Goal: Task Accomplishment & Management: Complete application form

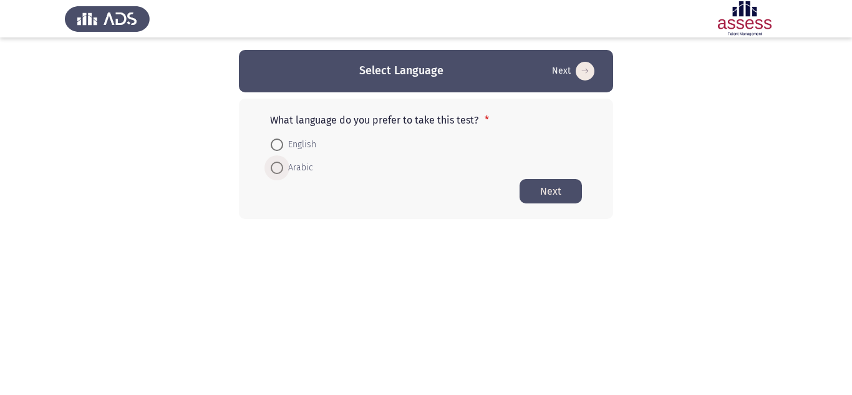
click at [274, 168] on span at bounding box center [277, 168] width 12 height 12
click at [274, 168] on input "Arabic" at bounding box center [277, 168] width 12 height 12
radio input "true"
click at [293, 140] on span "English" at bounding box center [299, 144] width 33 height 15
click at [283, 140] on input "English" at bounding box center [277, 144] width 12 height 12
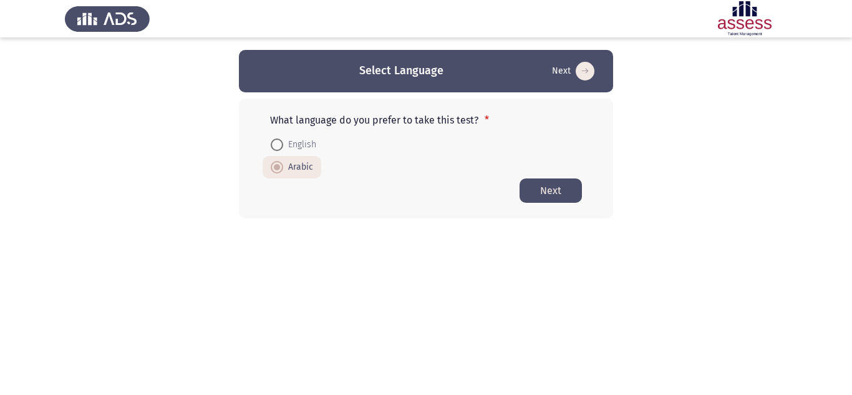
radio input "true"
click at [538, 193] on button "Next" at bounding box center [551, 190] width 62 height 24
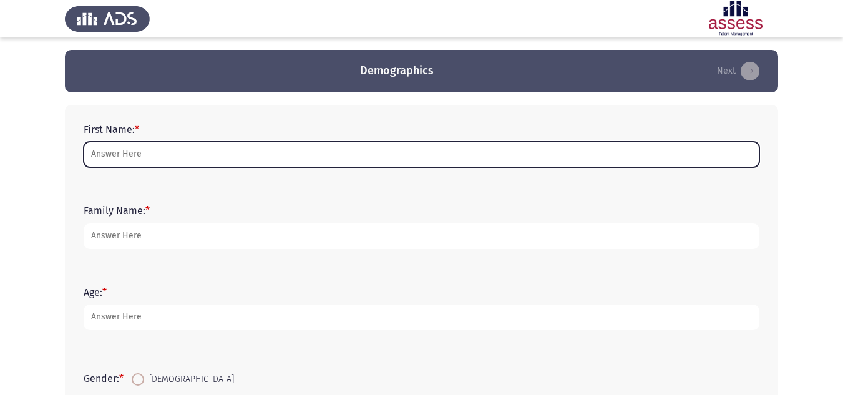
click at [187, 155] on input "First Name: *" at bounding box center [422, 155] width 676 height 26
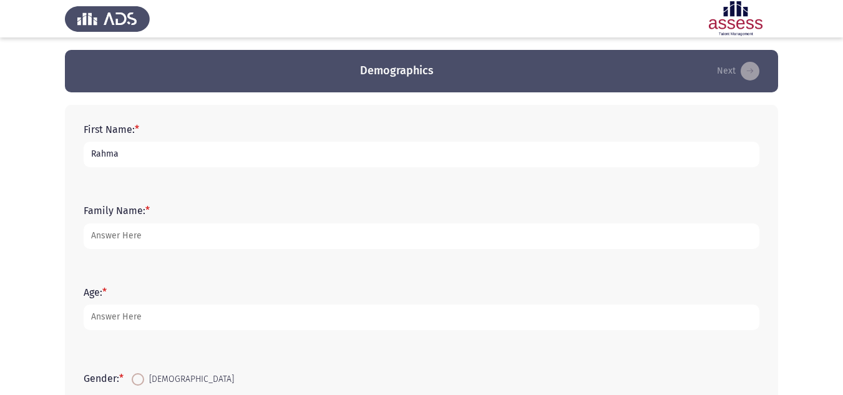
type input "Rahma"
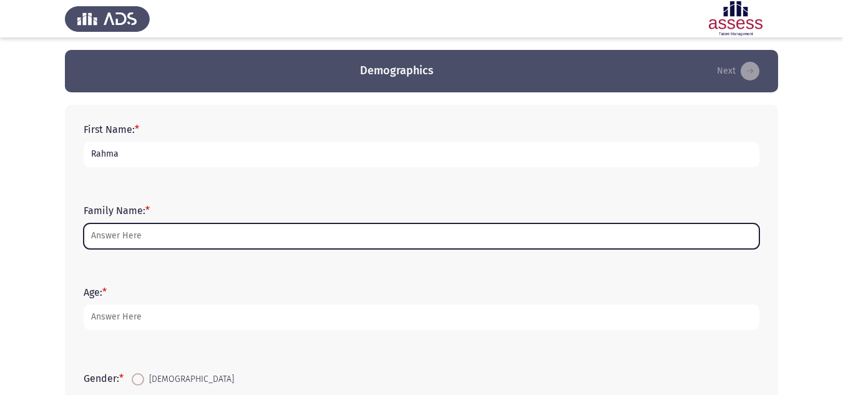
click at [199, 235] on input "Family Name: *" at bounding box center [422, 236] width 676 height 26
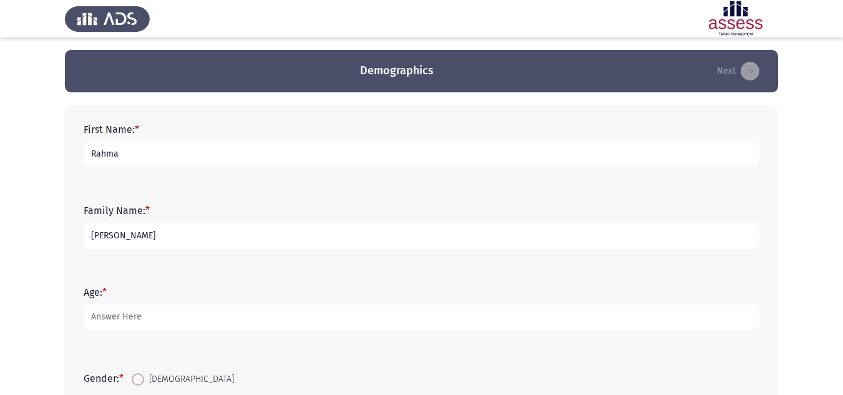
type input "[PERSON_NAME]"
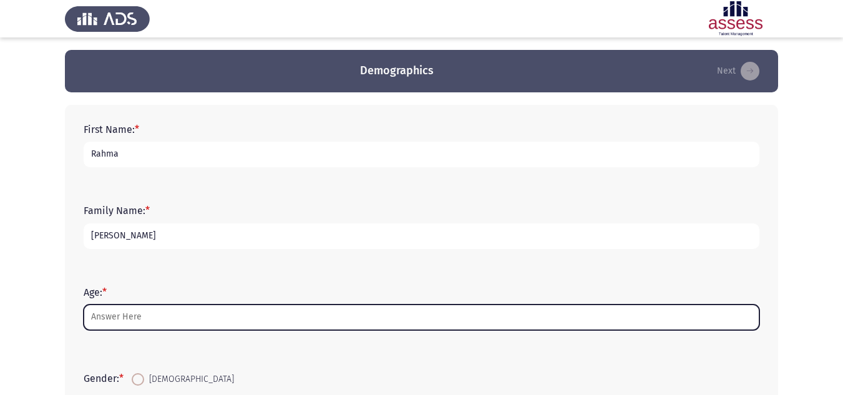
click at [103, 321] on input "Age: *" at bounding box center [422, 317] width 676 height 26
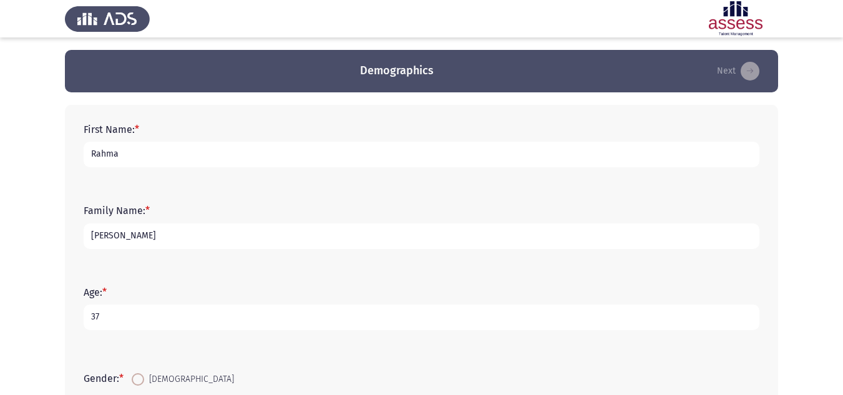
type input "37"
click at [72, 293] on div "First Name: * [PERSON_NAME] Family Name: * [PERSON_NAME] Age: * [DEMOGRAPHIC_DA…" at bounding box center [421, 381] width 713 height 553
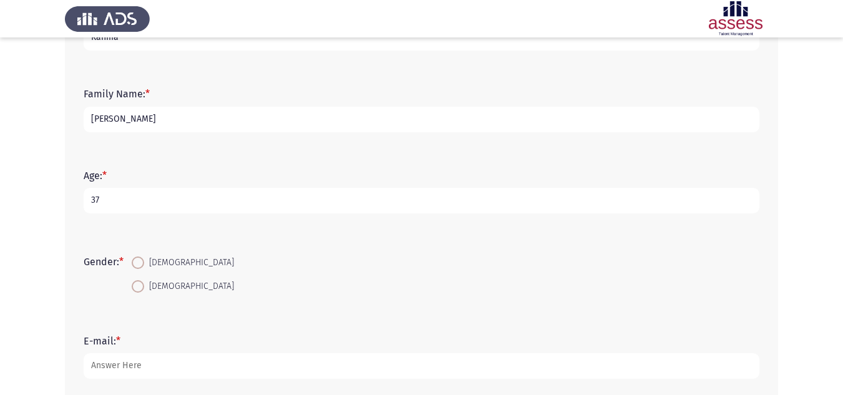
scroll to position [125, 0]
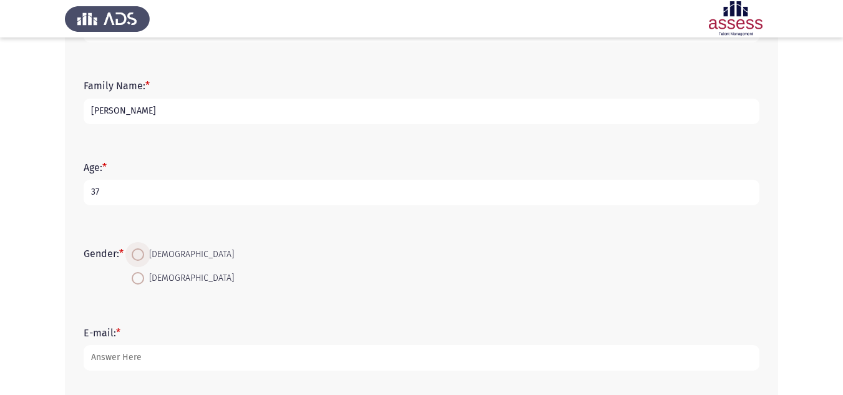
click at [134, 250] on span at bounding box center [138, 254] width 12 height 12
click at [134, 250] on input "[DEMOGRAPHIC_DATA]" at bounding box center [138, 254] width 12 height 12
radio input "true"
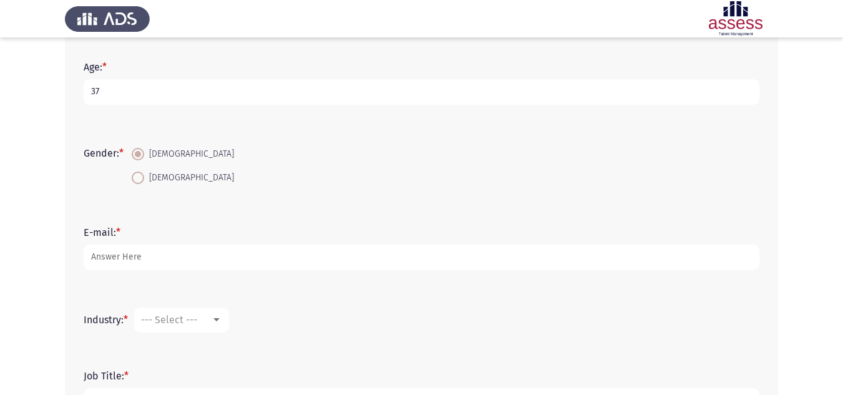
scroll to position [250, 0]
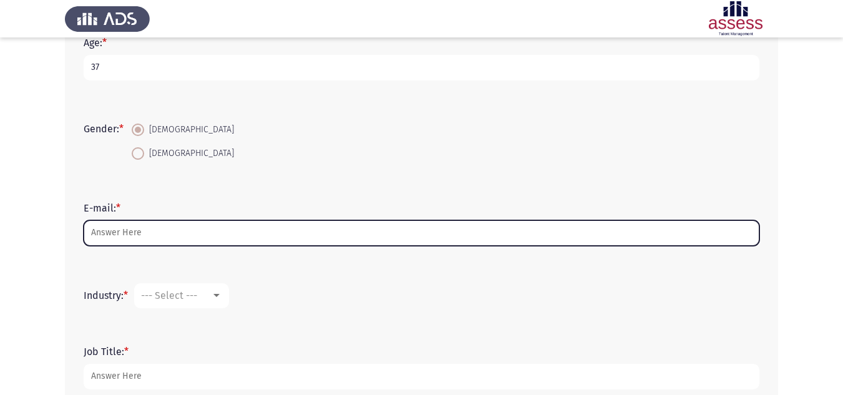
click at [135, 234] on input "E-mail: *" at bounding box center [422, 233] width 676 height 26
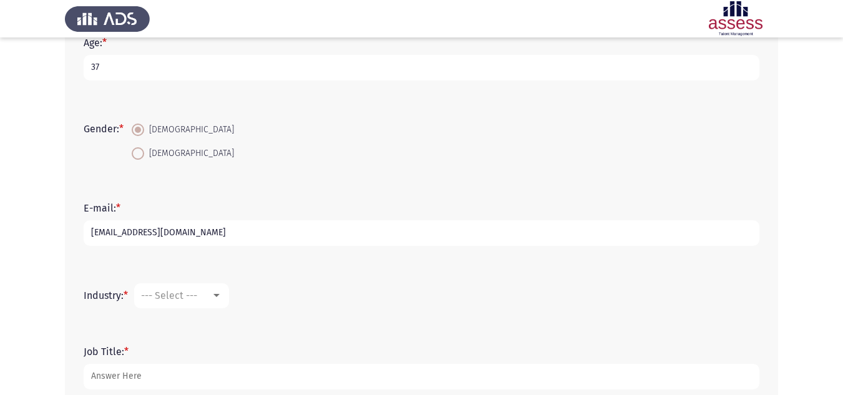
type input "[EMAIL_ADDRESS][DOMAIN_NAME]"
click at [185, 299] on span "--- Select ---" at bounding box center [169, 295] width 56 height 12
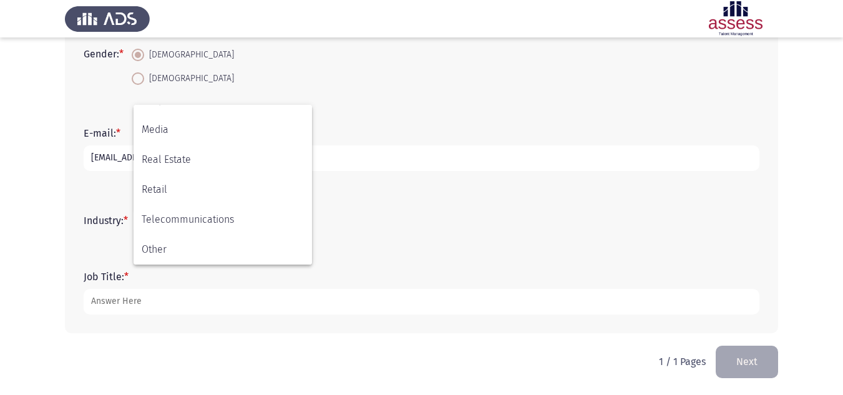
scroll to position [325, 0]
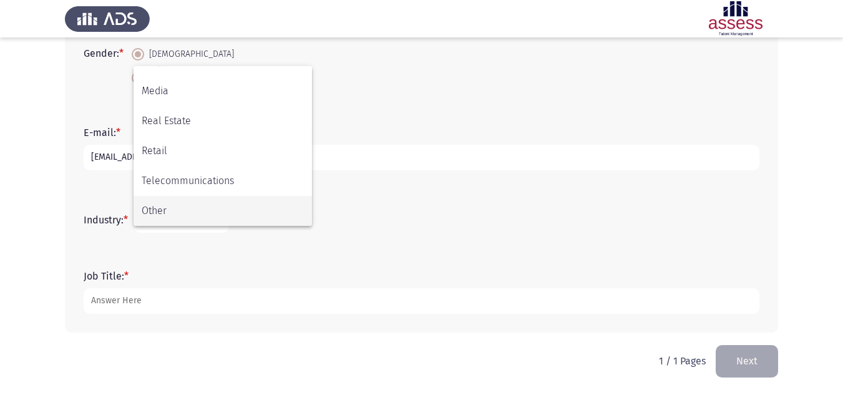
click at [198, 208] on span "Other" at bounding box center [223, 211] width 162 height 30
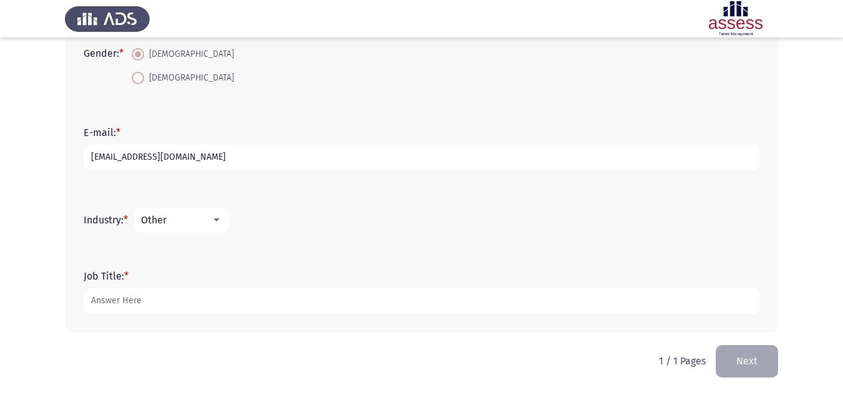
click at [29, 261] on app-assessment-container "Demographics Next First Name: * [PERSON_NAME] Family Name: * [PERSON_NAME] Age:…" at bounding box center [421, 35] width 843 height 620
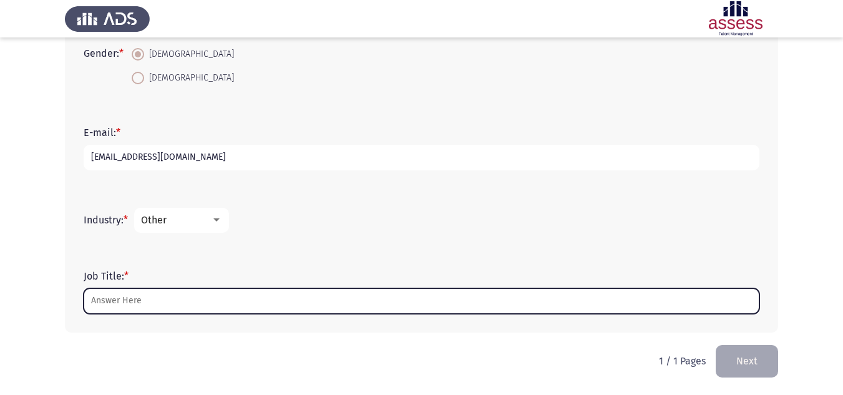
click at [411, 296] on input "Job Title: *" at bounding box center [422, 301] width 676 height 26
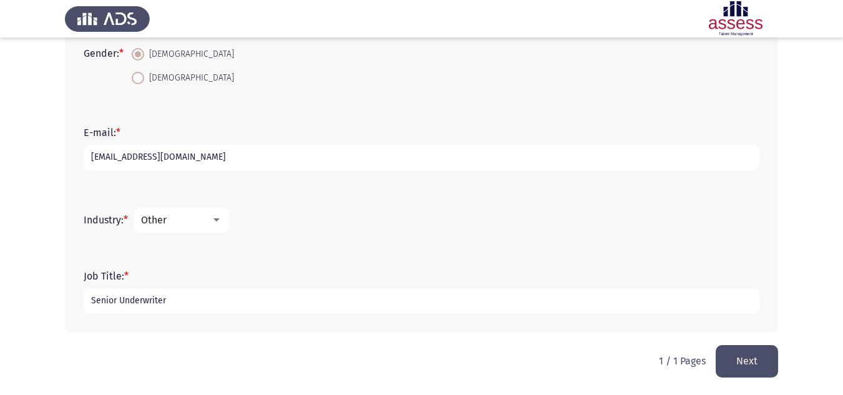
type input "Senior Underwriter"
click at [281, 331] on div "Job Title: * Senior Underwriter" at bounding box center [421, 291] width 688 height 81
click at [747, 356] on button "Next" at bounding box center [746, 361] width 62 height 32
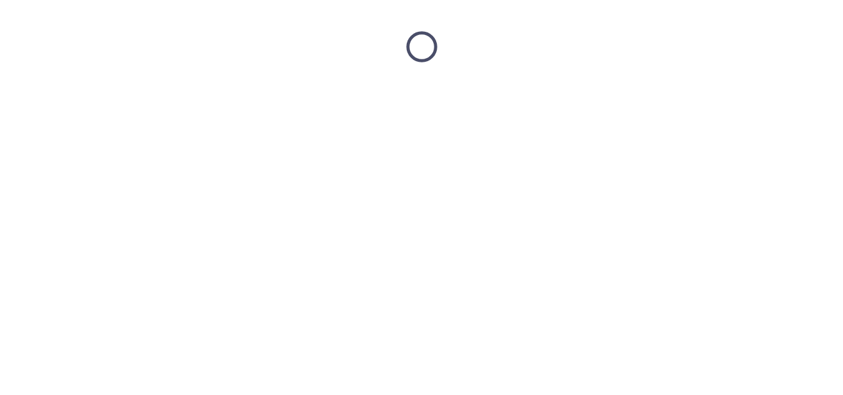
scroll to position [0, 0]
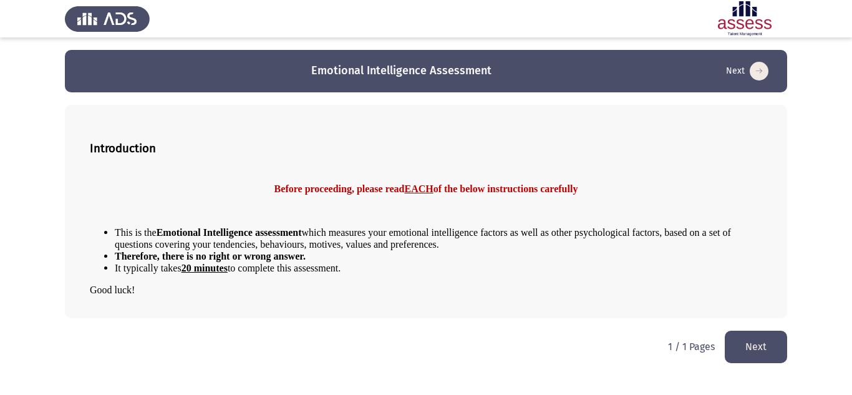
click at [772, 352] on button "Next" at bounding box center [756, 347] width 62 height 32
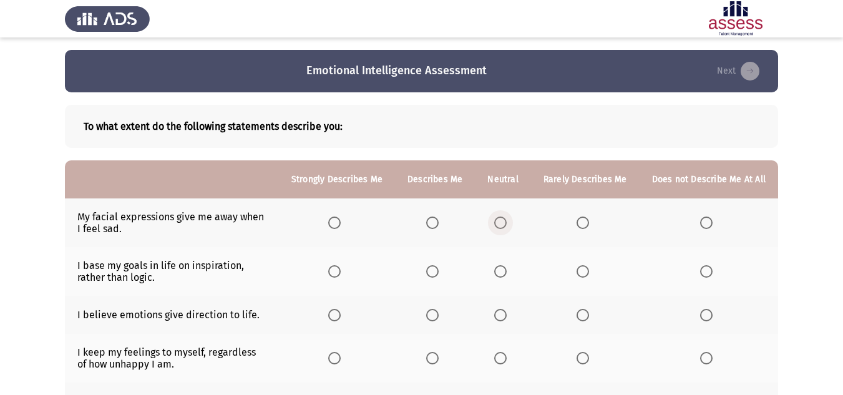
click at [506, 225] on span "Select an option" at bounding box center [500, 222] width 12 height 12
click at [506, 225] on input "Select an option" at bounding box center [500, 222] width 12 height 12
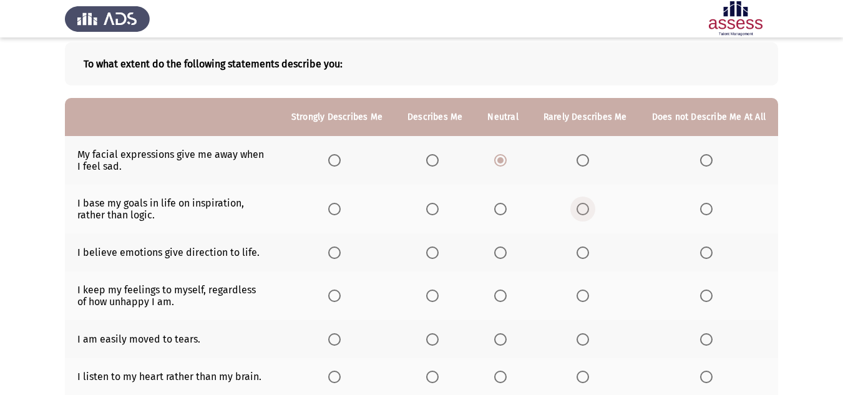
click at [586, 210] on span "Select an option" at bounding box center [582, 209] width 12 height 12
click at [586, 210] on input "Select an option" at bounding box center [582, 209] width 12 height 12
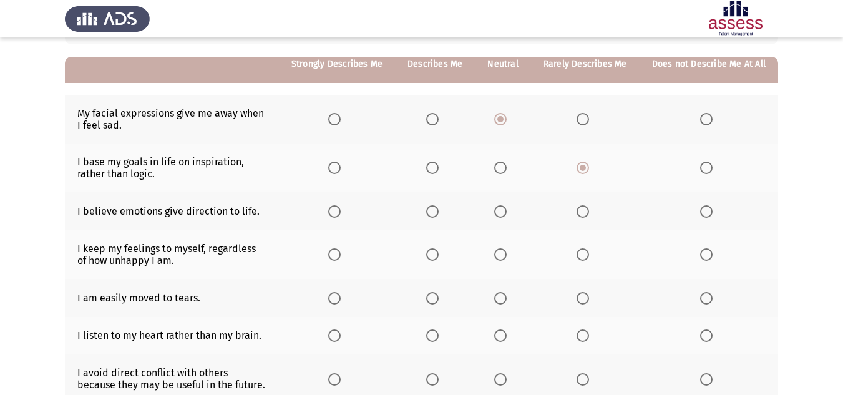
scroll to position [125, 0]
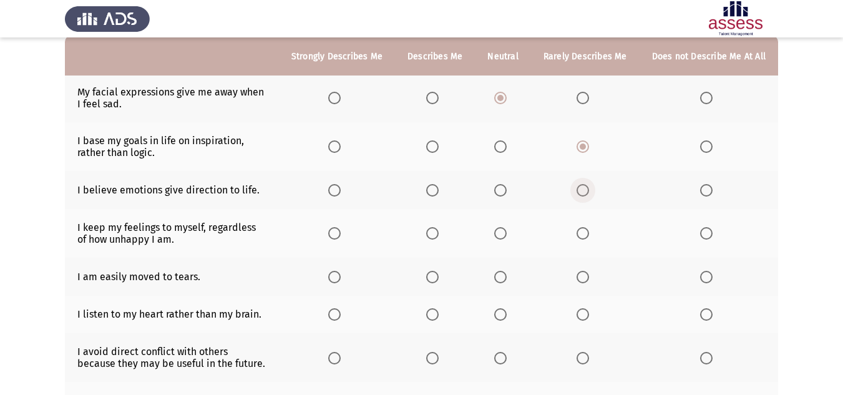
click at [589, 193] on span "Select an option" at bounding box center [582, 190] width 12 height 12
click at [589, 193] on input "Select an option" at bounding box center [582, 190] width 12 height 12
click at [505, 188] on span "Select an option" at bounding box center [500, 190] width 12 height 12
click at [505, 188] on input "Select an option" at bounding box center [500, 190] width 12 height 12
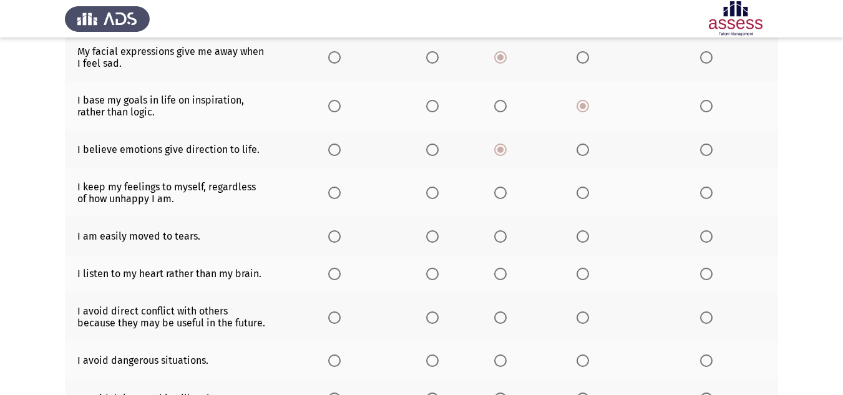
scroll to position [187, 0]
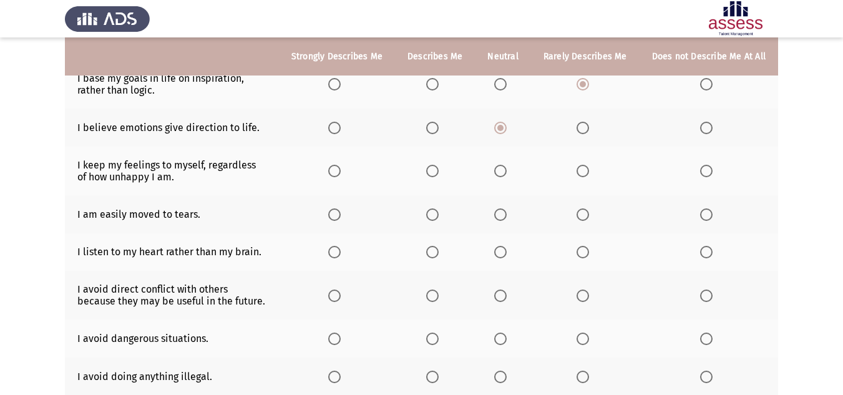
click at [500, 170] on span "Select an option" at bounding box center [500, 171] width 12 height 12
click at [500, 170] on input "Select an option" at bounding box center [500, 171] width 12 height 12
click at [437, 170] on span "Select an option" at bounding box center [432, 171] width 12 height 12
click at [437, 170] on input "Select an option" at bounding box center [432, 171] width 12 height 12
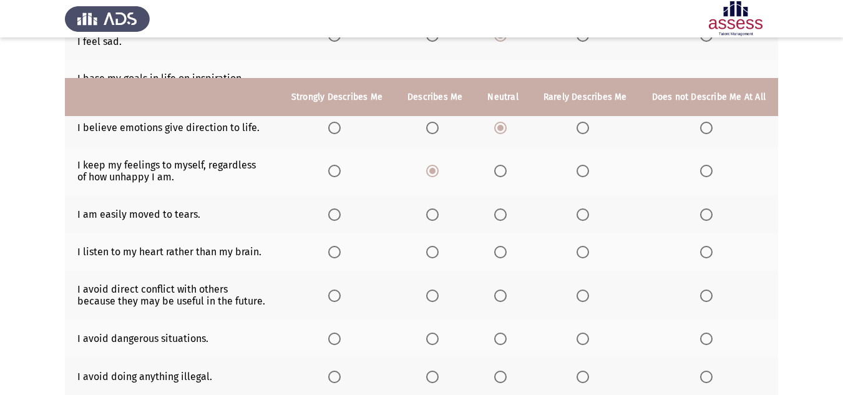
scroll to position [250, 0]
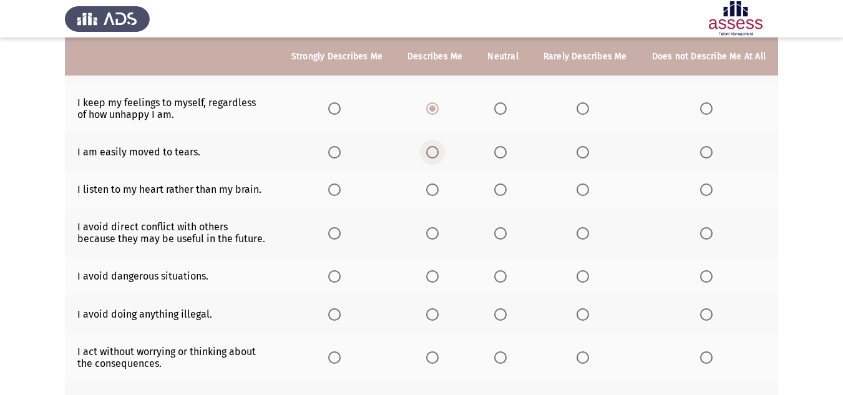
click at [439, 151] on span "Select an option" at bounding box center [432, 152] width 12 height 12
click at [439, 151] on input "Select an option" at bounding box center [432, 152] width 12 height 12
click at [585, 187] on span "Select an option" at bounding box center [582, 189] width 12 height 12
click at [585, 187] on input "Select an option" at bounding box center [582, 189] width 12 height 12
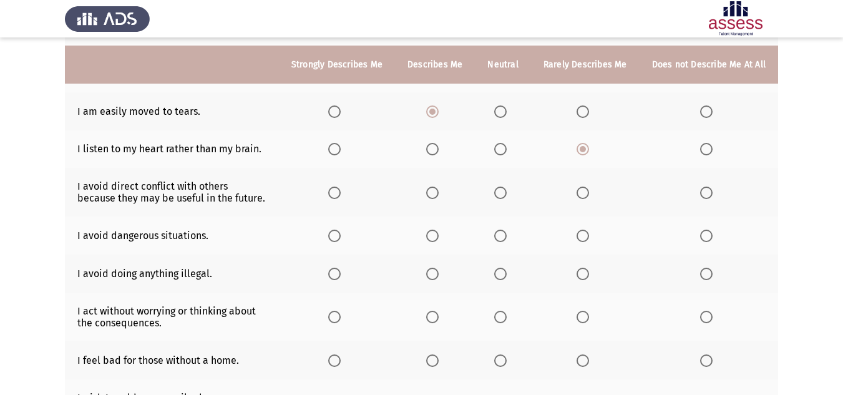
scroll to position [312, 0]
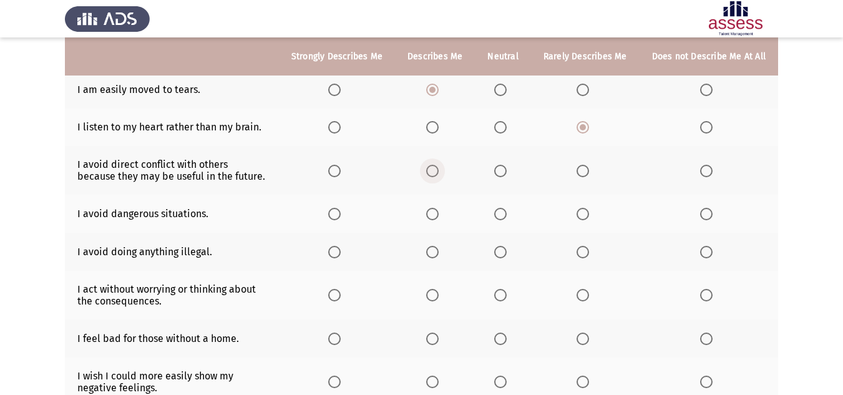
click at [437, 168] on span "Select an option" at bounding box center [432, 171] width 12 height 12
click at [437, 168] on input "Select an option" at bounding box center [432, 171] width 12 height 12
click at [439, 212] on span "Select an option" at bounding box center [432, 214] width 12 height 12
click at [439, 212] on input "Select an option" at bounding box center [432, 214] width 12 height 12
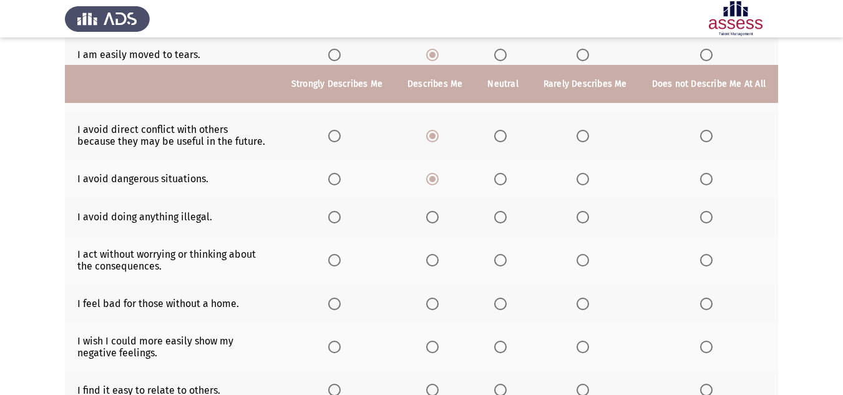
scroll to position [374, 0]
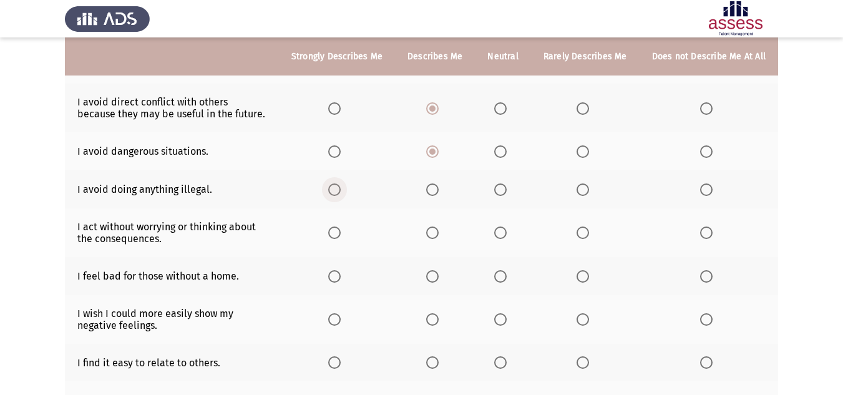
click at [341, 193] on span "Select an option" at bounding box center [334, 189] width 12 height 12
click at [341, 193] on input "Select an option" at bounding box center [334, 189] width 12 height 12
click at [336, 152] on span "Select an option" at bounding box center [334, 151] width 12 height 12
click at [336, 152] on input "Select an option" at bounding box center [334, 151] width 12 height 12
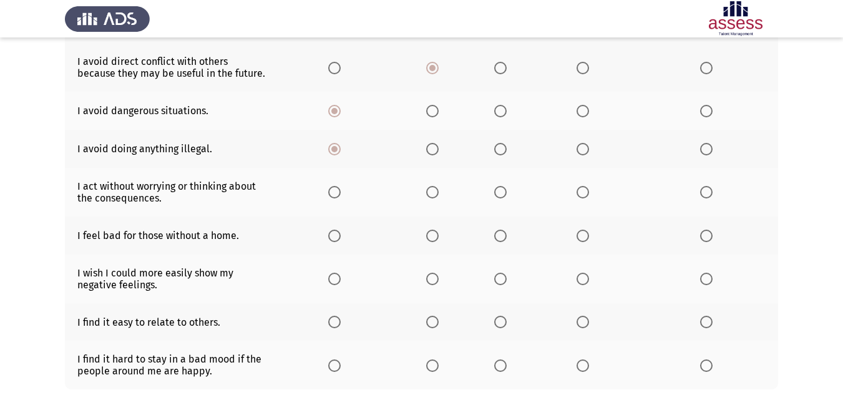
scroll to position [437, 0]
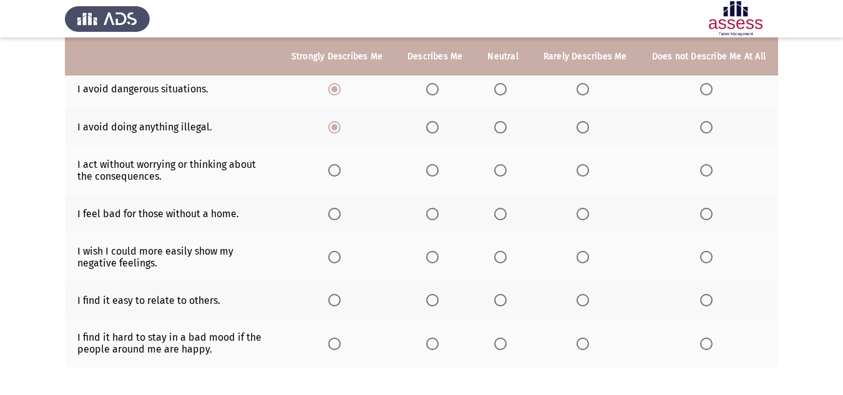
click at [505, 170] on span "Select an option" at bounding box center [500, 170] width 12 height 12
click at [505, 170] on input "Select an option" at bounding box center [500, 170] width 12 height 12
click at [586, 170] on span "Select an option" at bounding box center [582, 170] width 12 height 12
click at [586, 170] on input "Select an option" at bounding box center [582, 170] width 12 height 12
click at [341, 210] on span "Select an option" at bounding box center [334, 214] width 12 height 12
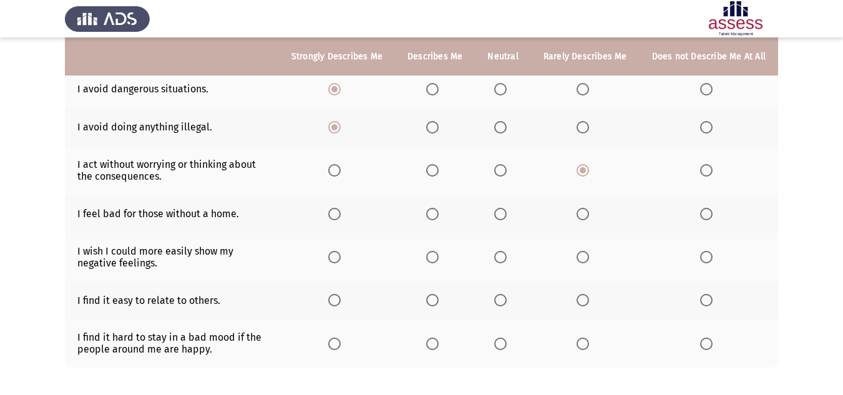
click at [341, 210] on input "Select an option" at bounding box center [334, 214] width 12 height 12
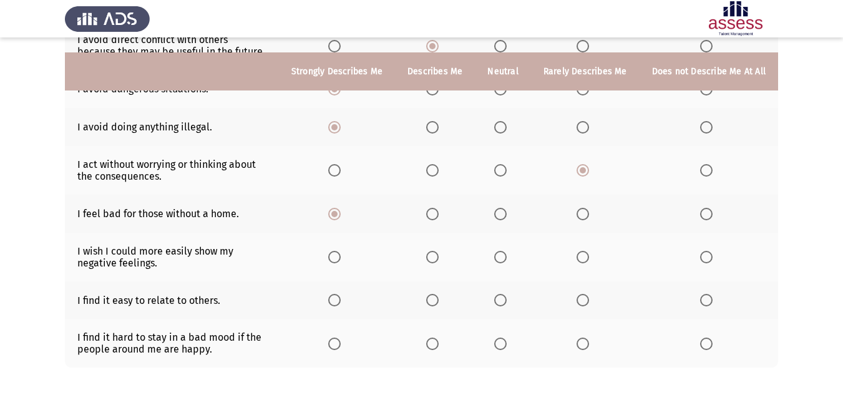
scroll to position [497, 0]
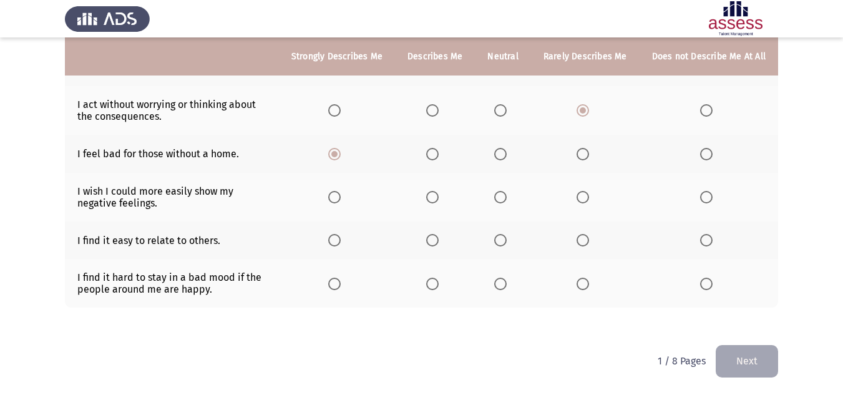
click at [507, 198] on span "Select an option" at bounding box center [500, 197] width 12 height 12
click at [507, 198] on input "Select an option" at bounding box center [500, 197] width 12 height 12
click at [507, 240] on span "Select an option" at bounding box center [500, 240] width 12 height 12
click at [507, 240] on input "Select an option" at bounding box center [500, 240] width 12 height 12
click at [341, 286] on span "Select an option" at bounding box center [334, 284] width 12 height 12
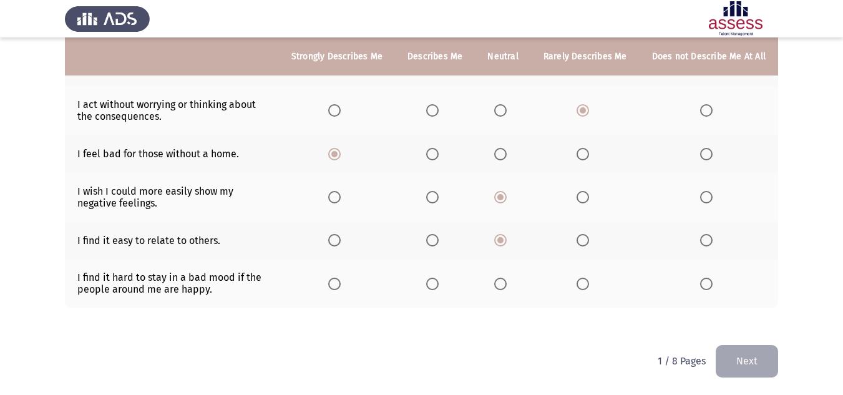
click at [341, 286] on input "Select an option" at bounding box center [334, 284] width 12 height 12
click at [744, 356] on button "Next" at bounding box center [746, 361] width 62 height 32
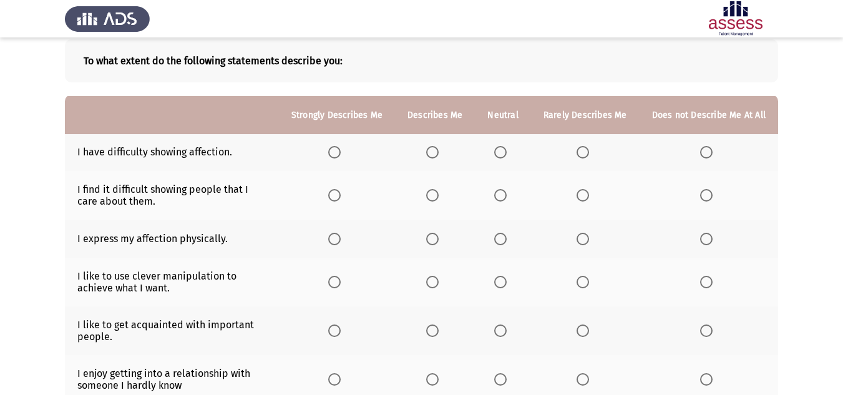
scroll to position [125, 0]
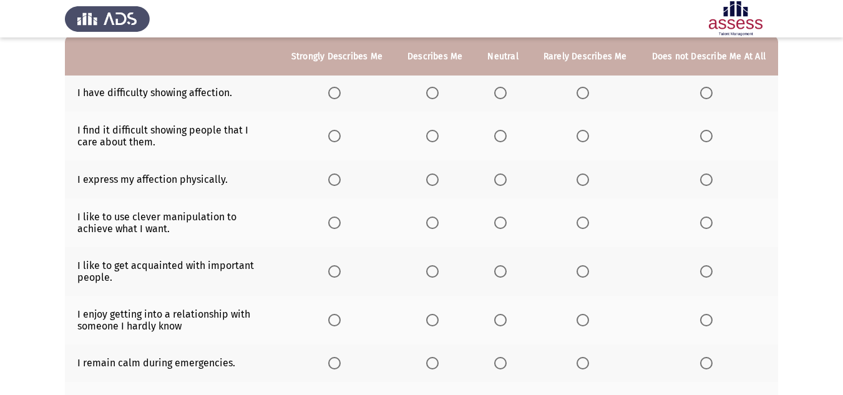
click at [505, 92] on span "Select an option" at bounding box center [500, 93] width 12 height 12
click at [505, 92] on input "Select an option" at bounding box center [500, 93] width 12 height 12
click at [586, 140] on span "Select an option" at bounding box center [582, 136] width 12 height 12
click at [586, 140] on input "Select an option" at bounding box center [582, 136] width 12 height 12
click at [588, 180] on span "Select an option" at bounding box center [582, 179] width 12 height 12
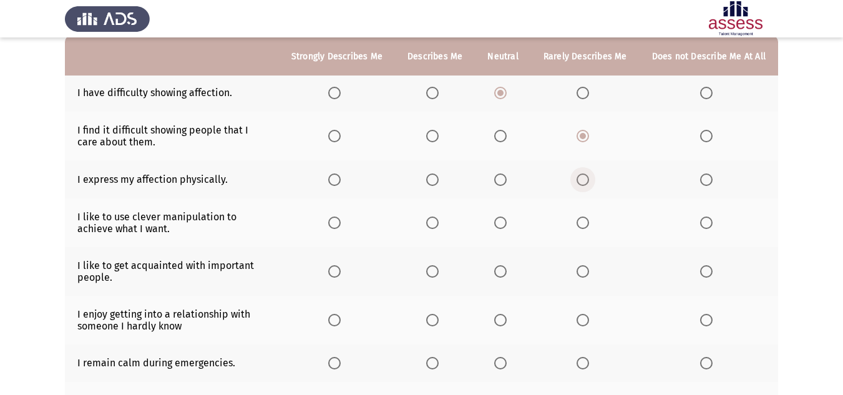
click at [588, 180] on input "Select an option" at bounding box center [582, 179] width 12 height 12
click at [504, 225] on span "Select an option" at bounding box center [500, 222] width 12 height 12
click at [504, 225] on input "Select an option" at bounding box center [500, 222] width 12 height 12
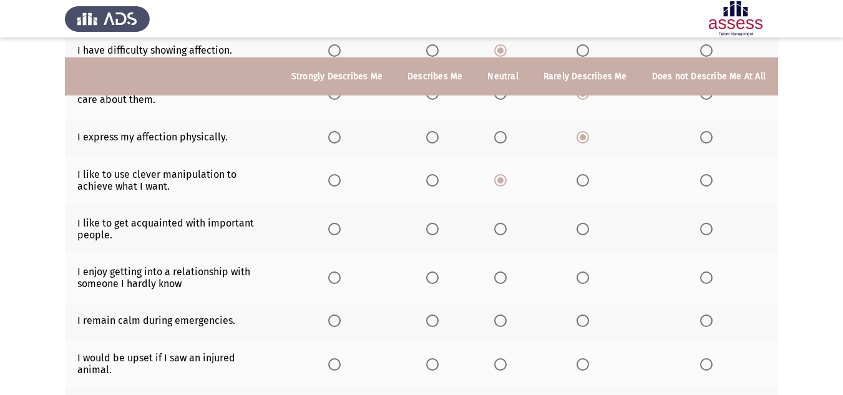
scroll to position [187, 0]
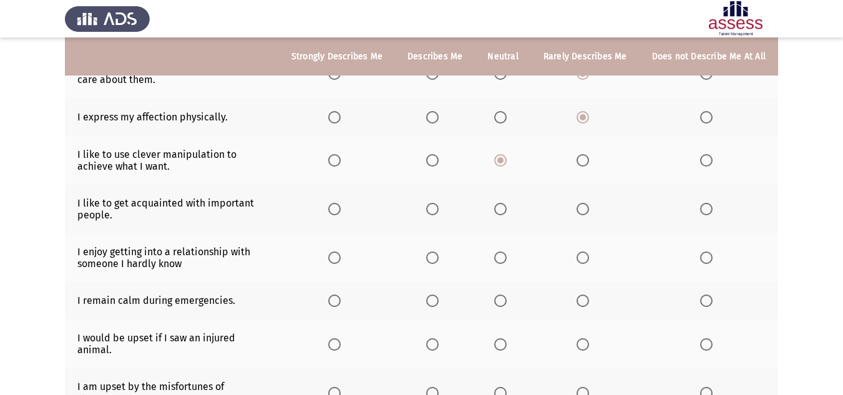
click at [503, 210] on span "Select an option" at bounding box center [500, 209] width 12 height 12
click at [503, 210] on input "Select an option" at bounding box center [500, 209] width 12 height 12
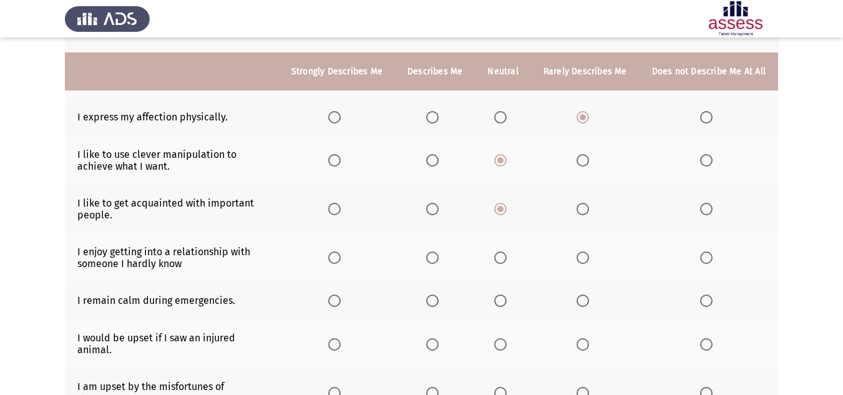
scroll to position [250, 0]
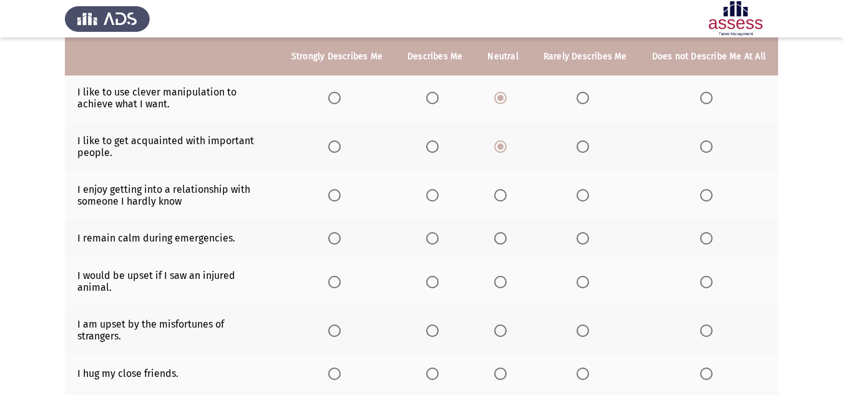
click at [584, 196] on span "Select an option" at bounding box center [582, 195] width 12 height 12
click at [584, 196] on input "Select an option" at bounding box center [582, 195] width 12 height 12
click at [435, 237] on span "Select an option" at bounding box center [432, 238] width 12 height 12
click at [435, 237] on input "Select an option" at bounding box center [432, 238] width 12 height 12
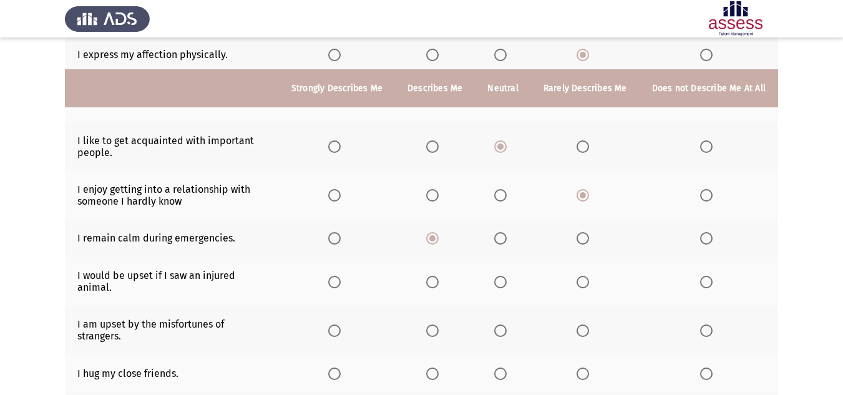
scroll to position [312, 0]
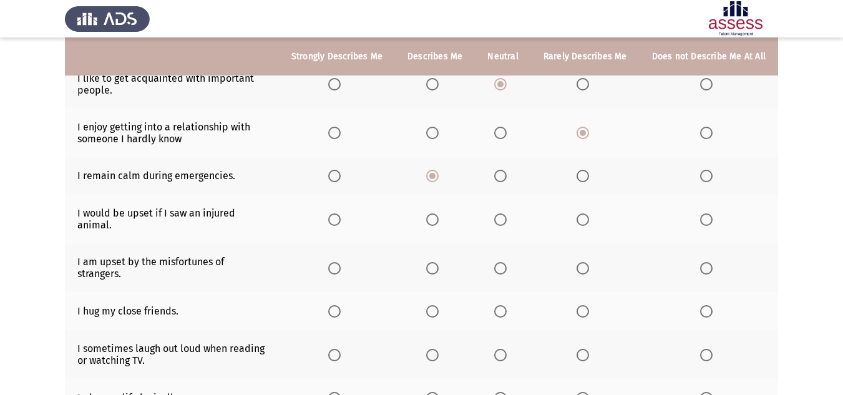
click at [341, 179] on span "Select an option" at bounding box center [334, 176] width 12 height 12
click at [341, 179] on input "Select an option" at bounding box center [334, 176] width 12 height 12
click at [429, 216] on th at bounding box center [435, 219] width 80 height 49
click at [444, 215] on label "Select an option" at bounding box center [434, 219] width 17 height 12
click at [439, 215] on input "Select an option" at bounding box center [432, 219] width 12 height 12
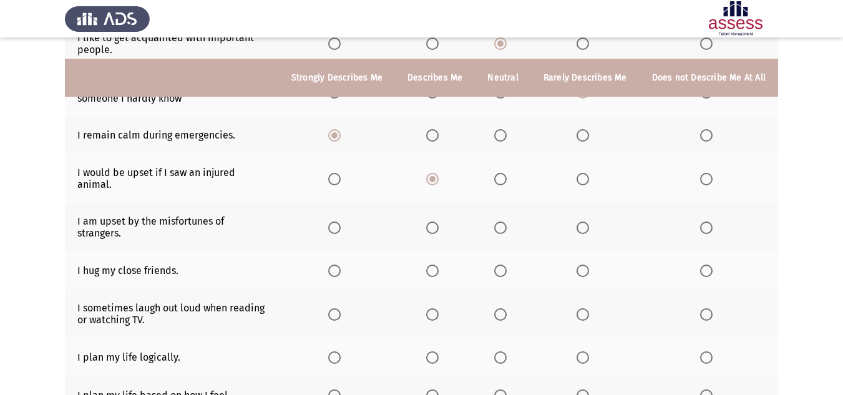
scroll to position [374, 0]
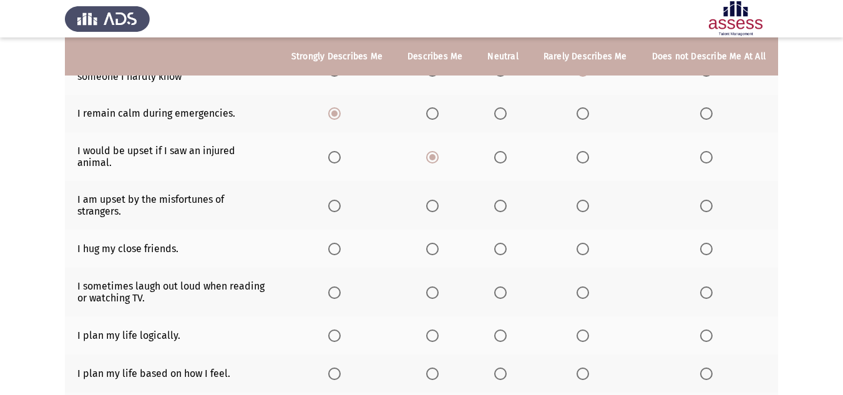
click at [437, 200] on span "Select an option" at bounding box center [432, 206] width 12 height 12
click at [437, 200] on input "Select an option" at bounding box center [432, 206] width 12 height 12
click at [341, 243] on span "Select an option" at bounding box center [334, 249] width 12 height 12
click at [341, 243] on input "Select an option" at bounding box center [334, 249] width 12 height 12
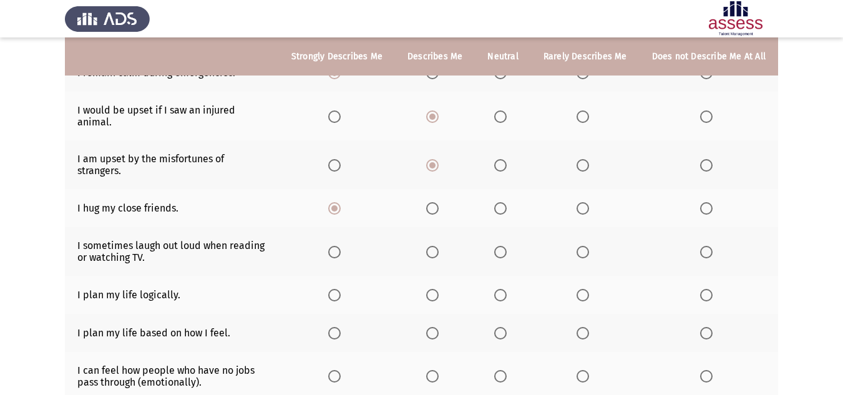
scroll to position [437, 0]
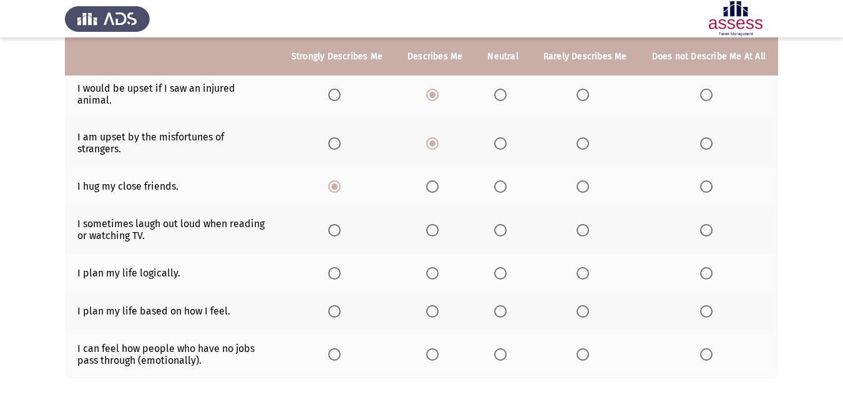
click at [341, 224] on span "Select an option" at bounding box center [334, 230] width 12 height 12
click at [341, 224] on input "Select an option" at bounding box center [334, 230] width 12 height 12
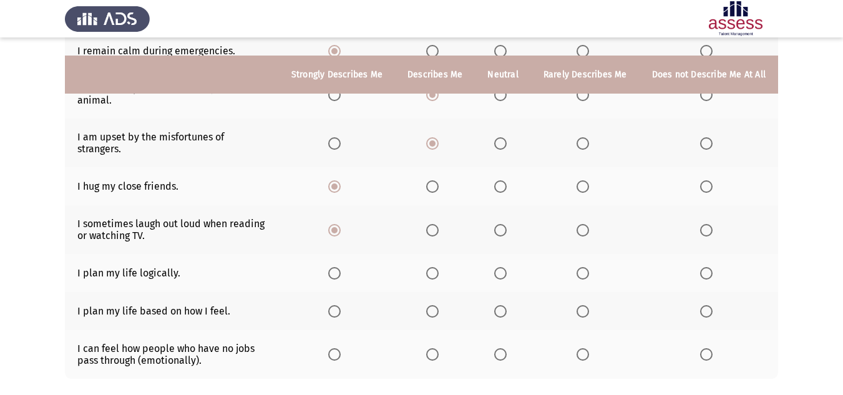
scroll to position [486, 0]
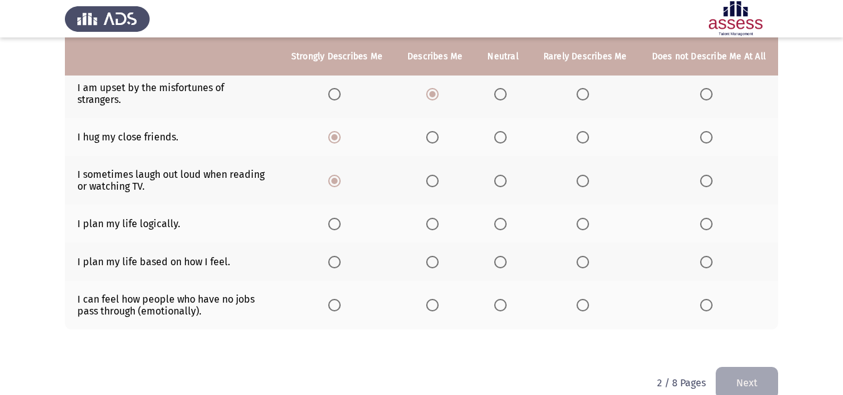
click at [341, 218] on span "Select an option" at bounding box center [334, 224] width 12 height 12
click at [341, 218] on input "Select an option" at bounding box center [334, 224] width 12 height 12
click at [506, 256] on span "Select an option" at bounding box center [500, 262] width 12 height 12
click at [506, 256] on input "Select an option" at bounding box center [500, 262] width 12 height 12
click at [437, 299] on span "Select an option" at bounding box center [432, 305] width 12 height 12
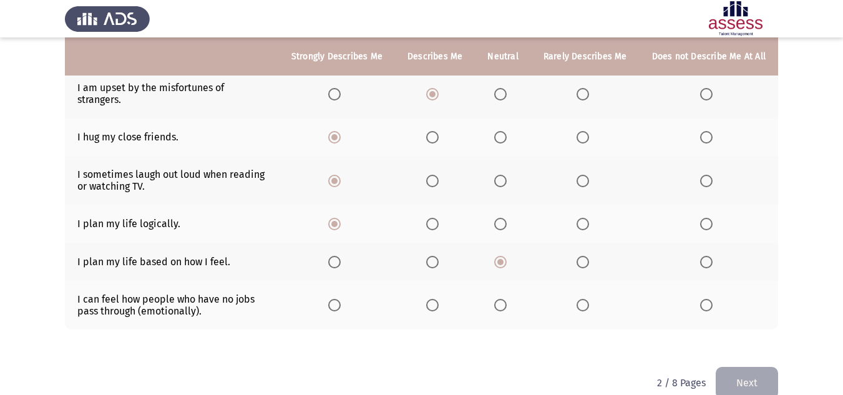
click at [437, 299] on input "Select an option" at bounding box center [432, 305] width 12 height 12
click at [744, 367] on button "Next" at bounding box center [746, 383] width 62 height 32
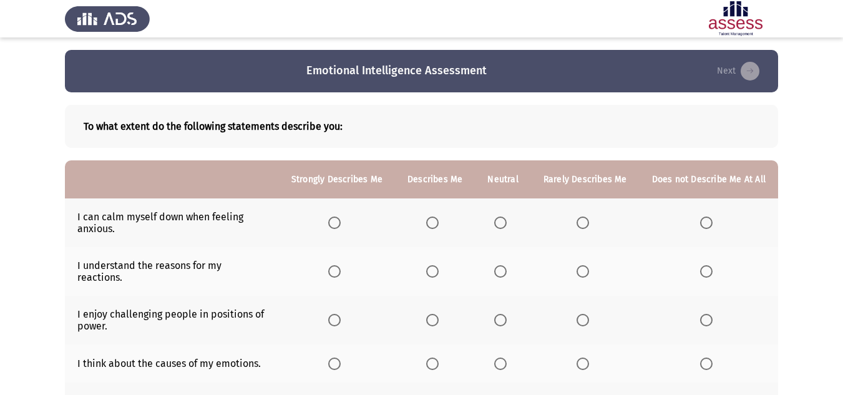
click at [502, 224] on span "Select an option" at bounding box center [500, 222] width 12 height 12
click at [502, 224] on input "Select an option" at bounding box center [500, 222] width 12 height 12
click at [439, 225] on span "Select an option" at bounding box center [432, 222] width 12 height 12
click at [439, 225] on input "Select an option" at bounding box center [432, 222] width 12 height 12
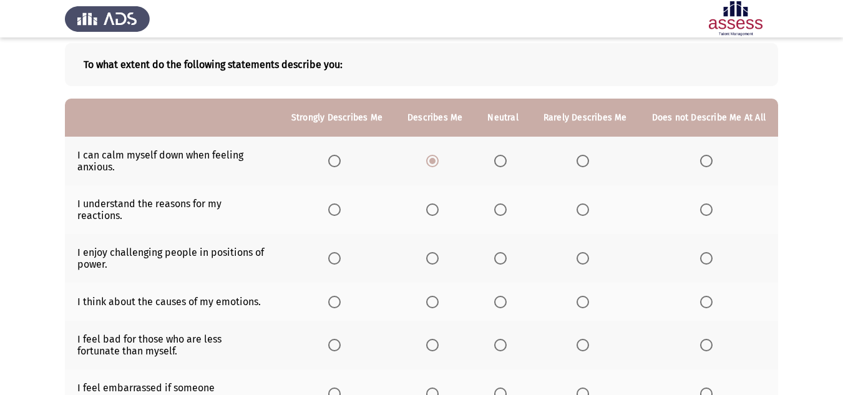
scroll to position [62, 0]
click at [439, 205] on span "Select an option" at bounding box center [432, 209] width 12 height 12
click at [439, 205] on input "Select an option" at bounding box center [432, 209] width 12 height 12
click at [507, 251] on span "Select an option" at bounding box center [500, 257] width 12 height 12
click at [507, 251] on input "Select an option" at bounding box center [500, 257] width 12 height 12
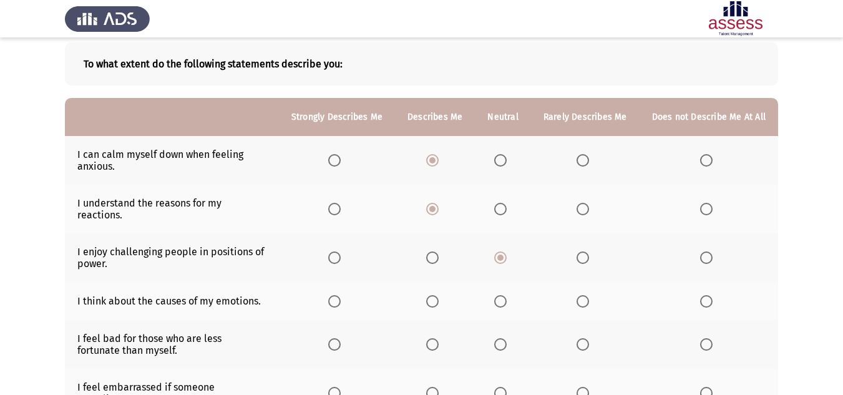
scroll to position [125, 0]
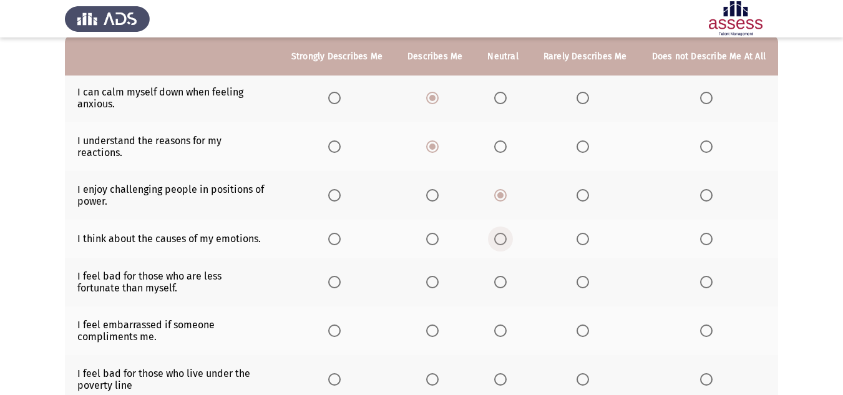
click at [505, 233] on span "Select an option" at bounding box center [500, 239] width 12 height 12
click at [505, 233] on input "Select an option" at bounding box center [500, 239] width 12 height 12
click at [434, 233] on span "Select an option" at bounding box center [432, 239] width 12 height 12
click at [434, 233] on input "Select an option" at bounding box center [432, 239] width 12 height 12
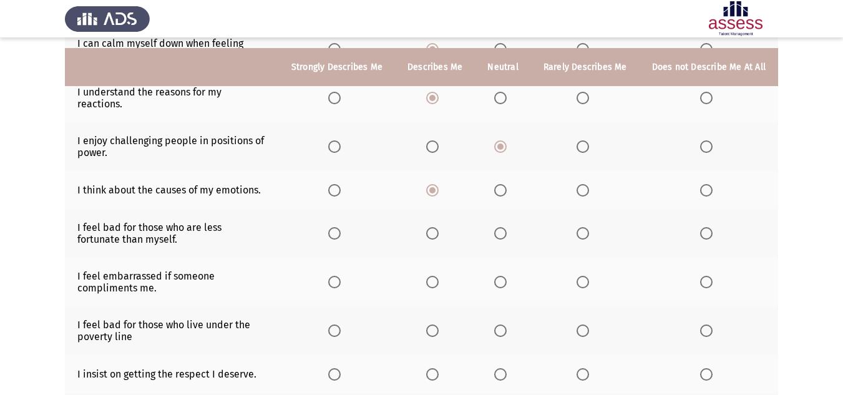
scroll to position [187, 0]
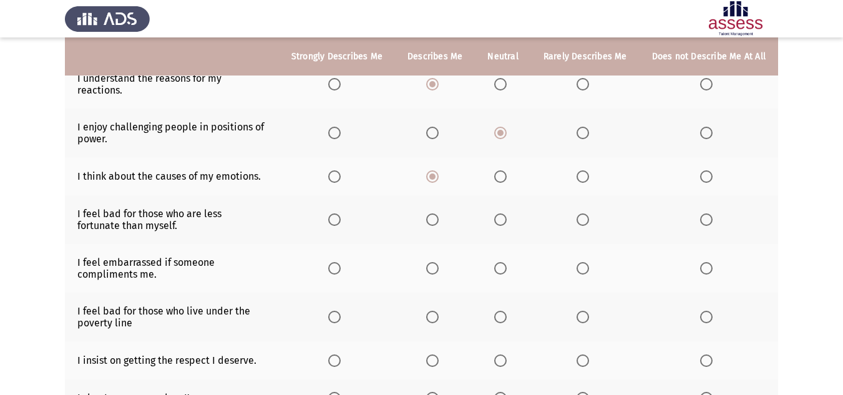
click at [502, 213] on span "Select an option" at bounding box center [500, 219] width 12 height 12
click at [502, 213] on input "Select an option" at bounding box center [500, 219] width 12 height 12
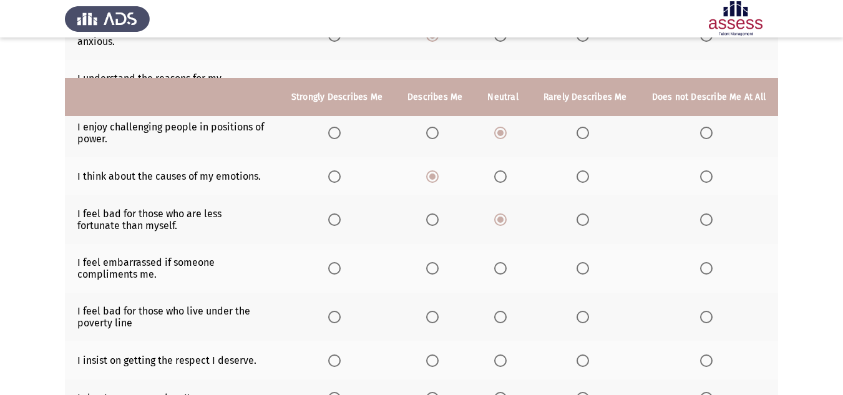
scroll to position [250, 0]
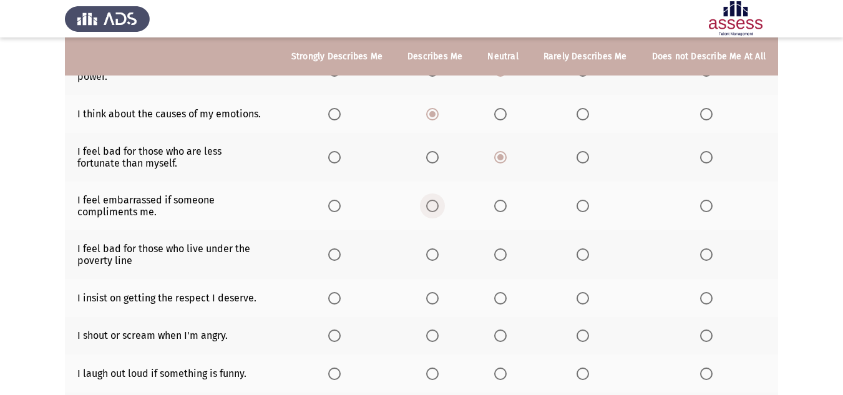
click at [436, 200] on span "Select an option" at bounding box center [432, 206] width 12 height 12
click at [436, 200] on input "Select an option" at bounding box center [432, 206] width 12 height 12
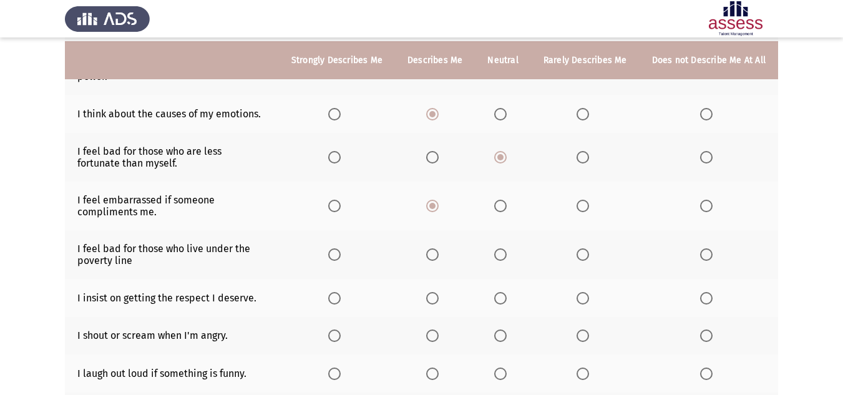
scroll to position [312, 0]
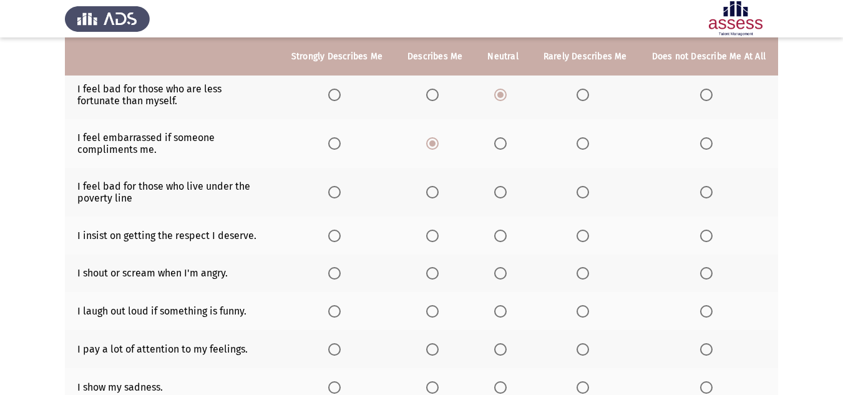
click at [339, 186] on span "Select an option" at bounding box center [334, 192] width 12 height 12
click at [339, 186] on input "Select an option" at bounding box center [334, 192] width 12 height 12
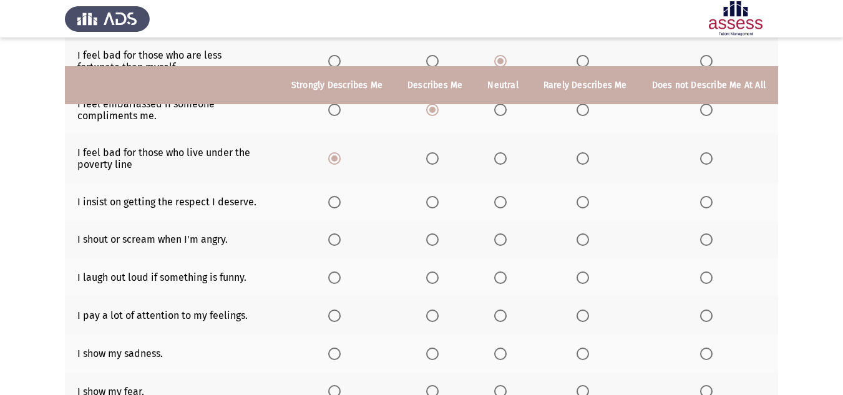
scroll to position [374, 0]
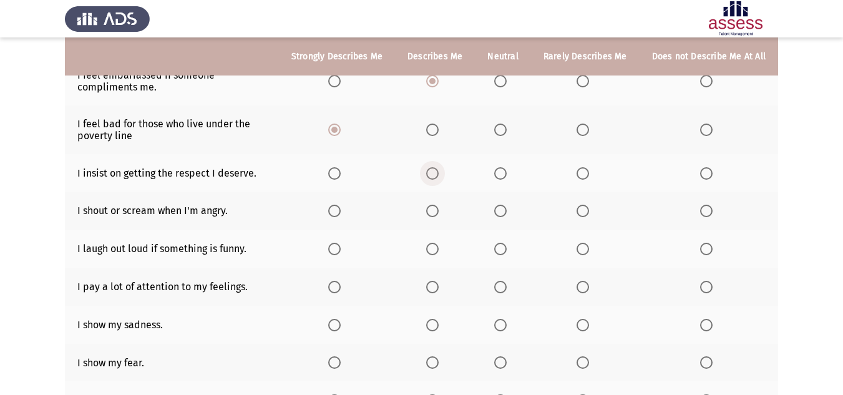
click at [439, 167] on span "Select an option" at bounding box center [432, 173] width 12 height 12
click at [439, 167] on input "Select an option" at bounding box center [432, 173] width 12 height 12
click at [706, 205] on span "Select an option" at bounding box center [706, 211] width 12 height 12
click at [706, 205] on input "Select an option" at bounding box center [706, 211] width 12 height 12
click at [500, 243] on span "Select an option" at bounding box center [500, 249] width 12 height 12
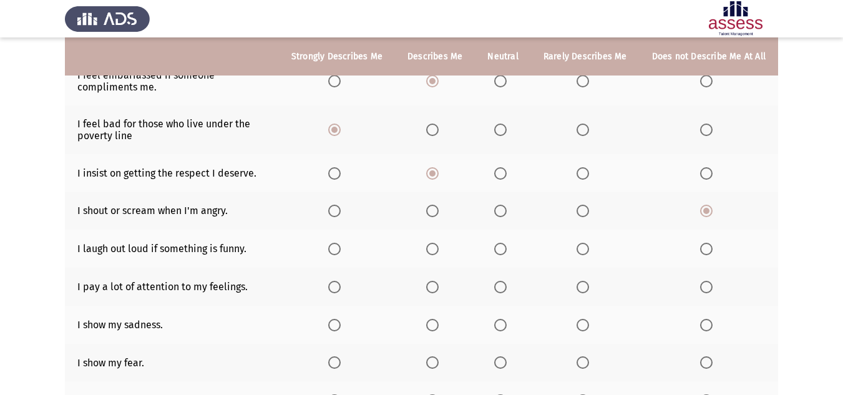
click at [500, 243] on input "Select an option" at bounding box center [500, 249] width 12 height 12
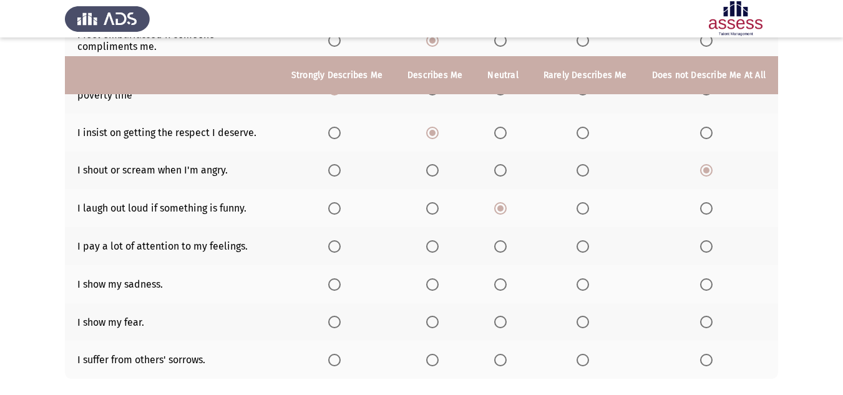
scroll to position [437, 0]
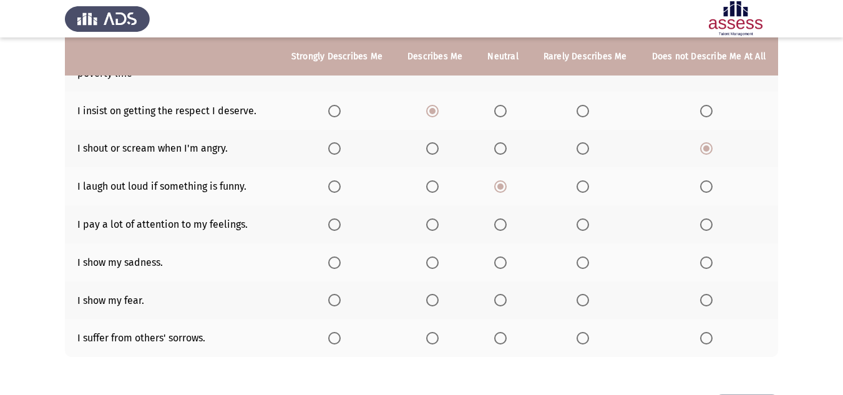
click at [506, 218] on span "Select an option" at bounding box center [500, 224] width 12 height 12
click at [506, 218] on input "Select an option" at bounding box center [500, 224] width 12 height 12
click at [701, 256] on span "Select an option" at bounding box center [706, 262] width 12 height 12
click at [701, 256] on input "Select an option" at bounding box center [706, 262] width 12 height 12
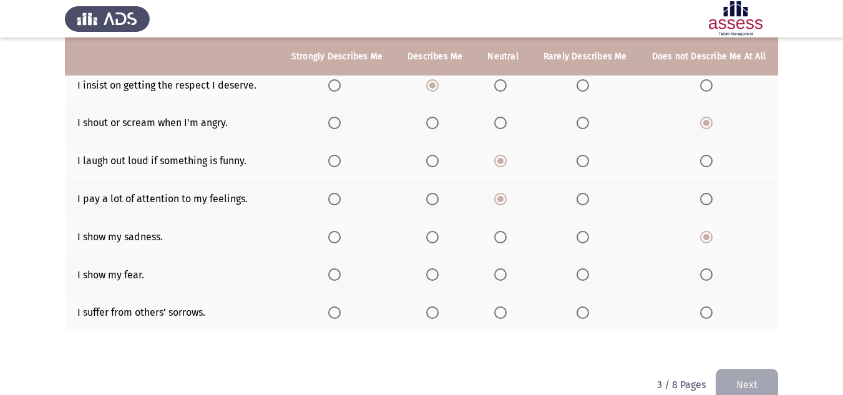
scroll to position [475, 0]
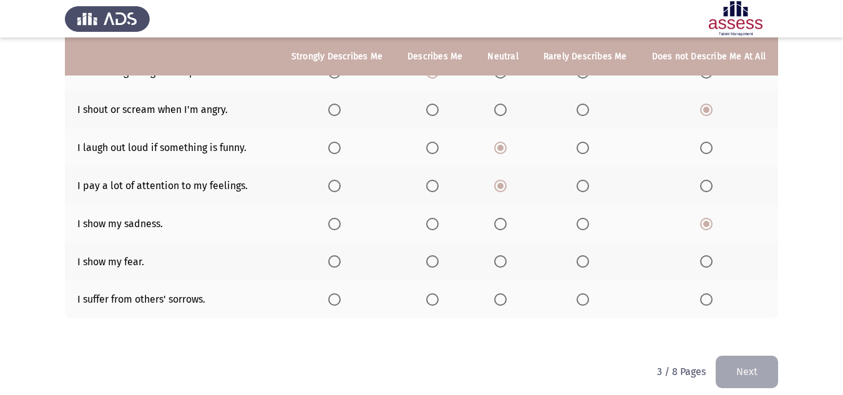
click at [703, 255] on span "Select an option" at bounding box center [706, 261] width 12 height 12
click at [703, 255] on input "Select an option" at bounding box center [706, 261] width 12 height 12
click at [501, 294] on span "Select an option" at bounding box center [500, 299] width 12 height 12
click at [501, 294] on input "Select an option" at bounding box center [500, 299] width 12 height 12
click at [742, 364] on button "Next" at bounding box center [746, 372] width 62 height 32
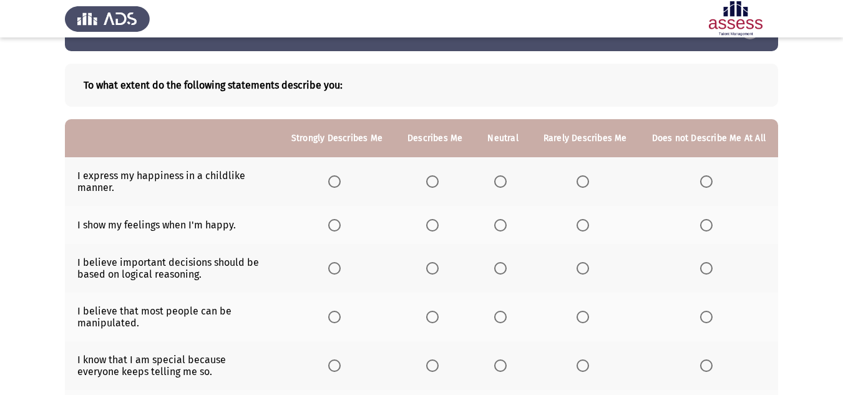
scroll to position [62, 0]
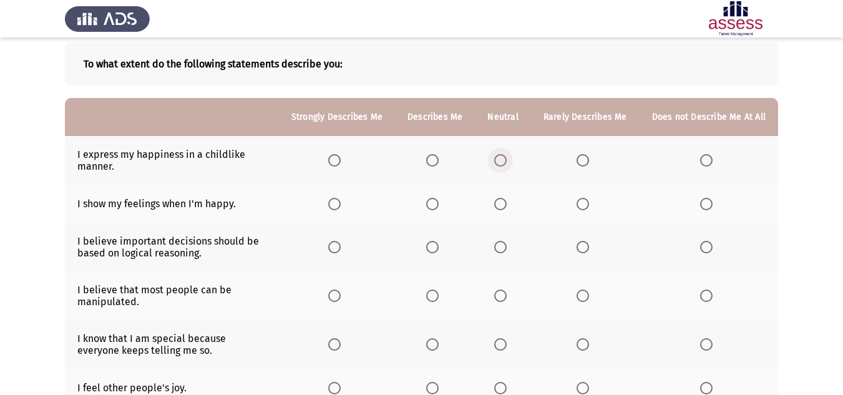
click at [501, 162] on span "Select an option" at bounding box center [500, 160] width 12 height 12
click at [501, 162] on input "Select an option" at bounding box center [500, 160] width 12 height 12
click at [435, 205] on span "Select an option" at bounding box center [432, 204] width 12 height 12
click at [435, 205] on input "Select an option" at bounding box center [432, 204] width 12 height 12
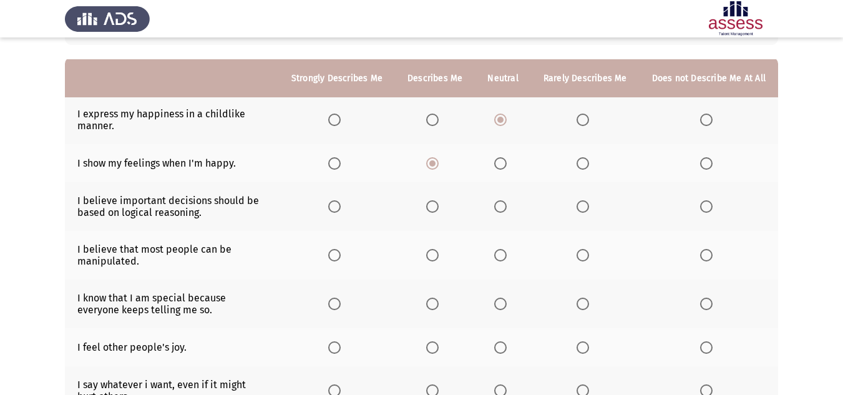
scroll to position [125, 0]
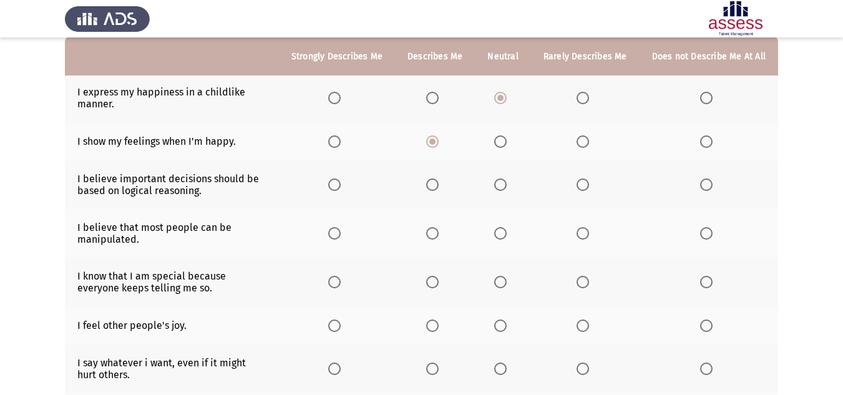
click at [341, 179] on span "Select an option" at bounding box center [334, 184] width 12 height 12
click at [341, 179] on input "Select an option" at bounding box center [334, 184] width 12 height 12
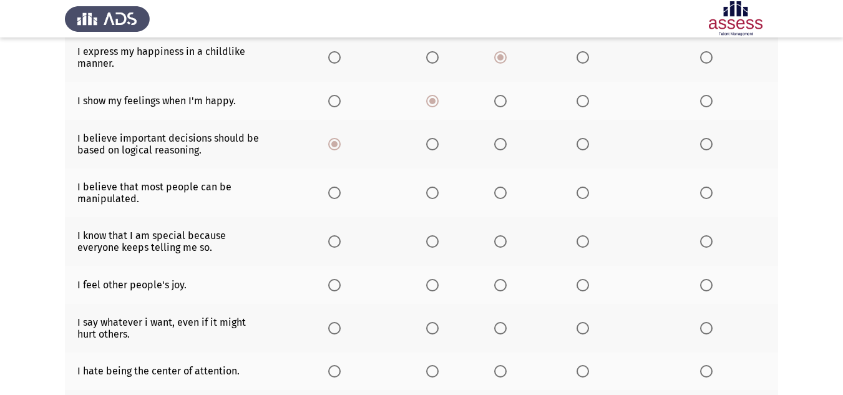
scroll to position [187, 0]
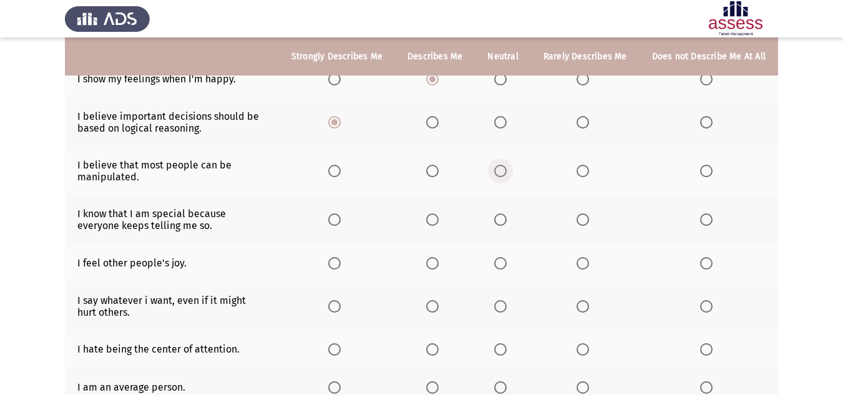
click at [502, 170] on span "Select an option" at bounding box center [500, 171] width 12 height 12
click at [502, 170] on input "Select an option" at bounding box center [500, 171] width 12 height 12
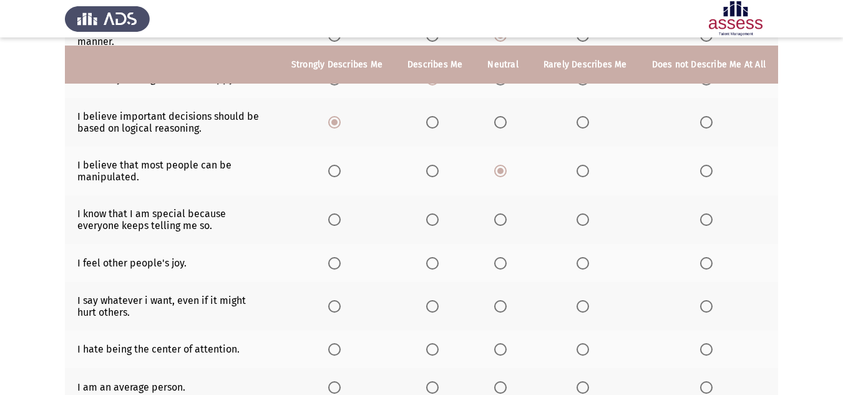
scroll to position [250, 0]
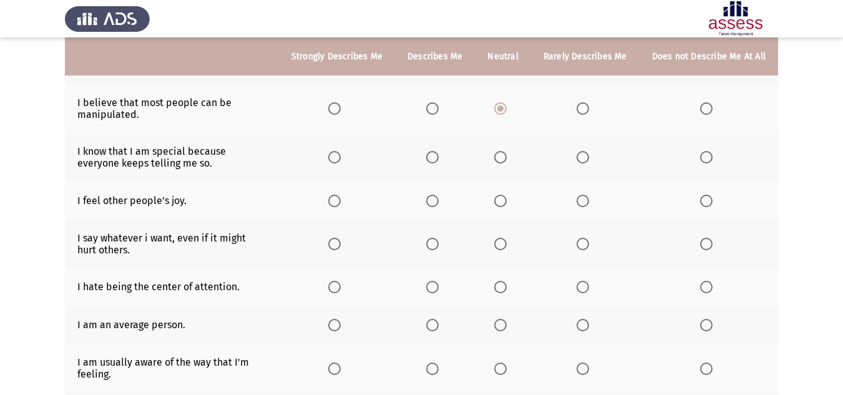
click at [504, 158] on span "Select an option" at bounding box center [500, 157] width 12 height 12
click at [504, 158] on input "Select an option" at bounding box center [500, 157] width 12 height 12
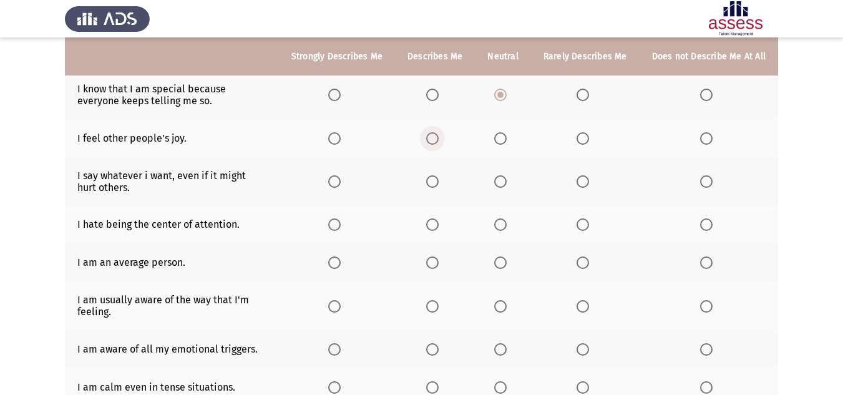
click at [430, 137] on span "Select an option" at bounding box center [432, 138] width 12 height 12
click at [430, 137] on input "Select an option" at bounding box center [432, 138] width 12 height 12
click at [710, 182] on span "Select an option" at bounding box center [706, 181] width 12 height 12
click at [710, 182] on input "Select an option" at bounding box center [706, 181] width 12 height 12
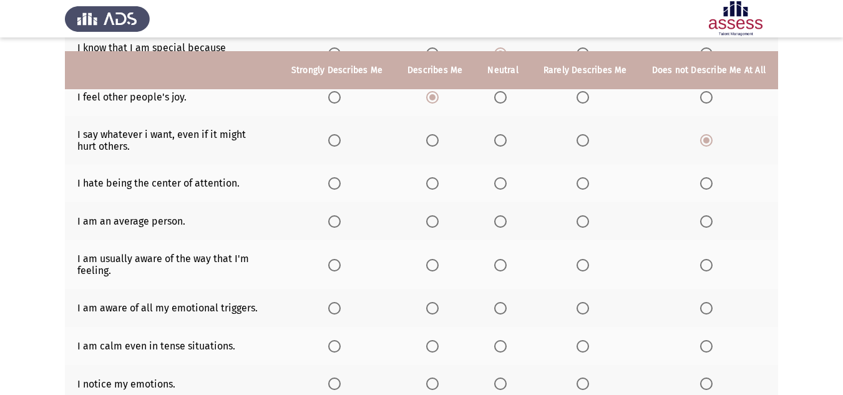
scroll to position [374, 0]
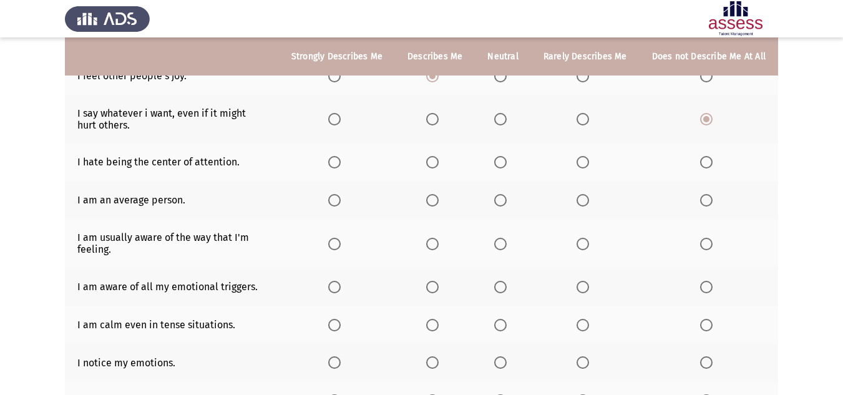
click at [338, 162] on span "Select an option" at bounding box center [334, 162] width 12 height 12
click at [338, 162] on input "Select an option" at bounding box center [334, 162] width 12 height 12
click at [439, 162] on span "Select an option" at bounding box center [432, 162] width 12 height 12
click at [439, 162] on input "Select an option" at bounding box center [432, 162] width 12 height 12
click at [503, 162] on span "Select an option" at bounding box center [500, 162] width 12 height 12
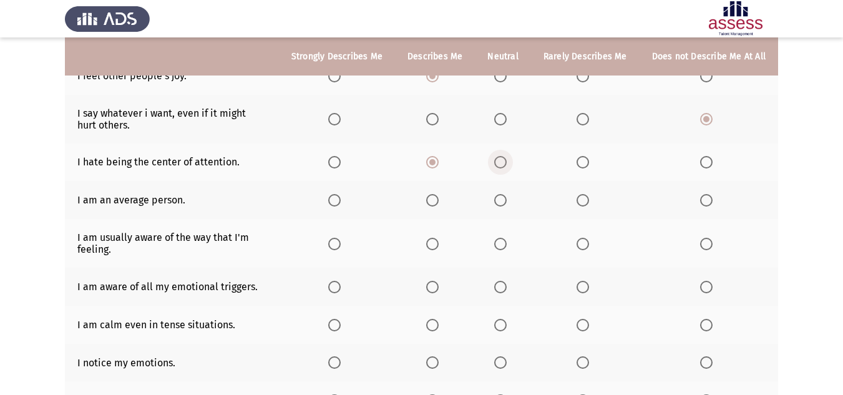
click at [503, 162] on input "Select an option" at bounding box center [500, 162] width 12 height 12
click at [431, 198] on span "Select an option" at bounding box center [432, 200] width 12 height 12
click at [431, 198] on input "Select an option" at bounding box center [432, 200] width 12 height 12
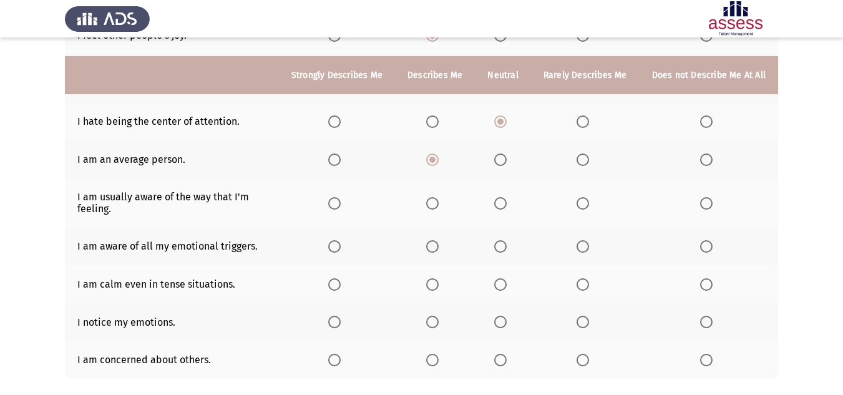
scroll to position [437, 0]
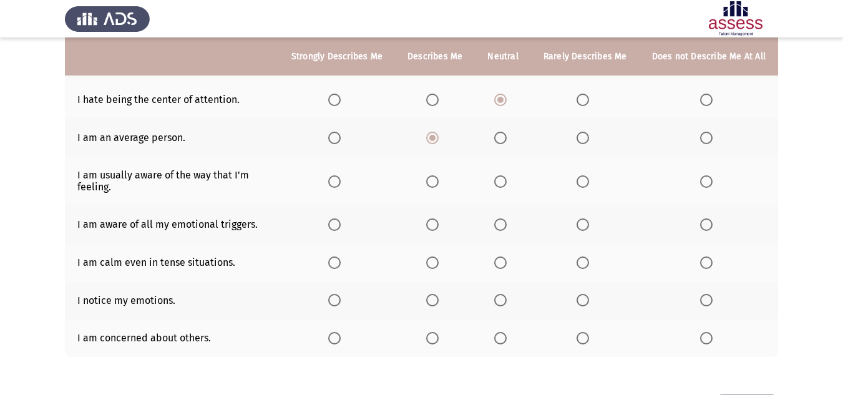
click at [501, 183] on span "Select an option" at bounding box center [500, 181] width 12 height 12
click at [501, 183] on input "Select an option" at bounding box center [500, 181] width 12 height 12
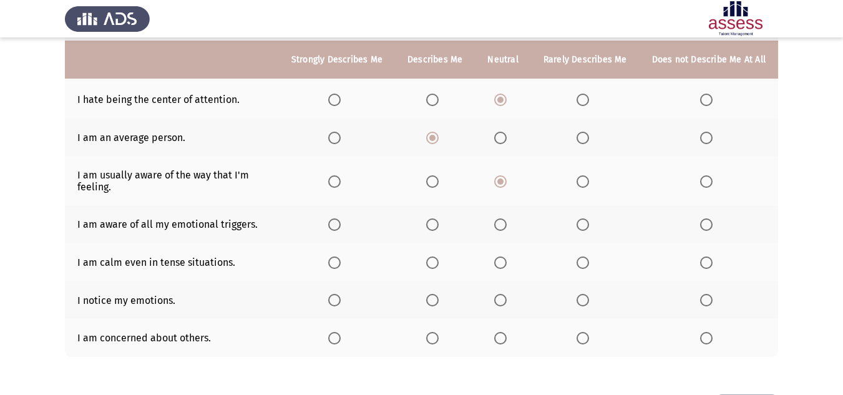
scroll to position [486, 0]
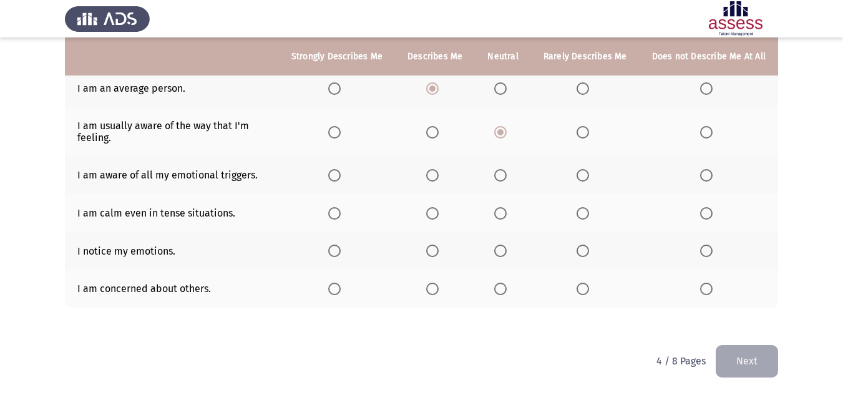
click at [341, 175] on span "Select an option" at bounding box center [334, 175] width 12 height 12
click at [341, 175] on input "Select an option" at bounding box center [334, 175] width 12 height 12
click at [339, 215] on span "Select an option" at bounding box center [334, 213] width 12 height 12
click at [339, 215] on input "Select an option" at bounding box center [334, 213] width 12 height 12
click at [346, 249] on label "Select an option" at bounding box center [336, 251] width 17 height 12
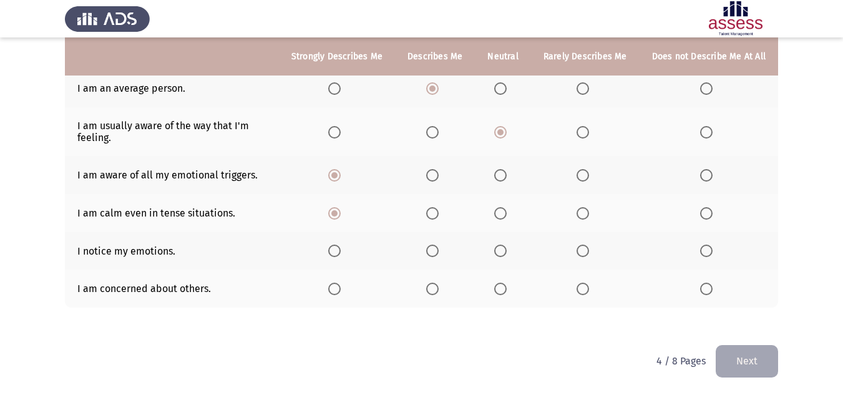
click at [341, 249] on input "Select an option" at bounding box center [334, 251] width 12 height 12
click at [435, 291] on span "Select an option" at bounding box center [432, 289] width 12 height 12
click at [435, 291] on input "Select an option" at bounding box center [432, 289] width 12 height 12
click at [723, 356] on button "Next" at bounding box center [746, 361] width 62 height 32
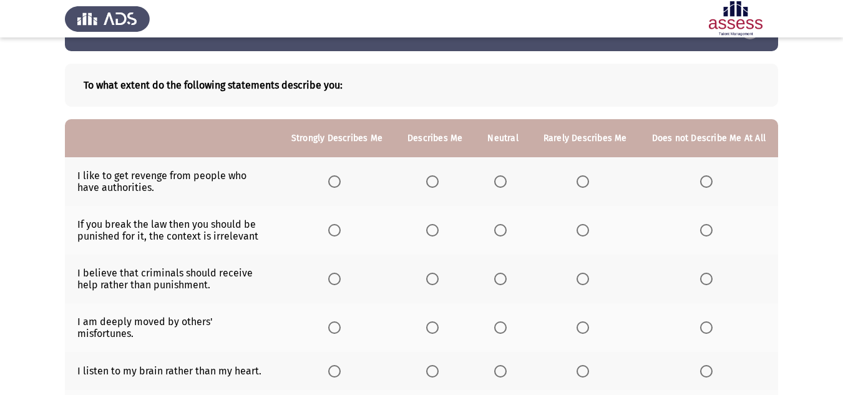
scroll to position [62, 0]
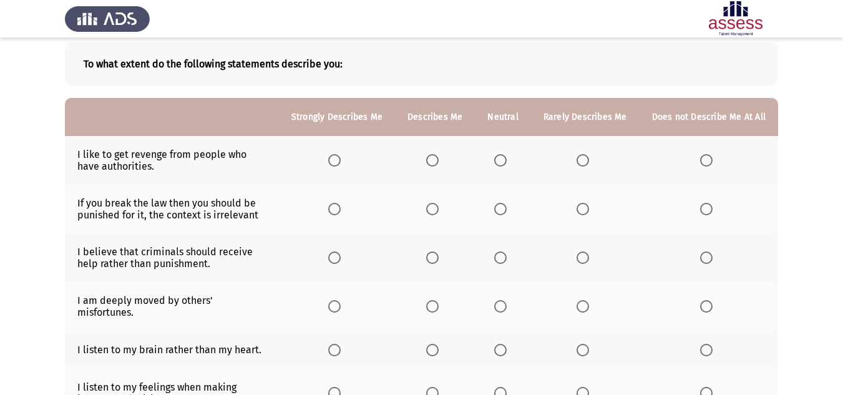
click at [706, 160] on span "Select an option" at bounding box center [706, 160] width 0 height 0
click at [707, 160] on input "Select an option" at bounding box center [706, 160] width 12 height 12
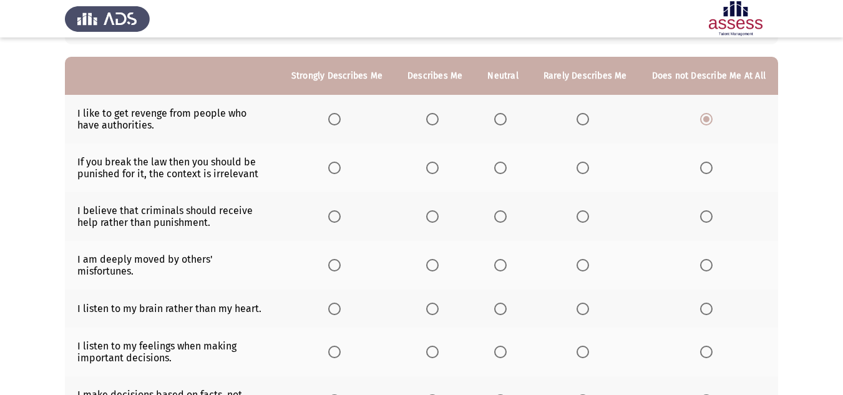
scroll to position [125, 0]
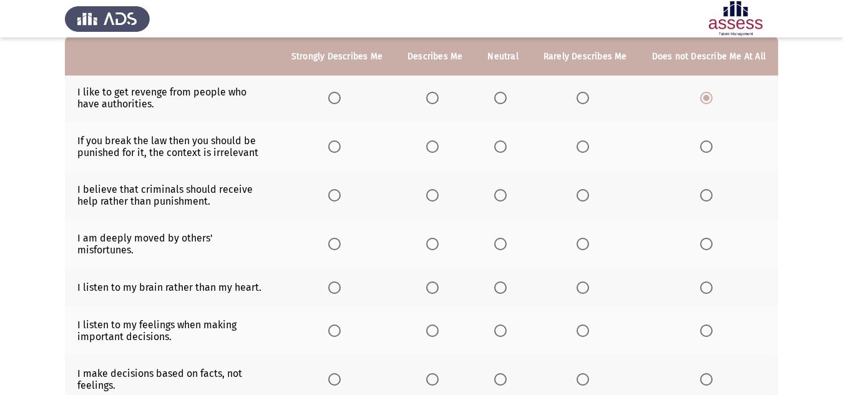
click at [337, 144] on span "Select an option" at bounding box center [334, 146] width 12 height 12
click at [337, 144] on input "Select an option" at bounding box center [334, 146] width 12 height 12
click at [439, 196] on span "Select an option" at bounding box center [432, 195] width 12 height 12
click at [439, 196] on input "Select an option" at bounding box center [432, 195] width 12 height 12
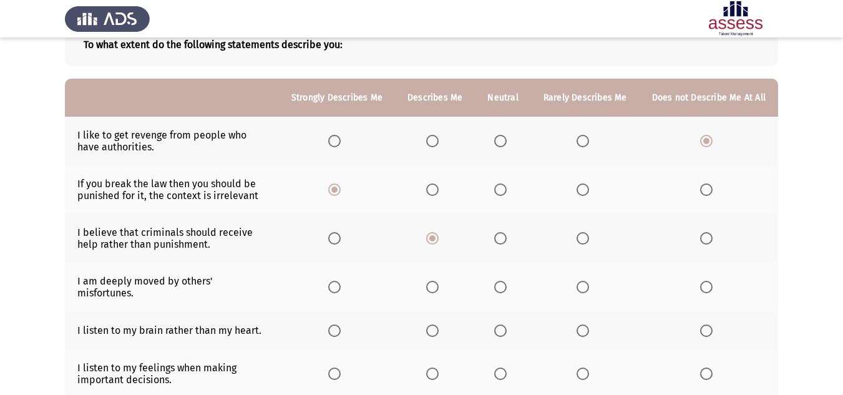
scroll to position [62, 0]
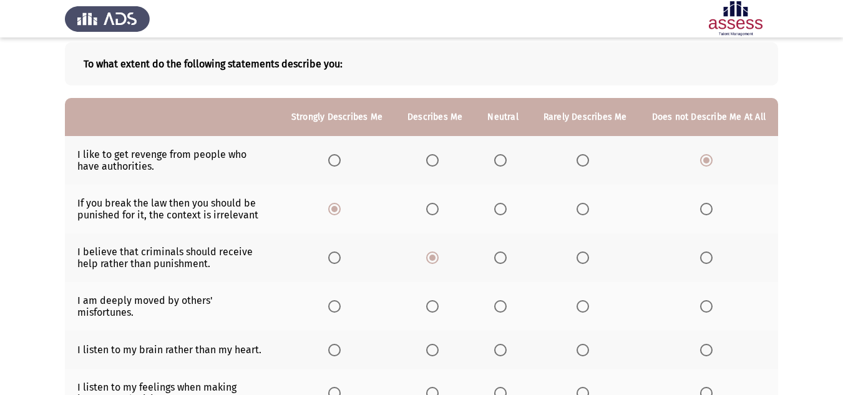
click at [433, 205] on span "Select an option" at bounding box center [432, 209] width 12 height 12
click at [433, 205] on input "Select an option" at bounding box center [432, 209] width 12 height 12
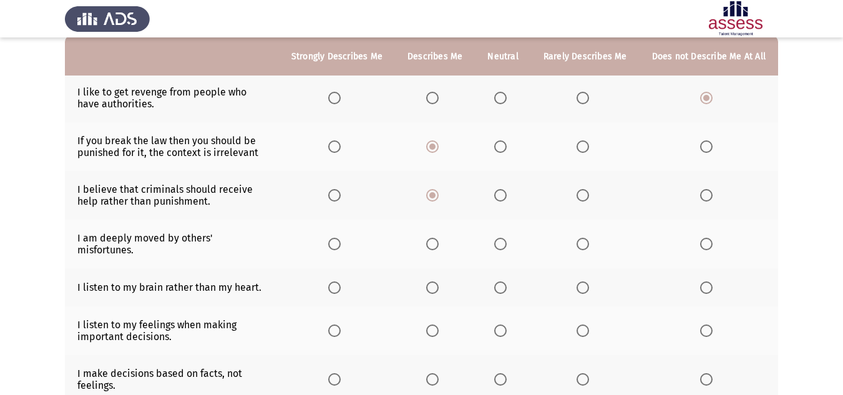
click at [341, 148] on span "Select an option" at bounding box center [334, 146] width 12 height 12
click at [341, 148] on input "Select an option" at bounding box center [334, 146] width 12 height 12
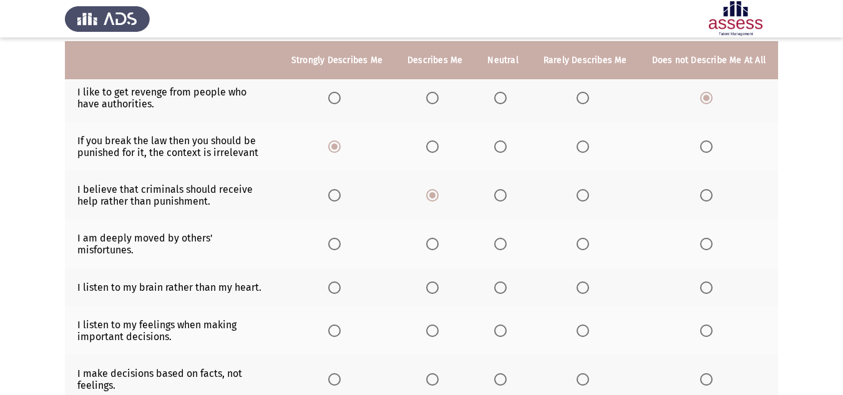
scroll to position [187, 0]
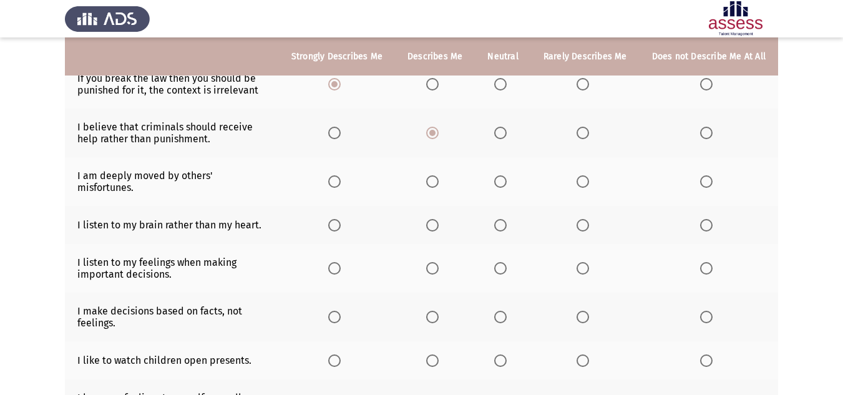
click at [502, 175] on span "Select an option" at bounding box center [500, 181] width 12 height 12
click at [502, 175] on input "Select an option" at bounding box center [500, 181] width 12 height 12
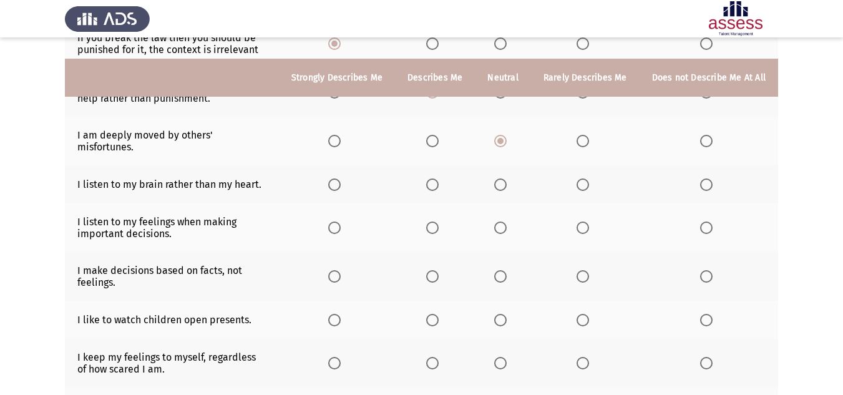
scroll to position [250, 0]
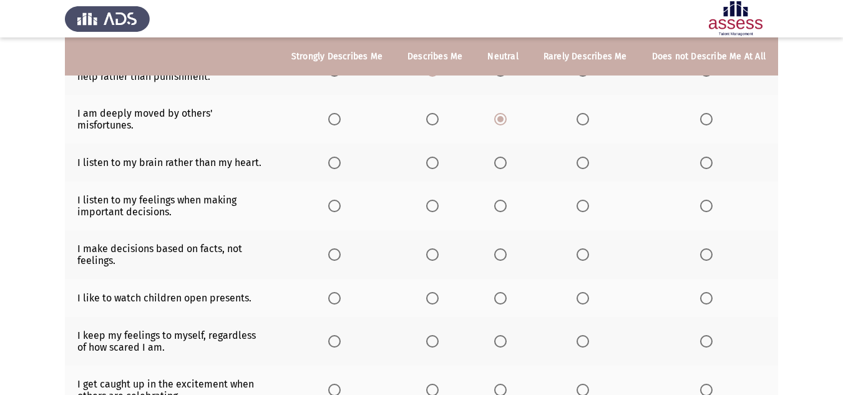
click at [334, 157] on span "Select an option" at bounding box center [334, 163] width 12 height 12
click at [334, 157] on input "Select an option" at bounding box center [334, 163] width 12 height 12
click at [500, 206] on span "Select an option" at bounding box center [500, 206] width 0 height 0
click at [504, 200] on input "Select an option" at bounding box center [500, 206] width 12 height 12
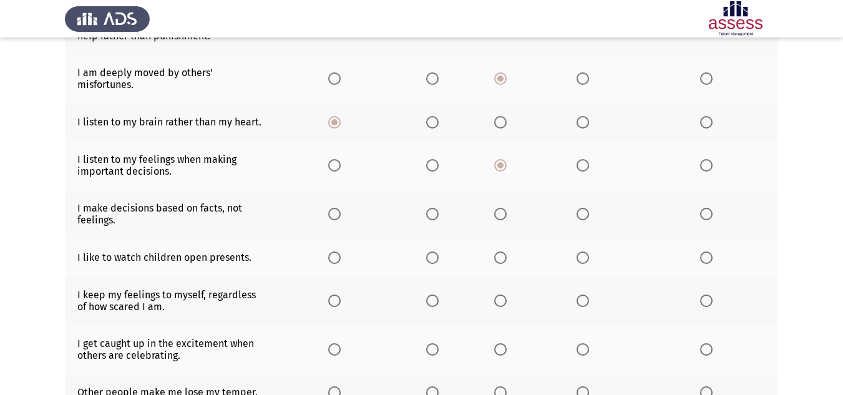
scroll to position [312, 0]
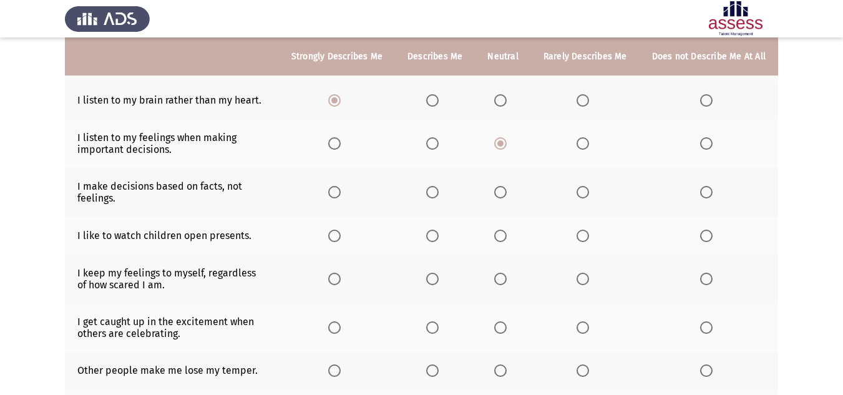
click at [338, 186] on span "Select an option" at bounding box center [334, 192] width 12 height 12
click at [338, 186] on input "Select an option" at bounding box center [334, 192] width 12 height 12
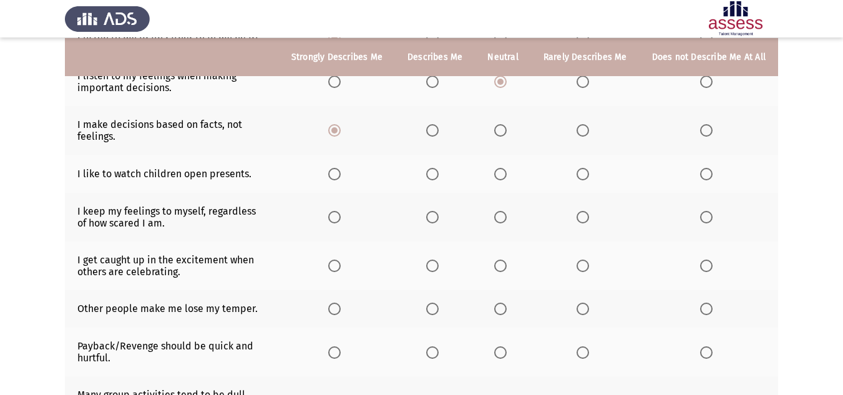
scroll to position [374, 0]
click at [338, 167] on span "Select an option" at bounding box center [334, 173] width 12 height 12
click at [338, 167] on input "Select an option" at bounding box center [334, 173] width 12 height 12
click at [336, 210] on span "Select an option" at bounding box center [334, 216] width 12 height 12
click at [336, 210] on input "Select an option" at bounding box center [334, 216] width 12 height 12
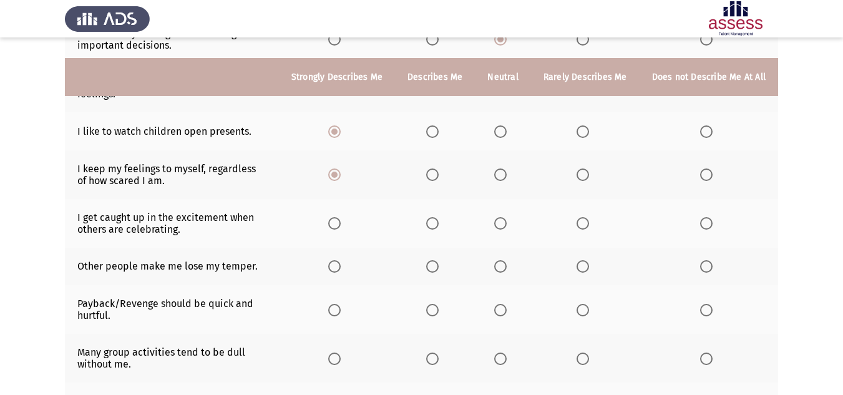
scroll to position [437, 0]
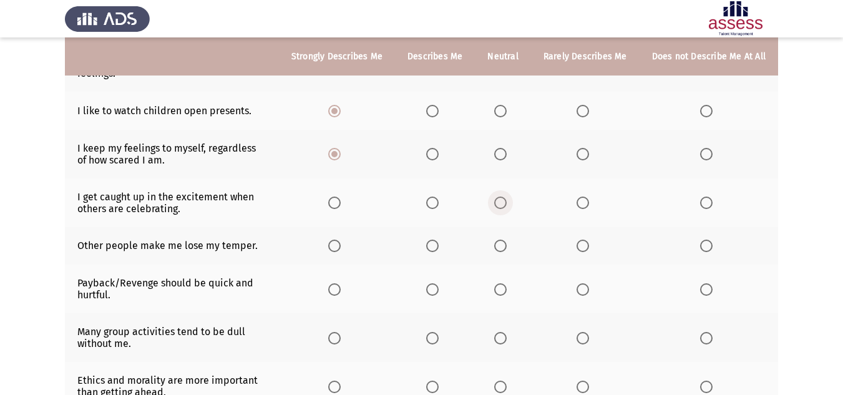
click at [500, 196] on span "Select an option" at bounding box center [500, 202] width 12 height 12
click at [500, 196] on input "Select an option" at bounding box center [500, 202] width 12 height 12
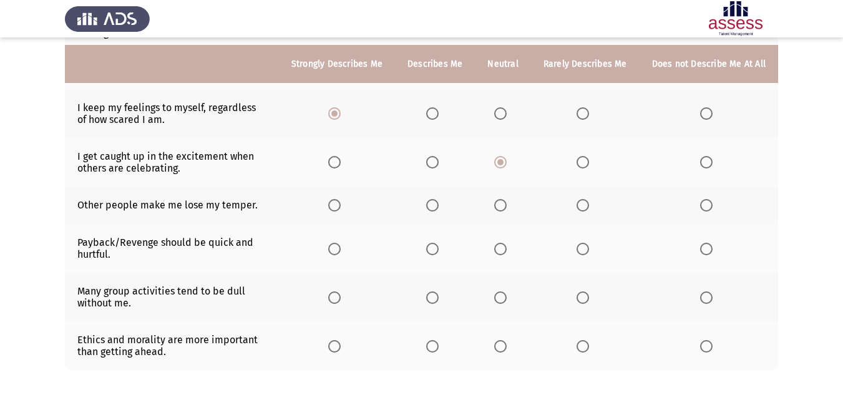
scroll to position [499, 0]
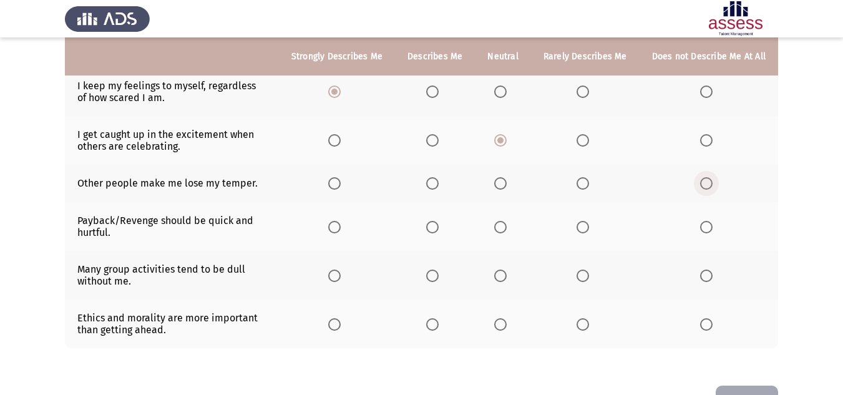
click at [703, 177] on span "Select an option" at bounding box center [706, 183] width 12 height 12
click at [703, 177] on input "Select an option" at bounding box center [706, 183] width 12 height 12
click at [710, 221] on span "Select an option" at bounding box center [706, 227] width 12 height 12
click at [710, 221] on input "Select an option" at bounding box center [706, 227] width 12 height 12
click at [586, 221] on span "Select an option" at bounding box center [582, 227] width 12 height 12
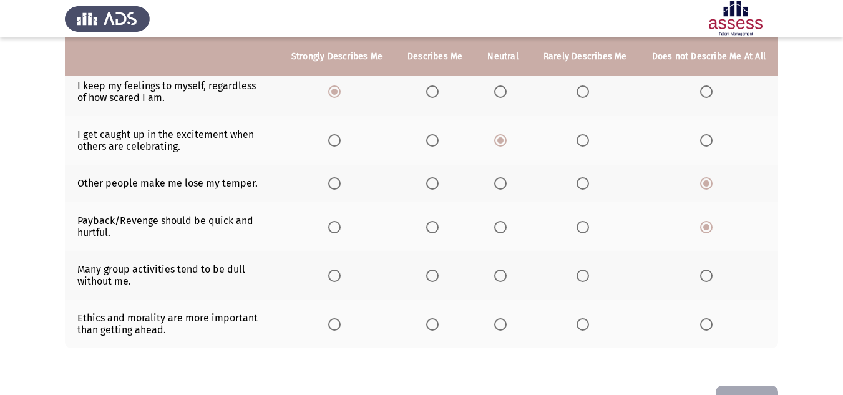
click at [586, 221] on input "Select an option" at bounding box center [582, 227] width 12 height 12
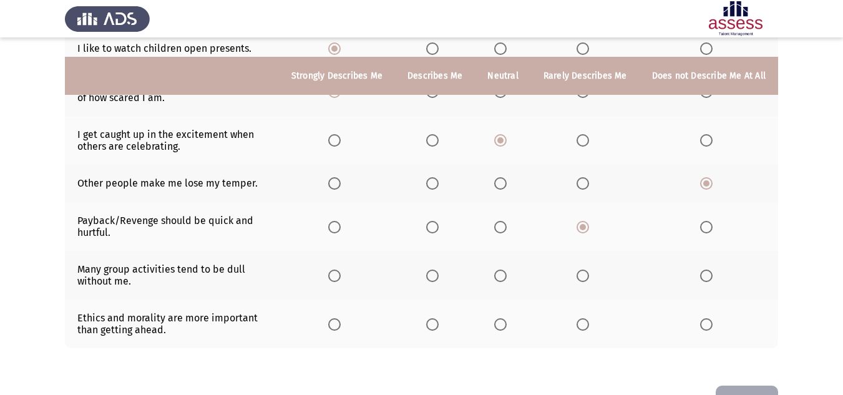
scroll to position [529, 0]
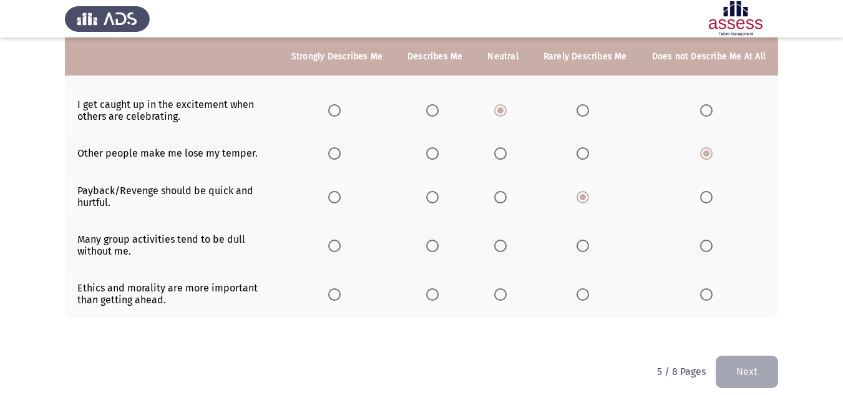
click at [439, 240] on span "Select an option" at bounding box center [432, 246] width 12 height 12
click at [439, 240] on input "Select an option" at bounding box center [432, 246] width 12 height 12
click at [437, 288] on span "Select an option" at bounding box center [432, 294] width 12 height 12
click at [437, 288] on input "Select an option" at bounding box center [432, 294] width 12 height 12
click at [737, 364] on button "Next" at bounding box center [746, 372] width 62 height 32
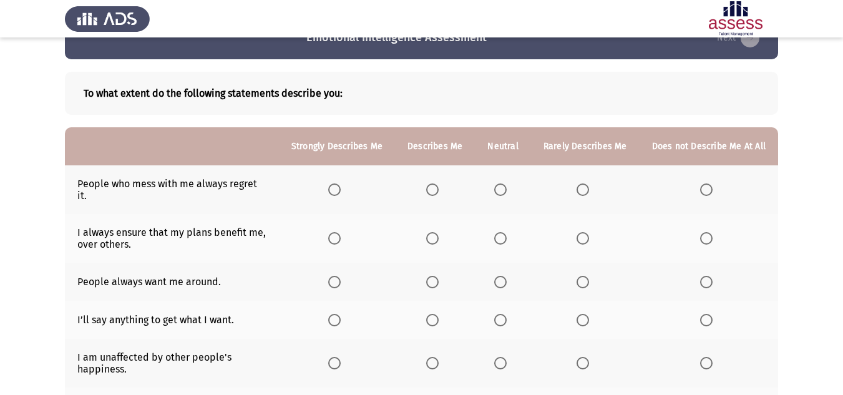
scroll to position [62, 0]
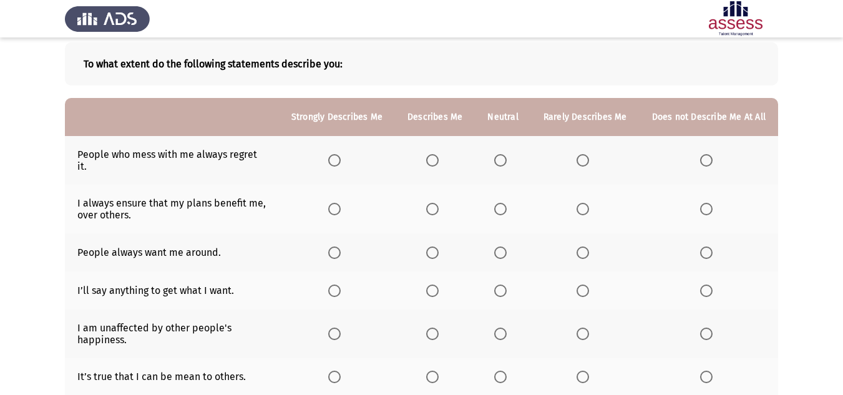
click at [507, 154] on span "Select an option" at bounding box center [500, 160] width 12 height 12
click at [507, 154] on input "Select an option" at bounding box center [500, 160] width 12 height 12
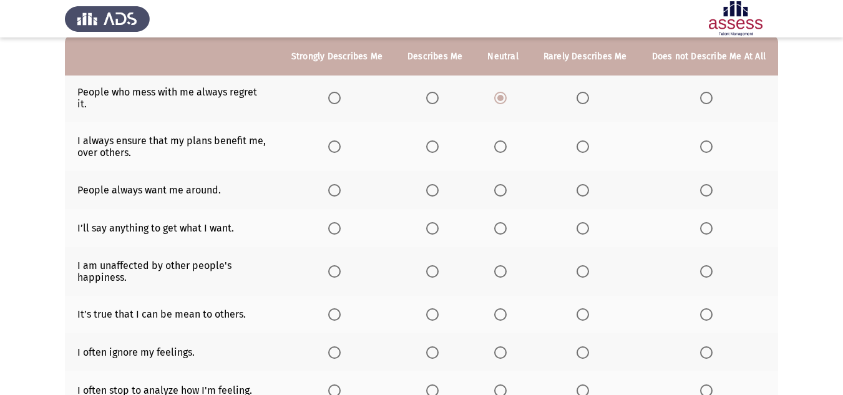
click at [439, 140] on span "Select an option" at bounding box center [432, 146] width 12 height 12
click at [439, 140] on input "Select an option" at bounding box center [432, 146] width 12 height 12
click at [503, 140] on span "Select an option" at bounding box center [500, 146] width 12 height 12
click at [503, 140] on input "Select an option" at bounding box center [500, 146] width 12 height 12
click at [432, 184] on span "Select an option" at bounding box center [432, 190] width 12 height 12
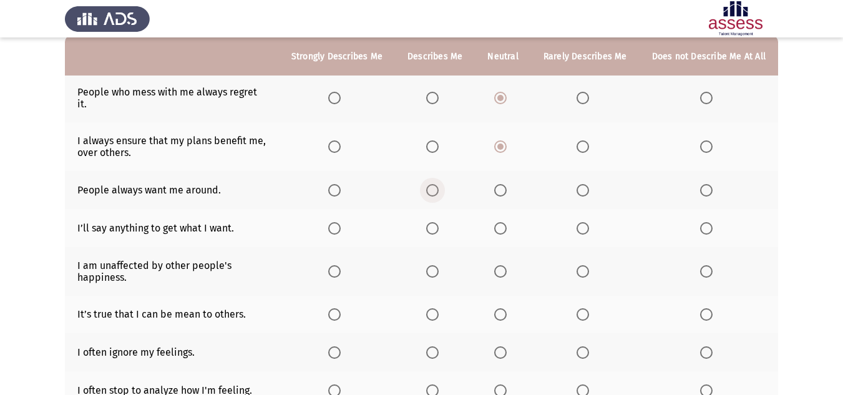
click at [432, 184] on input "Select an option" at bounding box center [432, 190] width 12 height 12
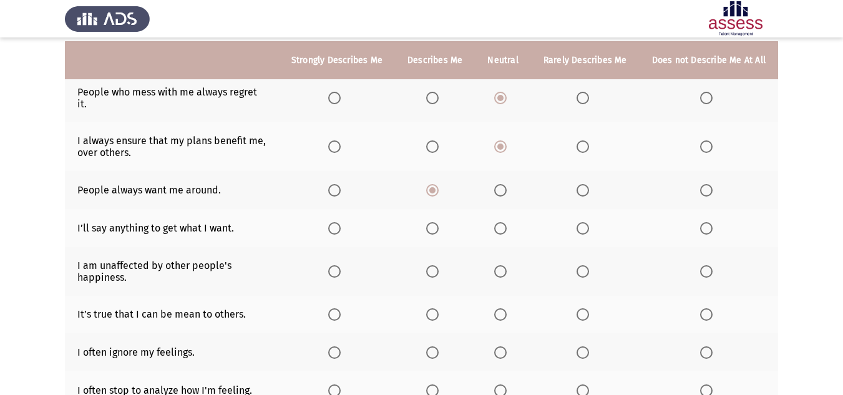
scroll to position [187, 0]
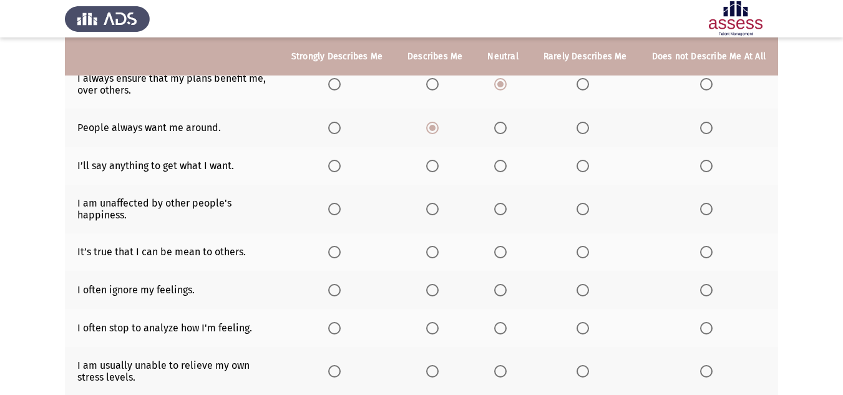
click at [503, 160] on span "Select an option" at bounding box center [500, 166] width 12 height 12
click at [503, 160] on input "Select an option" at bounding box center [500, 166] width 12 height 12
click at [704, 203] on span "Select an option" at bounding box center [706, 209] width 12 height 12
click at [704, 203] on input "Select an option" at bounding box center [706, 209] width 12 height 12
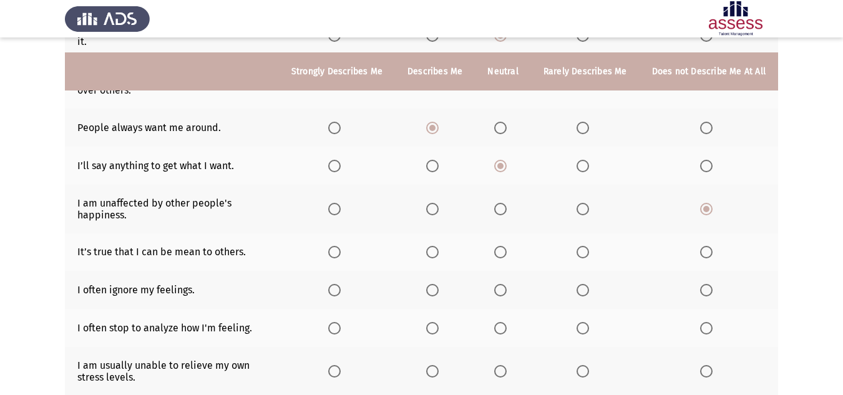
scroll to position [250, 0]
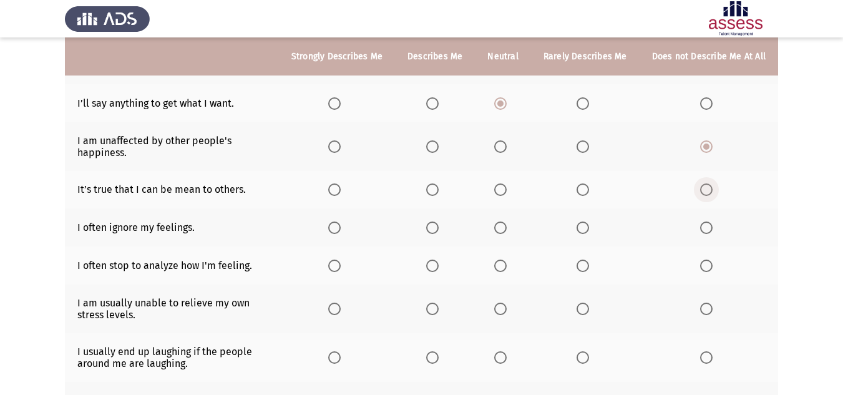
click at [706, 183] on span "Select an option" at bounding box center [706, 189] width 12 height 12
click at [706, 183] on input "Select an option" at bounding box center [706, 189] width 12 height 12
click at [501, 221] on span "Select an option" at bounding box center [500, 227] width 12 height 12
click at [501, 221] on input "Select an option" at bounding box center [500, 227] width 12 height 12
click at [433, 221] on span "Select an option" at bounding box center [432, 227] width 12 height 12
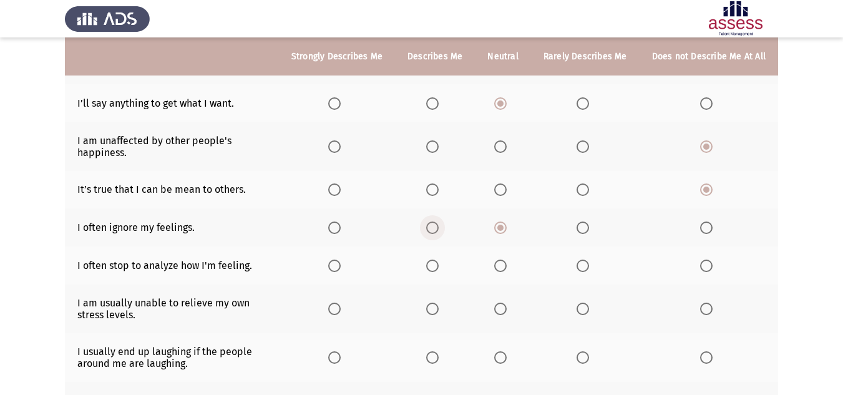
click at [433, 221] on input "Select an option" at bounding box center [432, 227] width 12 height 12
click at [584, 221] on span "Select an option" at bounding box center [582, 227] width 12 height 12
click at [584, 221] on input "Select an option" at bounding box center [582, 227] width 12 height 12
click at [507, 221] on span "Select an option" at bounding box center [500, 227] width 12 height 12
click at [507, 221] on input "Select an option" at bounding box center [500, 227] width 12 height 12
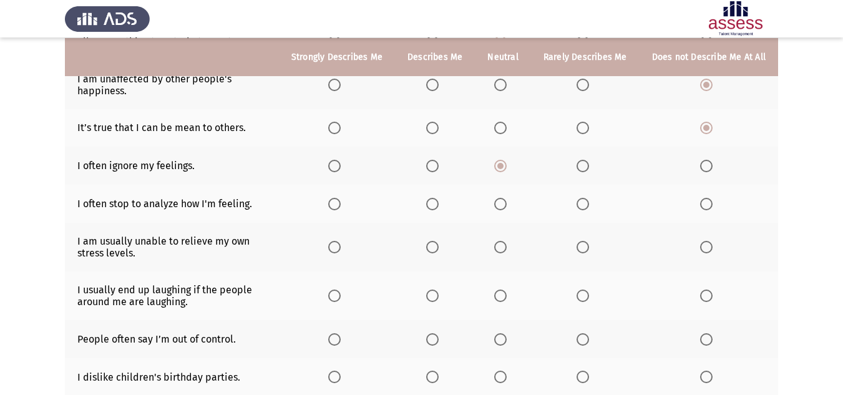
scroll to position [312, 0]
click at [589, 197] on span "Select an option" at bounding box center [582, 203] width 12 height 12
click at [589, 197] on input "Select an option" at bounding box center [582, 203] width 12 height 12
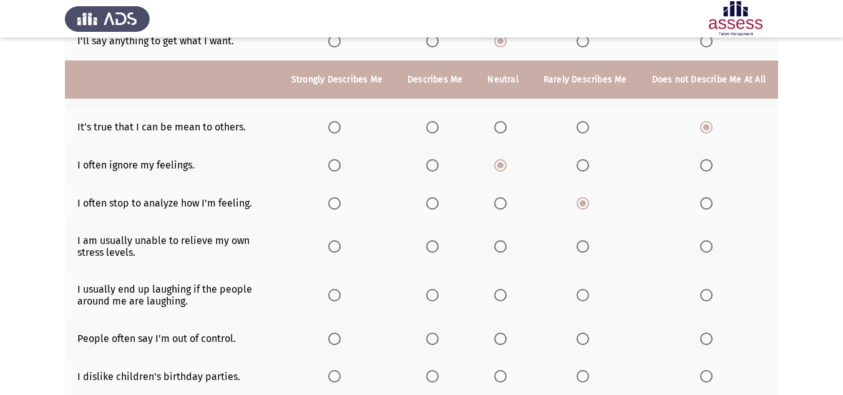
scroll to position [374, 0]
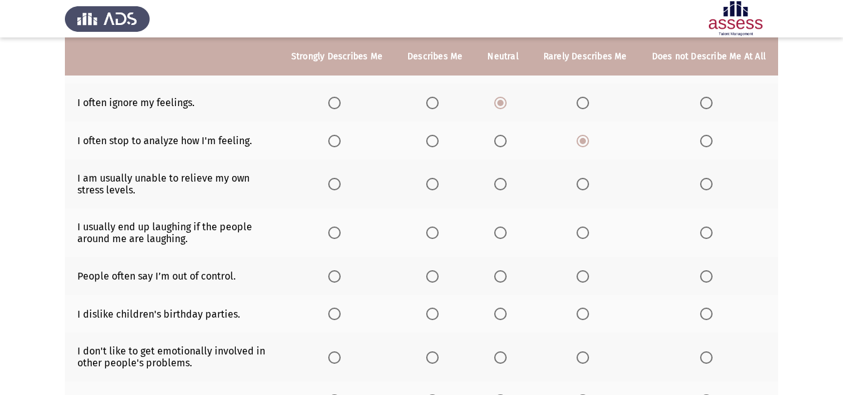
click at [586, 178] on span "Select an option" at bounding box center [582, 184] width 12 height 12
click at [586, 178] on input "Select an option" at bounding box center [582, 184] width 12 height 12
click at [498, 178] on span "Select an option" at bounding box center [500, 184] width 12 height 12
click at [498, 178] on input "Select an option" at bounding box center [500, 184] width 12 height 12
click at [337, 226] on span "Select an option" at bounding box center [334, 232] width 12 height 12
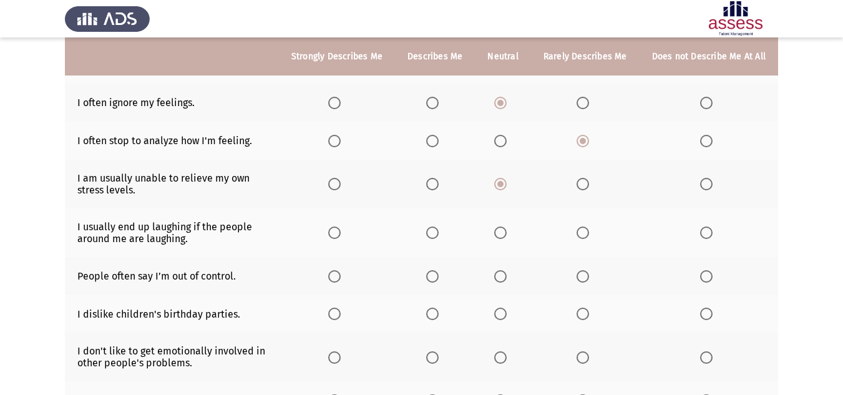
click at [337, 226] on input "Select an option" at bounding box center [334, 232] width 12 height 12
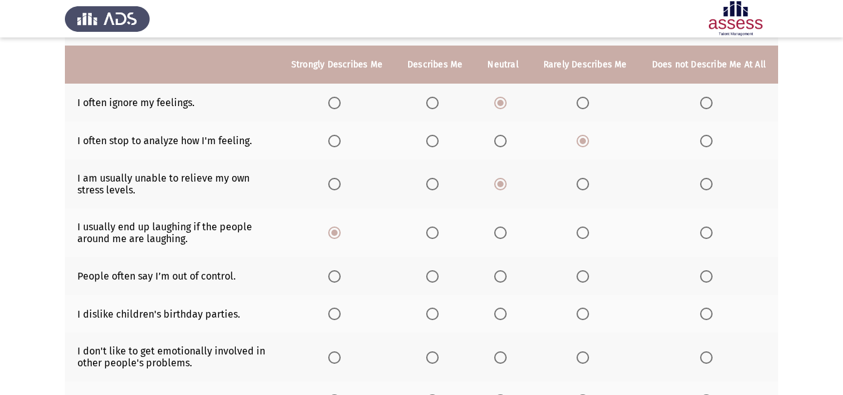
scroll to position [437, 0]
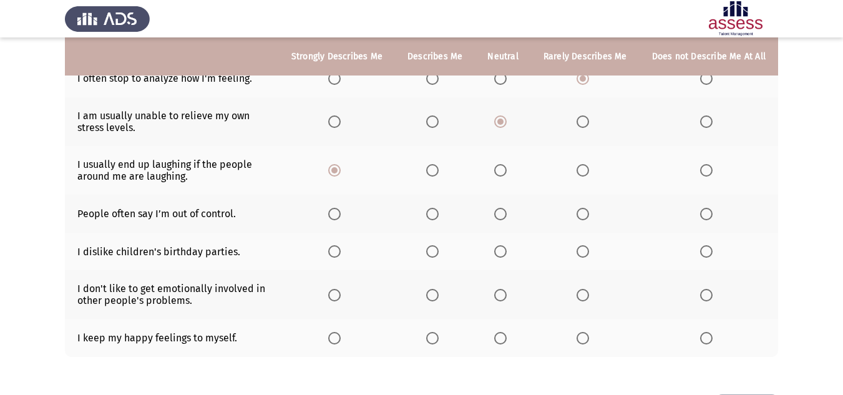
click at [707, 208] on span "Select an option" at bounding box center [706, 214] width 12 height 12
click at [707, 208] on input "Select an option" at bounding box center [706, 214] width 12 height 12
click at [704, 245] on span "Select an option" at bounding box center [706, 251] width 12 height 12
click at [704, 245] on input "Select an option" at bounding box center [706, 251] width 12 height 12
click at [583, 289] on span "Select an option" at bounding box center [582, 295] width 12 height 12
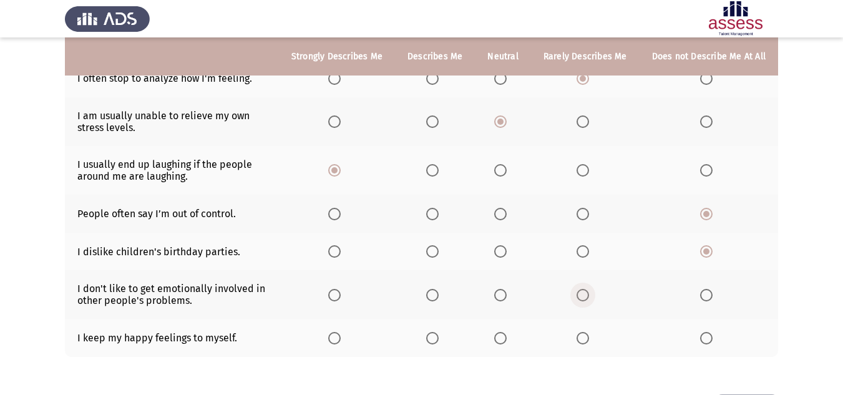
click at [583, 289] on input "Select an option" at bounding box center [582, 295] width 12 height 12
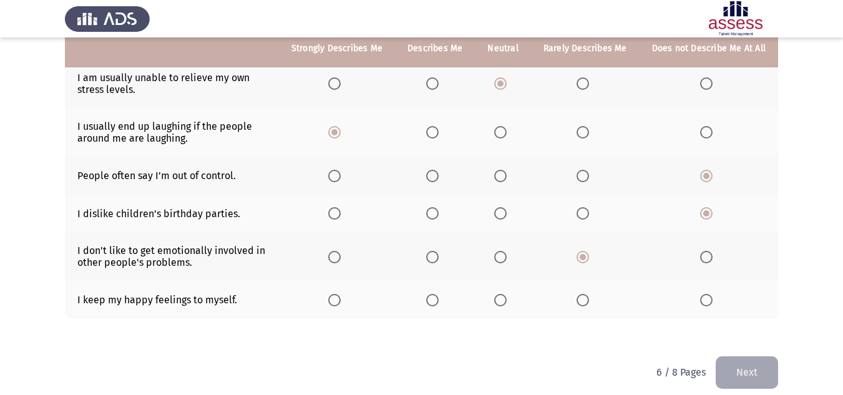
scroll to position [475, 0]
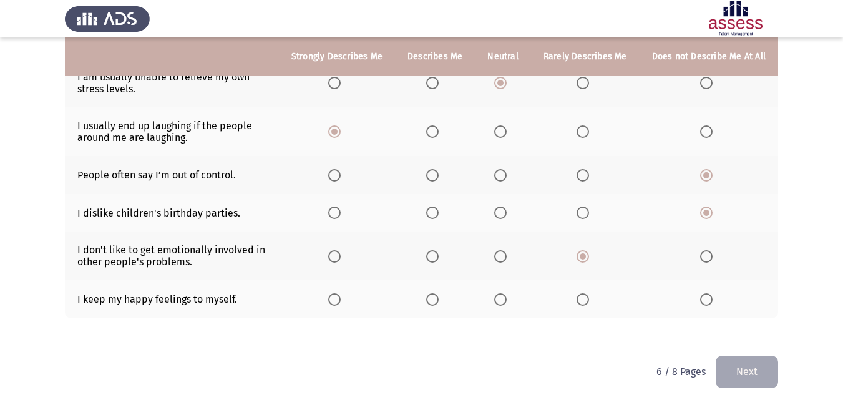
click at [507, 251] on span "Select an option" at bounding box center [500, 256] width 12 height 12
click at [507, 251] on input "Select an option" at bounding box center [500, 256] width 12 height 12
click at [578, 287] on th at bounding box center [585, 299] width 109 height 38
click at [589, 293] on span "Select an option" at bounding box center [582, 299] width 12 height 12
click at [589, 293] on input "Select an option" at bounding box center [582, 299] width 12 height 12
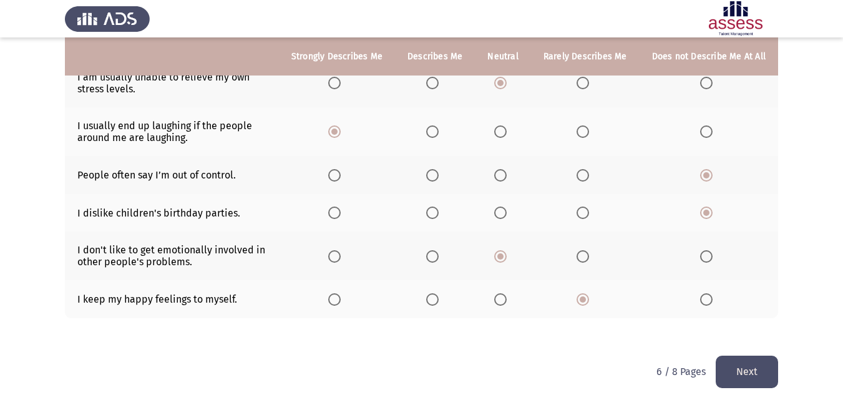
click at [727, 356] on button "Next" at bounding box center [746, 372] width 62 height 32
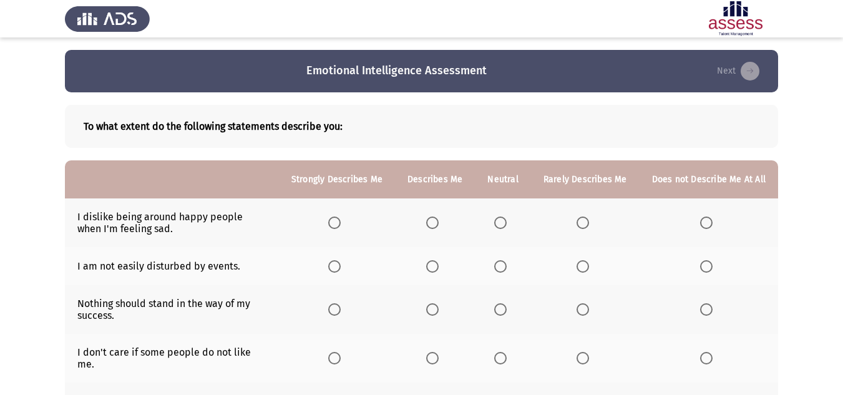
scroll to position [62, 0]
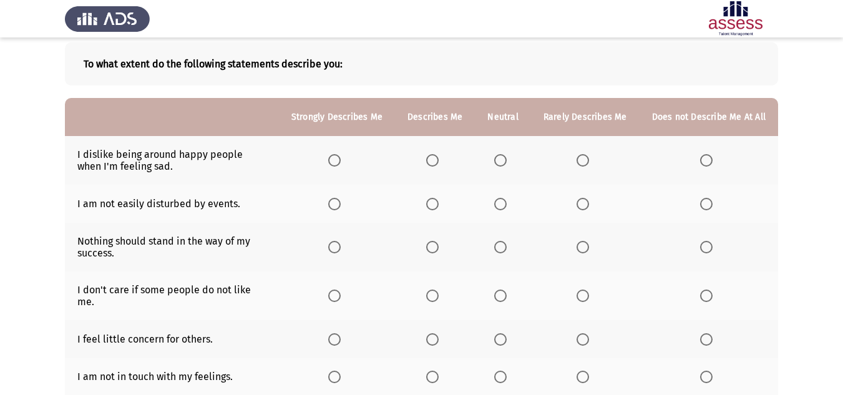
click at [712, 161] on span "Select an option" at bounding box center [706, 160] width 12 height 12
click at [712, 161] on input "Select an option" at bounding box center [706, 160] width 12 height 12
click at [507, 200] on span "Select an option" at bounding box center [500, 204] width 12 height 12
click at [507, 200] on input "Select an option" at bounding box center [500, 204] width 12 height 12
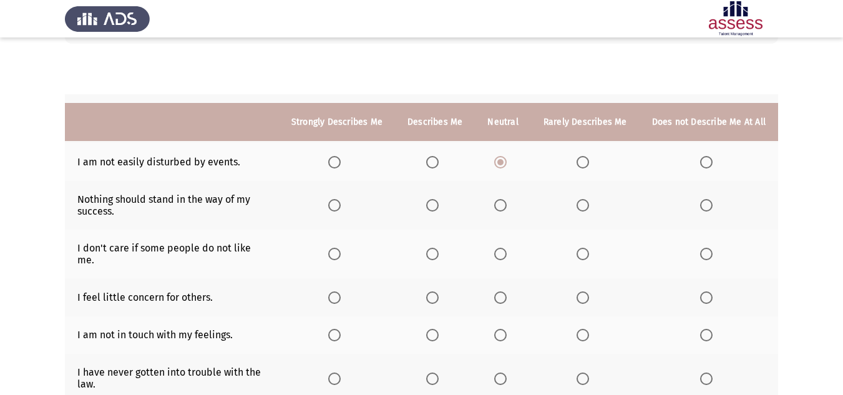
scroll to position [187, 0]
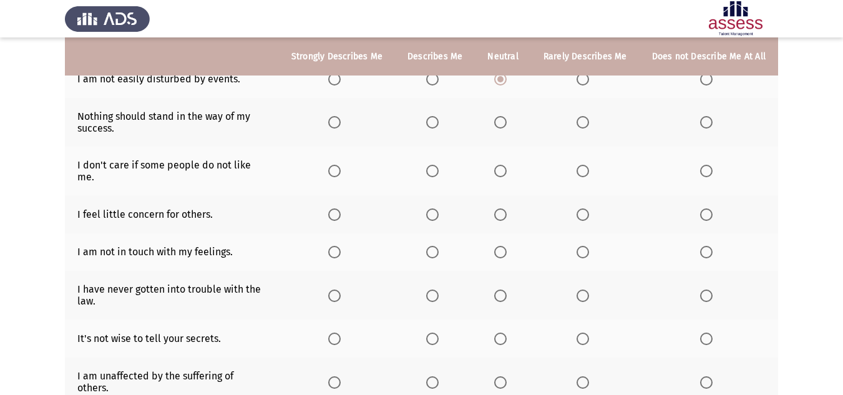
click at [507, 124] on span "Select an option" at bounding box center [500, 122] width 12 height 12
click at [507, 124] on input "Select an option" at bounding box center [500, 122] width 12 height 12
click at [505, 170] on span "Select an option" at bounding box center [500, 171] width 12 height 12
click at [505, 170] on input "Select an option" at bounding box center [500, 171] width 12 height 12
click at [589, 208] on span "Select an option" at bounding box center [582, 214] width 12 height 12
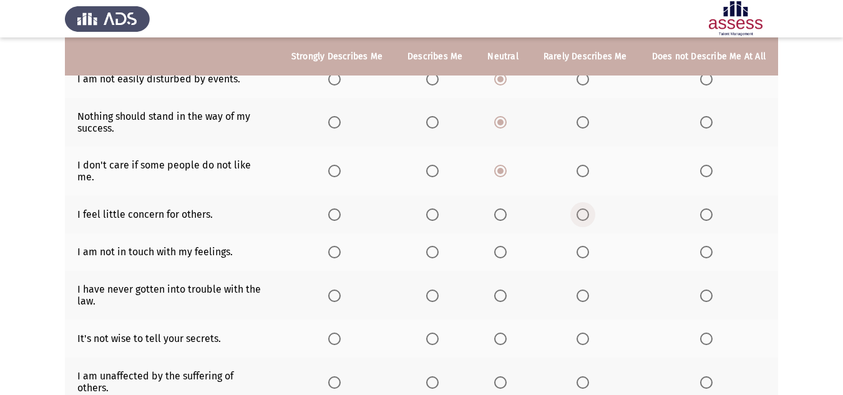
click at [589, 208] on input "Select an option" at bounding box center [582, 214] width 12 height 12
click at [507, 246] on span "Select an option" at bounding box center [500, 252] width 12 height 12
click at [507, 246] on input "Select an option" at bounding box center [500, 252] width 12 height 12
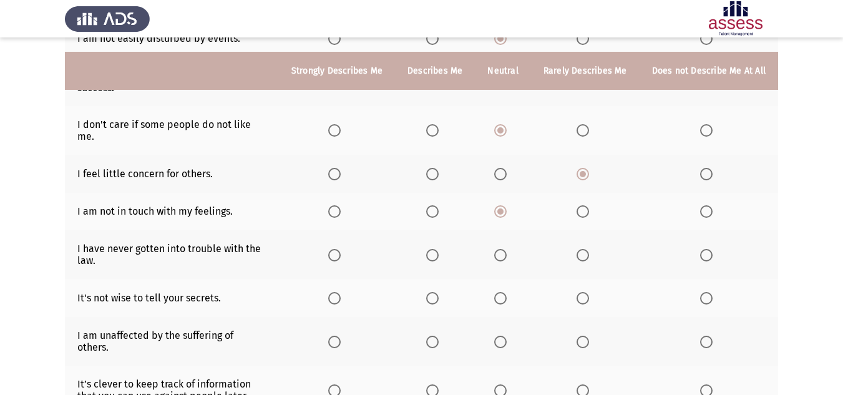
scroll to position [250, 0]
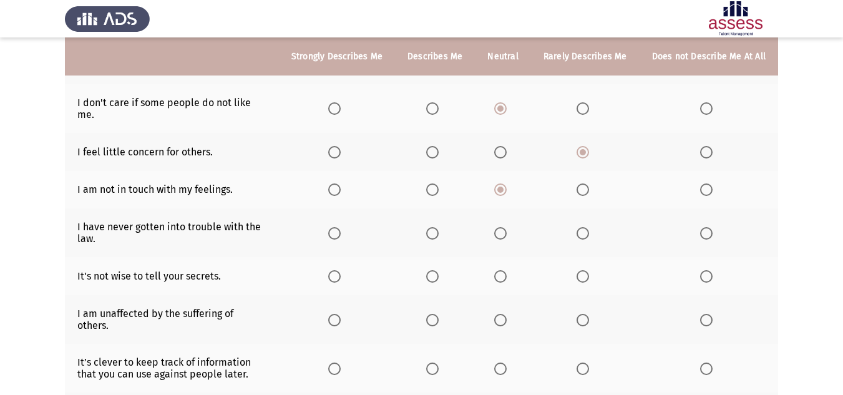
click at [344, 226] on mat-radio-button "Select an option" at bounding box center [336, 232] width 17 height 13
click at [339, 211] on th at bounding box center [337, 232] width 116 height 49
click at [341, 227] on span "Select an option" at bounding box center [334, 233] width 12 height 12
click at [341, 227] on input "Select an option" at bounding box center [334, 233] width 12 height 12
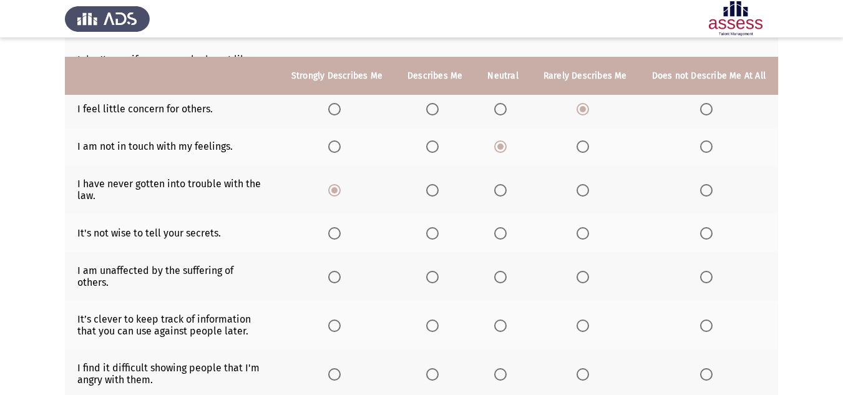
scroll to position [312, 0]
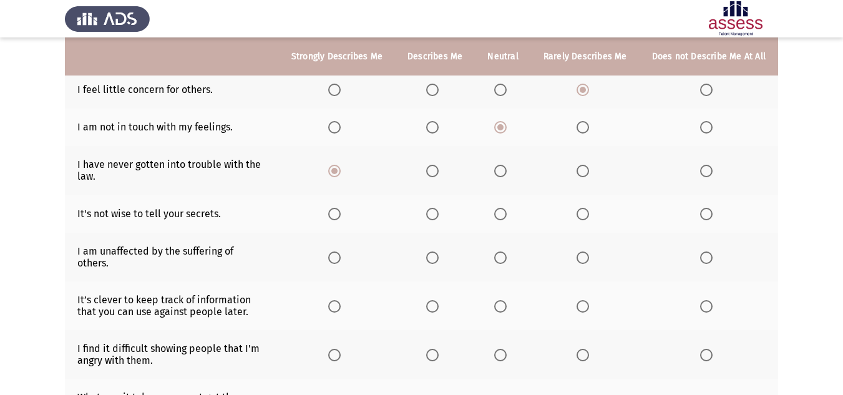
click at [338, 208] on span "Select an option" at bounding box center [334, 214] width 12 height 12
click at [338, 208] on input "Select an option" at bounding box center [334, 214] width 12 height 12
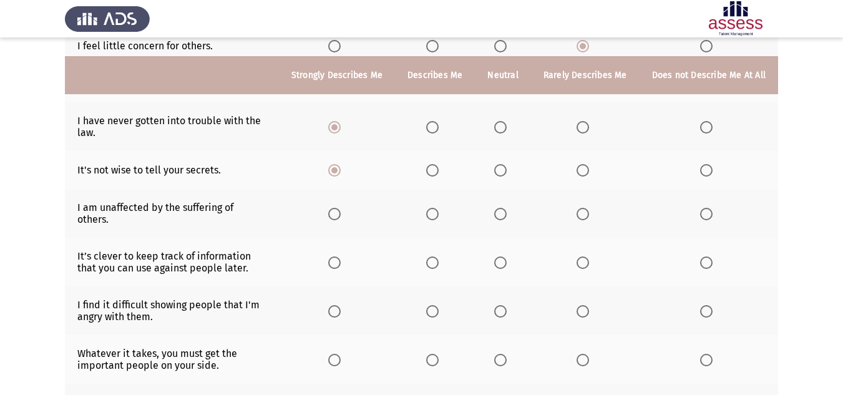
scroll to position [374, 0]
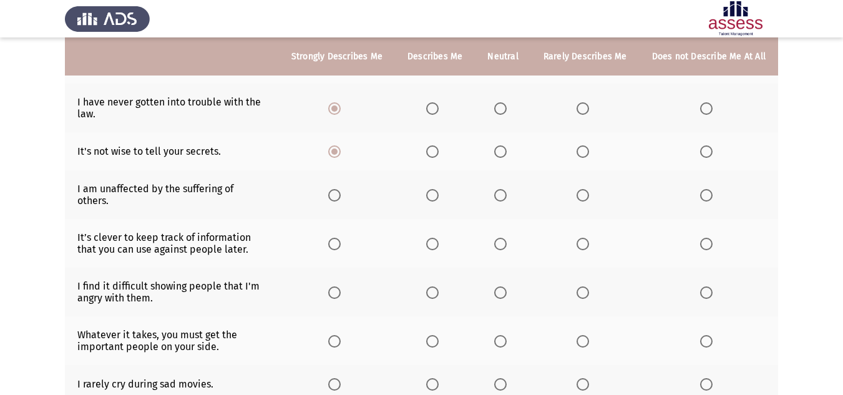
click at [502, 189] on span "Select an option" at bounding box center [500, 195] width 12 height 12
click at [502, 189] on input "Select an option" at bounding box center [500, 195] width 12 height 12
click at [589, 189] on span "Select an option" at bounding box center [582, 195] width 12 height 12
click at [589, 189] on input "Select an option" at bounding box center [582, 195] width 12 height 12
click at [589, 238] on span "Select an option" at bounding box center [582, 244] width 12 height 12
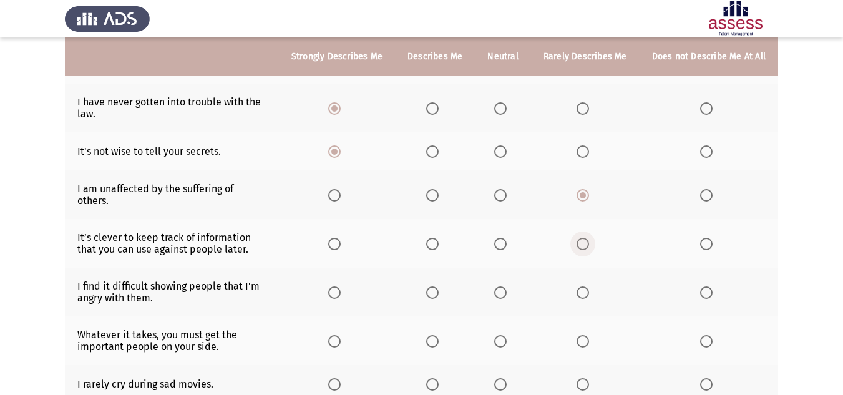
click at [589, 238] on input "Select an option" at bounding box center [582, 244] width 12 height 12
click at [702, 238] on span "Select an option" at bounding box center [706, 244] width 12 height 12
click at [702, 238] on input "Select an option" at bounding box center [706, 244] width 12 height 12
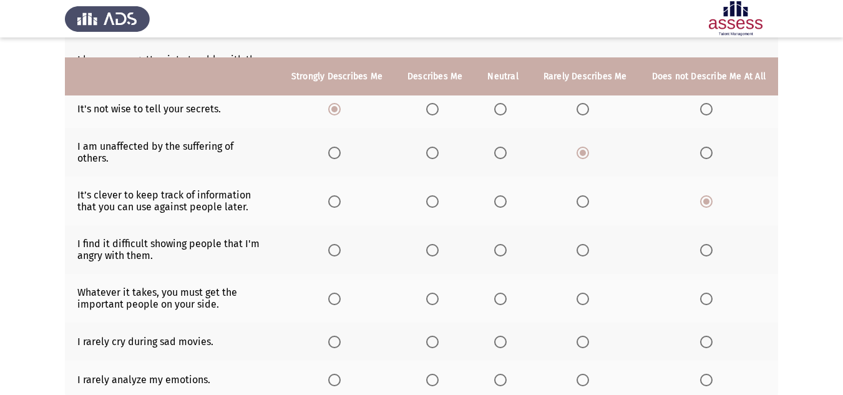
scroll to position [437, 0]
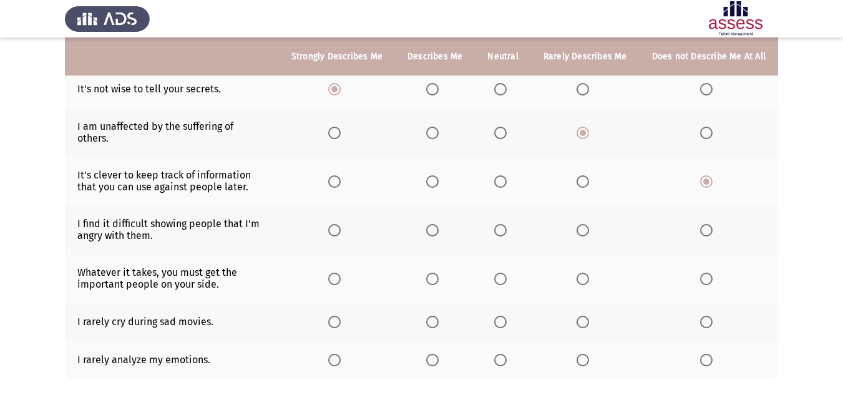
click at [507, 224] on span "Select an option" at bounding box center [500, 230] width 12 height 12
click at [507, 224] on input "Select an option" at bounding box center [500, 230] width 12 height 12
click at [507, 273] on span "Select an option" at bounding box center [500, 279] width 12 height 12
click at [507, 273] on input "Select an option" at bounding box center [500, 279] width 12 height 12
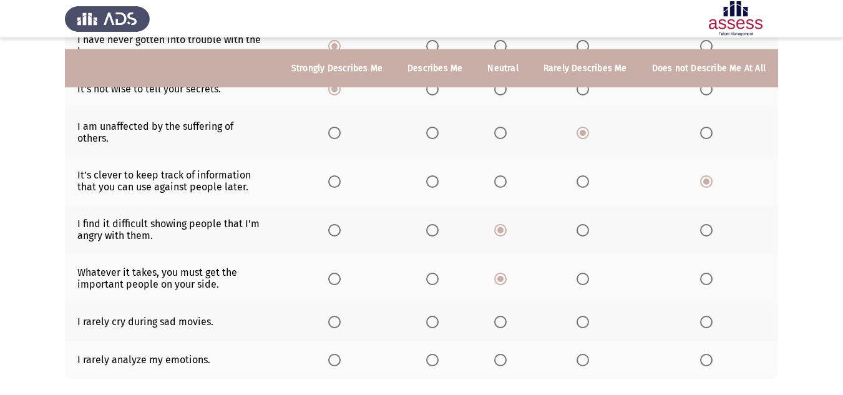
scroll to position [486, 0]
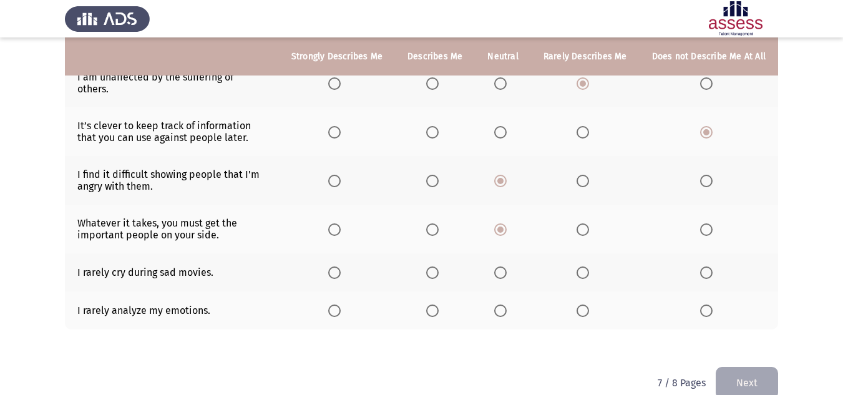
click at [711, 266] on span "Select an option" at bounding box center [706, 272] width 12 height 12
click at [711, 266] on input "Select an option" at bounding box center [706, 272] width 12 height 12
click at [507, 304] on span "Select an option" at bounding box center [500, 310] width 12 height 12
click at [507, 304] on input "Select an option" at bounding box center [500, 310] width 12 height 12
click at [581, 304] on span "Select an option" at bounding box center [582, 310] width 12 height 12
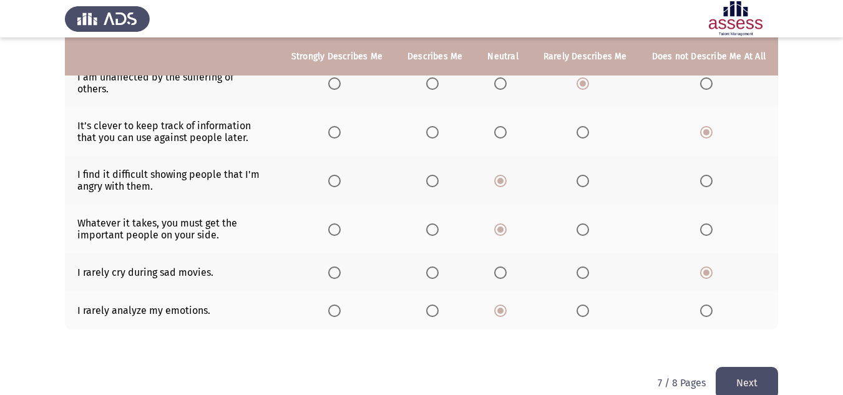
click at [581, 304] on input "Select an option" at bounding box center [582, 310] width 12 height 12
click at [738, 367] on button "Next" at bounding box center [746, 383] width 62 height 32
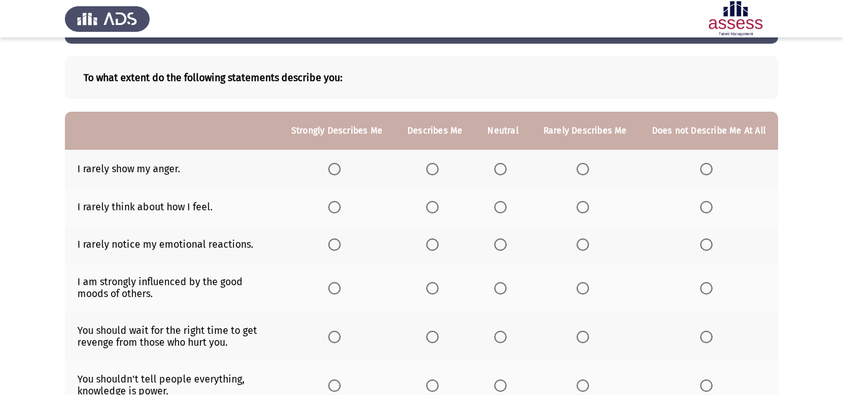
scroll to position [62, 0]
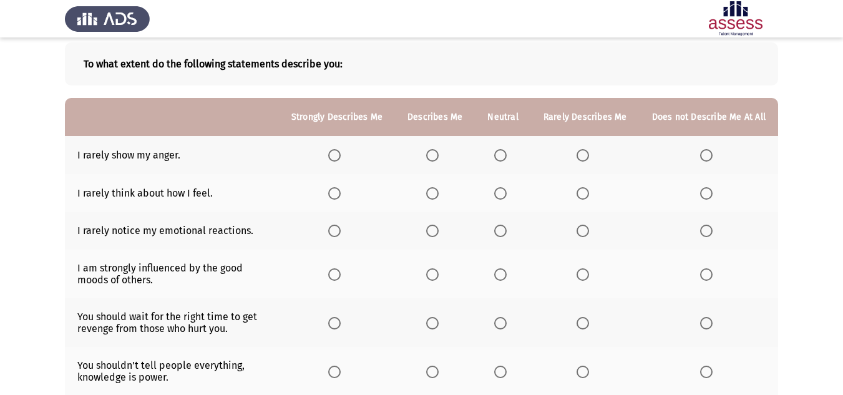
click at [337, 152] on span "Select an option" at bounding box center [334, 155] width 12 height 12
click at [337, 152] on input "Select an option" at bounding box center [334, 155] width 12 height 12
click at [498, 195] on span "Select an option" at bounding box center [500, 193] width 12 height 12
click at [498, 195] on input "Select an option" at bounding box center [500, 193] width 12 height 12
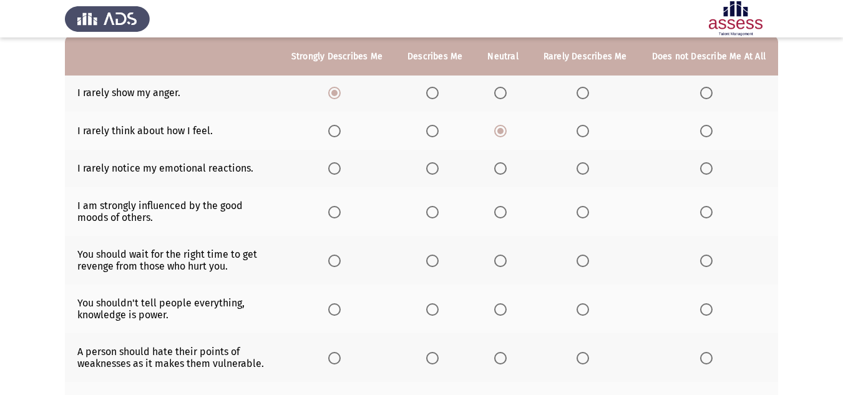
click at [335, 167] on span "Select an option" at bounding box center [334, 168] width 12 height 12
click at [335, 167] on input "Select an option" at bounding box center [334, 168] width 12 height 12
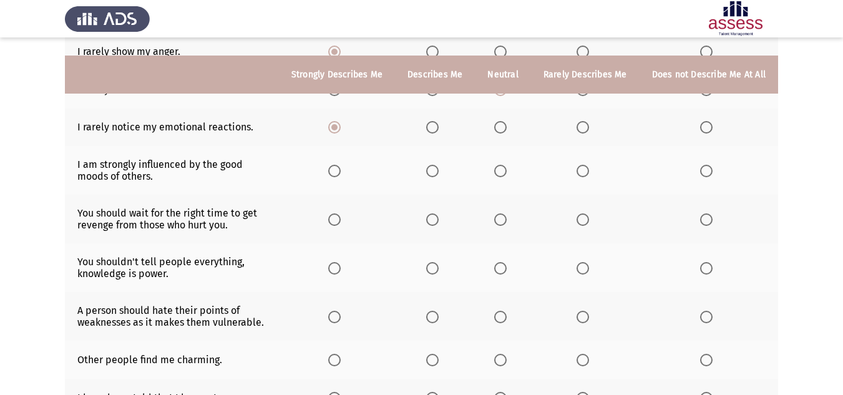
scroll to position [187, 0]
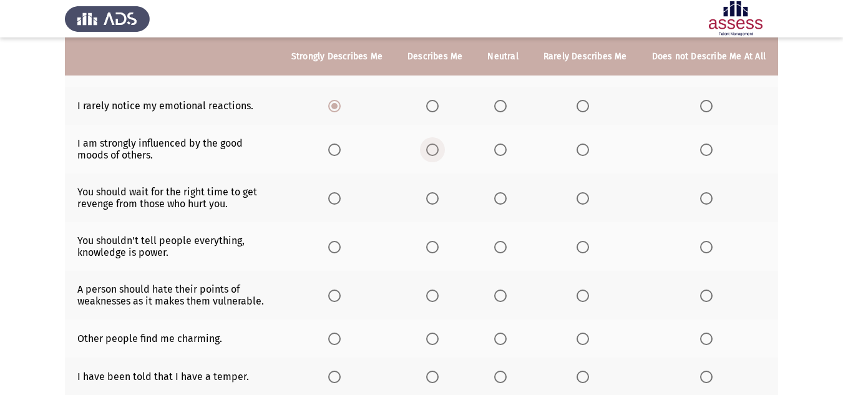
click at [435, 150] on span "Select an option" at bounding box center [432, 149] width 12 height 12
click at [435, 150] on input "Select an option" at bounding box center [432, 149] width 12 height 12
click at [502, 197] on span "Select an option" at bounding box center [500, 198] width 12 height 12
click at [502, 197] on input "Select an option" at bounding box center [500, 198] width 12 height 12
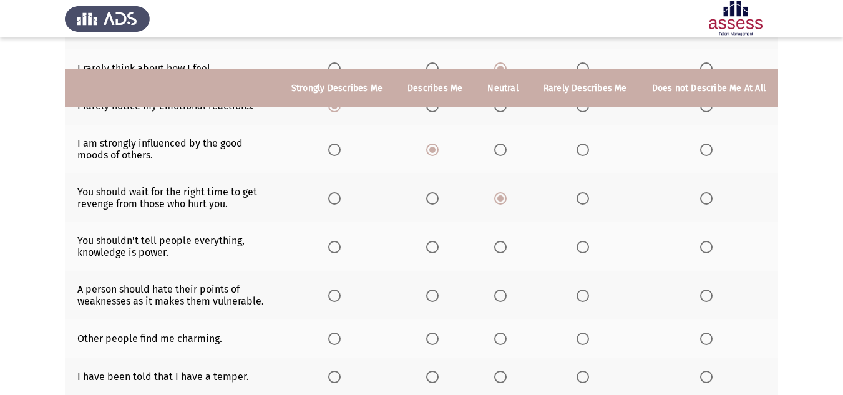
scroll to position [250, 0]
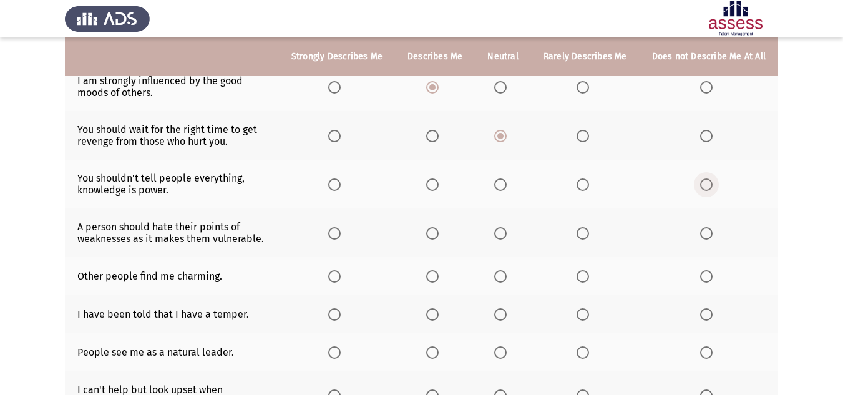
click at [706, 185] on span "Select an option" at bounding box center [706, 184] width 12 height 12
click at [706, 185] on input "Select an option" at bounding box center [706, 184] width 12 height 12
click at [711, 231] on span "Select an option" at bounding box center [706, 233] width 12 height 12
click at [711, 231] on input "Select an option" at bounding box center [706, 233] width 12 height 12
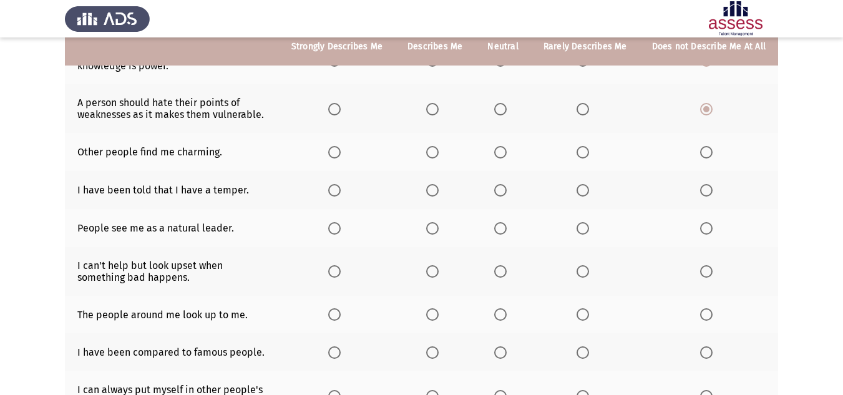
scroll to position [374, 0]
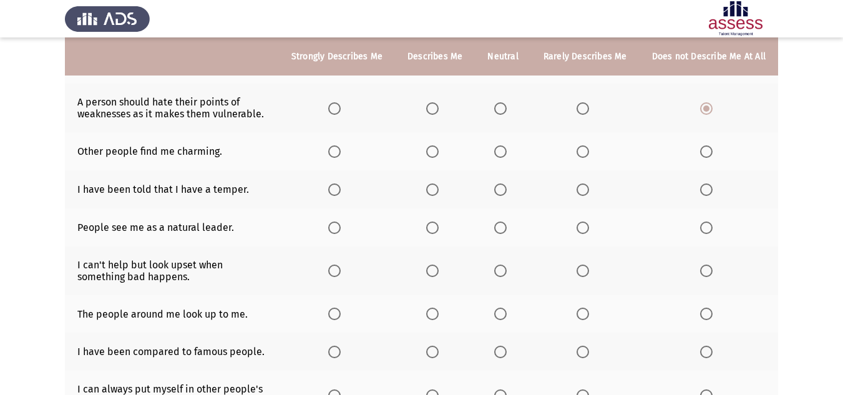
click at [439, 157] on span "Select an option" at bounding box center [432, 151] width 12 height 12
click at [439, 157] on input "Select an option" at bounding box center [432, 151] width 12 height 12
click at [701, 189] on span "Select an option" at bounding box center [706, 189] width 12 height 12
click at [701, 189] on input "Select an option" at bounding box center [706, 189] width 12 height 12
click at [583, 189] on span "Select an option" at bounding box center [582, 189] width 12 height 12
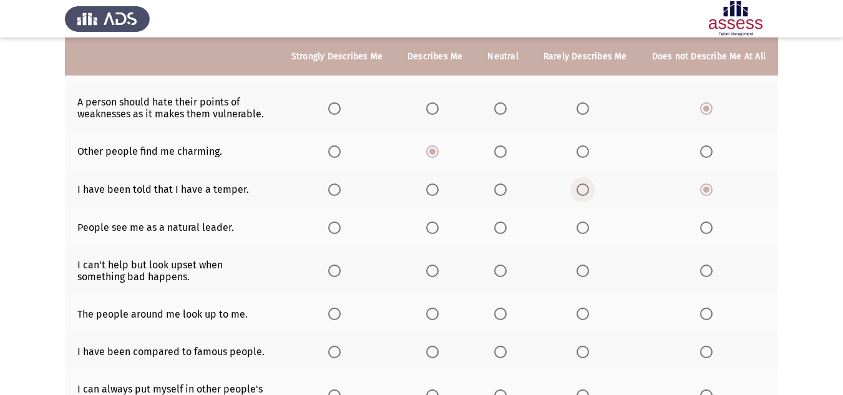
click at [583, 189] on input "Select an option" at bounding box center [582, 189] width 12 height 12
click at [439, 225] on span "Select an option" at bounding box center [432, 227] width 12 height 12
click at [439, 225] on input "Select an option" at bounding box center [432, 227] width 12 height 12
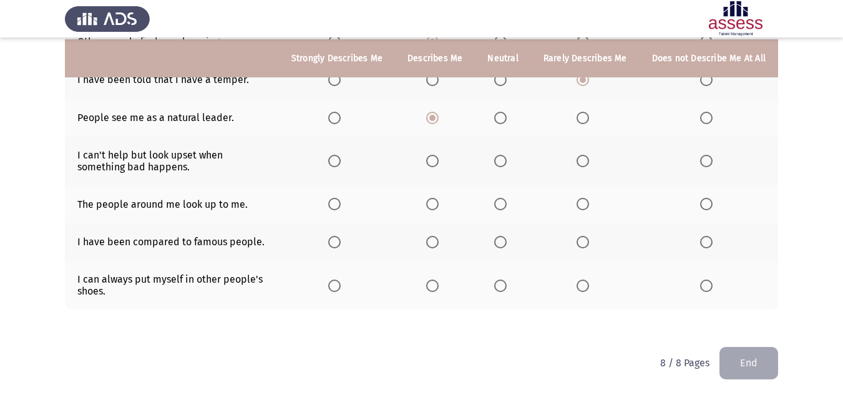
scroll to position [486, 0]
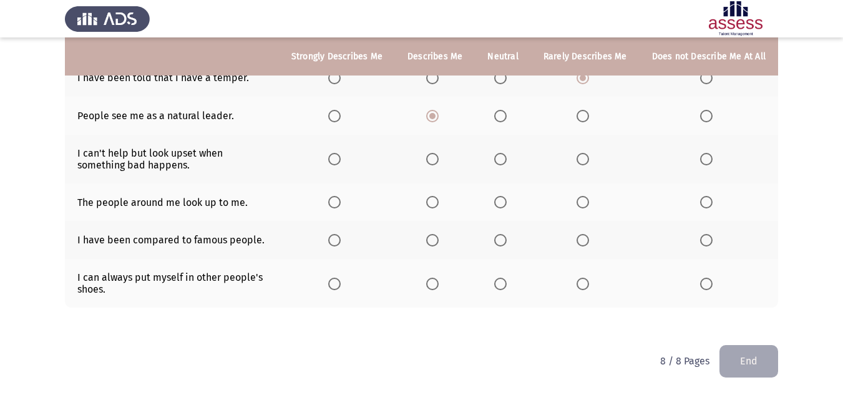
click at [589, 160] on span "Select an option" at bounding box center [582, 159] width 12 height 12
click at [589, 160] on input "Select an option" at bounding box center [582, 159] width 12 height 12
click at [501, 201] on span "Select an option" at bounding box center [500, 202] width 12 height 12
click at [501, 201] on input "Select an option" at bounding box center [500, 202] width 12 height 12
click at [503, 243] on span "Select an option" at bounding box center [500, 240] width 12 height 12
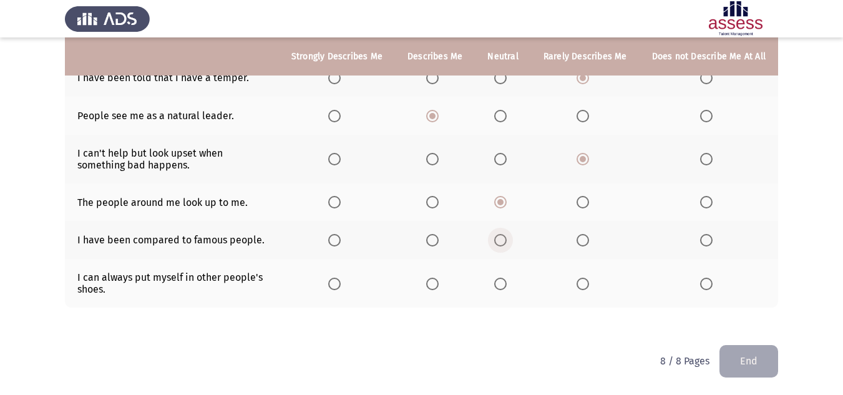
click at [503, 243] on input "Select an option" at bounding box center [500, 240] width 12 height 12
click at [506, 288] on span "Select an option" at bounding box center [500, 284] width 12 height 12
click at [506, 288] on input "Select an option" at bounding box center [500, 284] width 12 height 12
click at [762, 361] on button "End" at bounding box center [748, 361] width 59 height 32
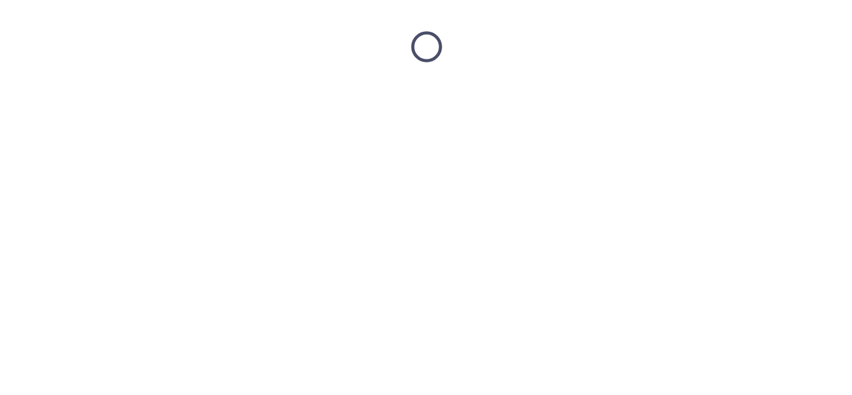
scroll to position [0, 0]
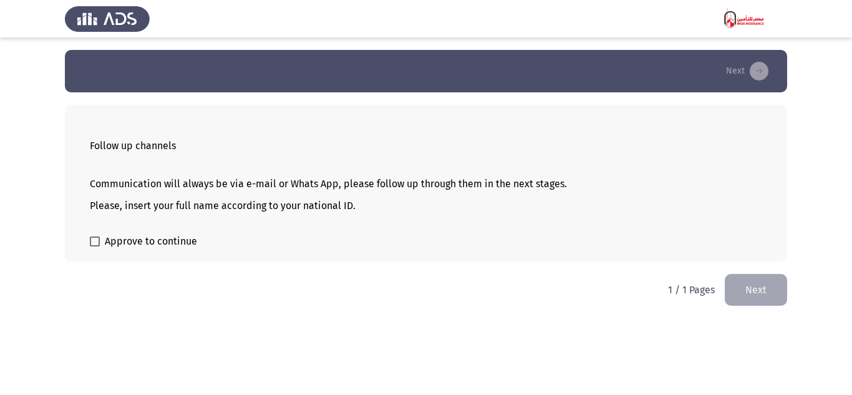
click at [91, 240] on span at bounding box center [95, 241] width 10 height 10
click at [94, 246] on input "Approve to continue" at bounding box center [94, 246] width 1 height 1
checkbox input "true"
click at [759, 291] on button "Next" at bounding box center [756, 290] width 62 height 32
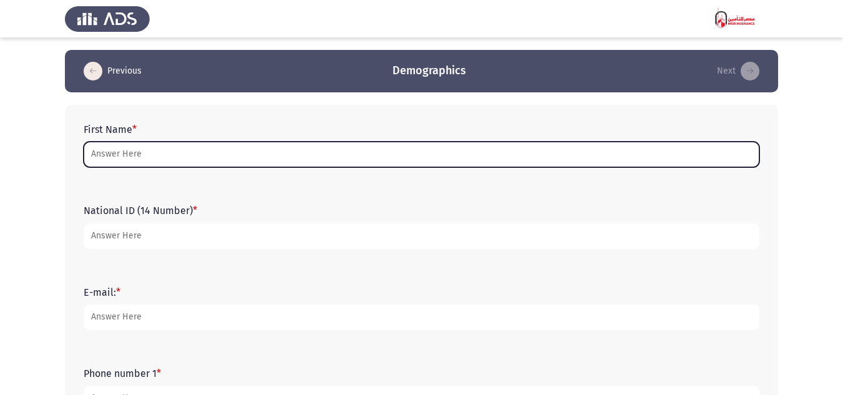
click at [161, 149] on input "First Name *" at bounding box center [422, 155] width 676 height 26
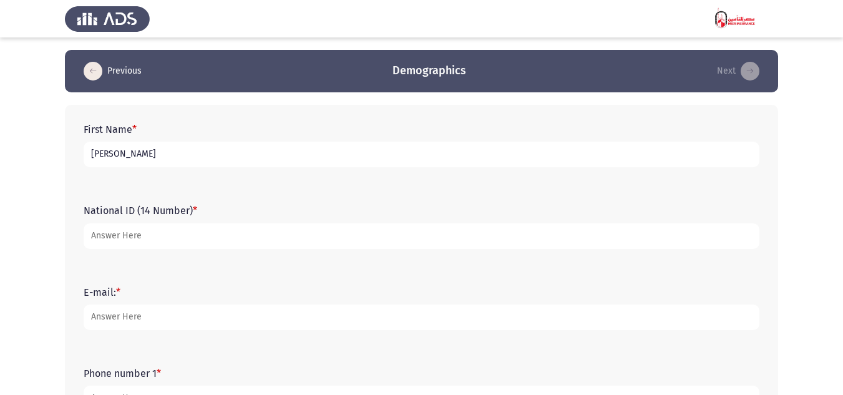
type input "Rahma Saif Alnasr"
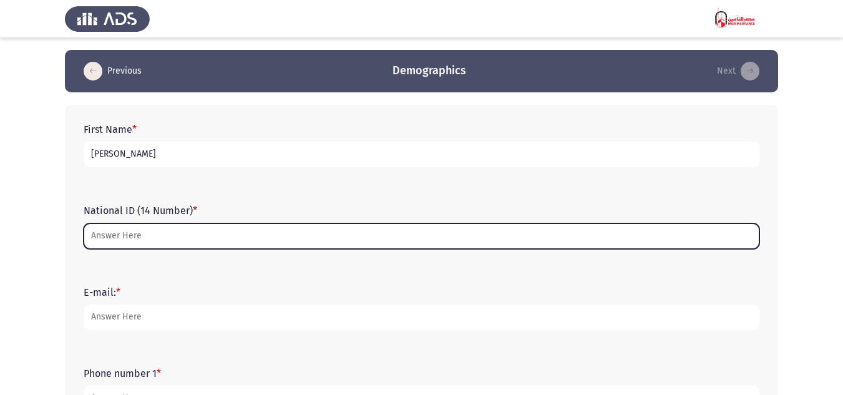
click at [131, 231] on input "National ID (14 Number) *" at bounding box center [422, 236] width 676 height 26
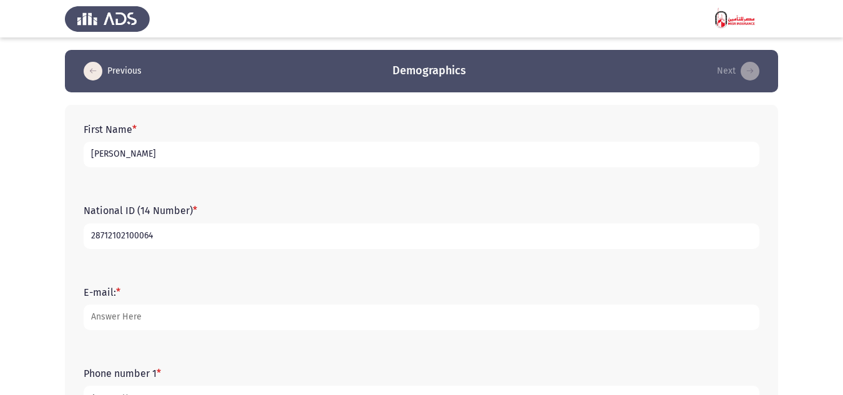
type input "28712102100064"
click at [42, 259] on app-assessment-container "Previous Demographics Next First Name * Rahma Saif Alnasr National ID (14 Numbe…" at bounding box center [421, 399] width 843 height 699
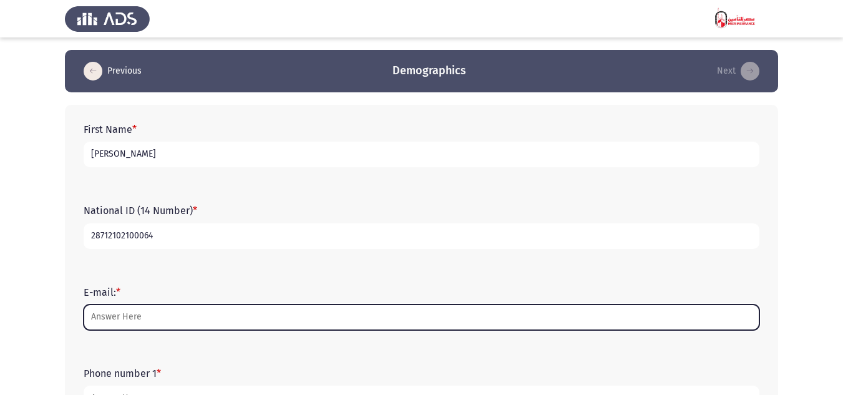
click at [94, 309] on input "E-mail: *" at bounding box center [422, 317] width 676 height 26
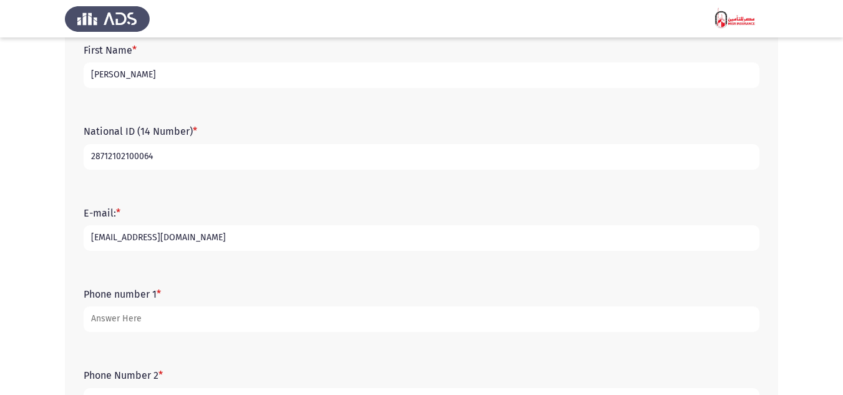
scroll to position [125, 0]
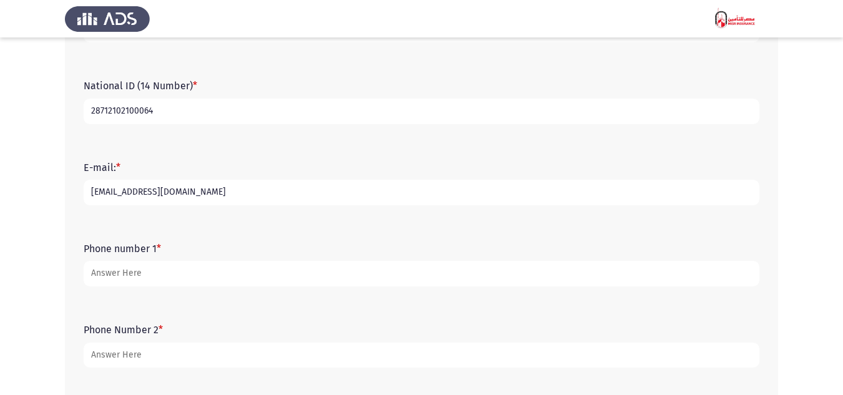
type input "[EMAIL_ADDRESS][DOMAIN_NAME]"
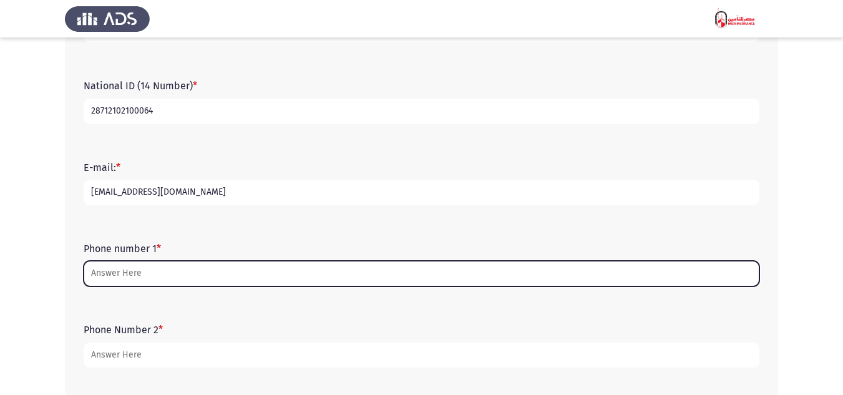
click at [152, 268] on input "Phone number 1 *" at bounding box center [422, 274] width 676 height 26
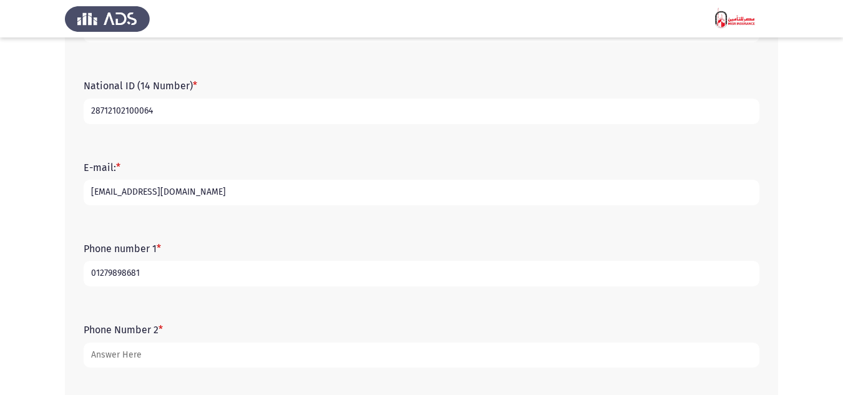
type input "01279898681"
click at [22, 289] on app-assessment-container "Previous Demographics Next First Name * Rahma Saif Alnasr National ID (14 Numbe…" at bounding box center [421, 274] width 843 height 699
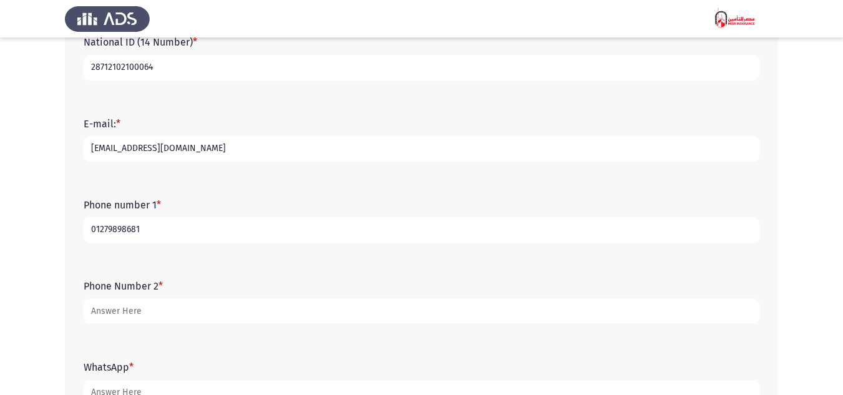
scroll to position [187, 0]
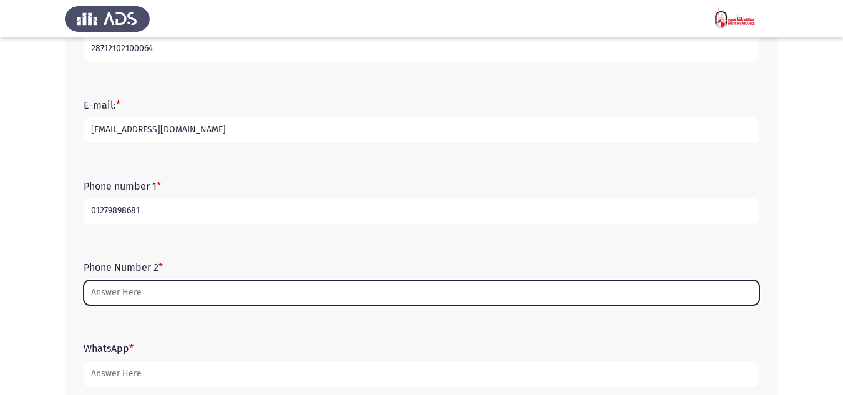
click at [130, 291] on input "Phone Number 2 *" at bounding box center [422, 293] width 676 height 26
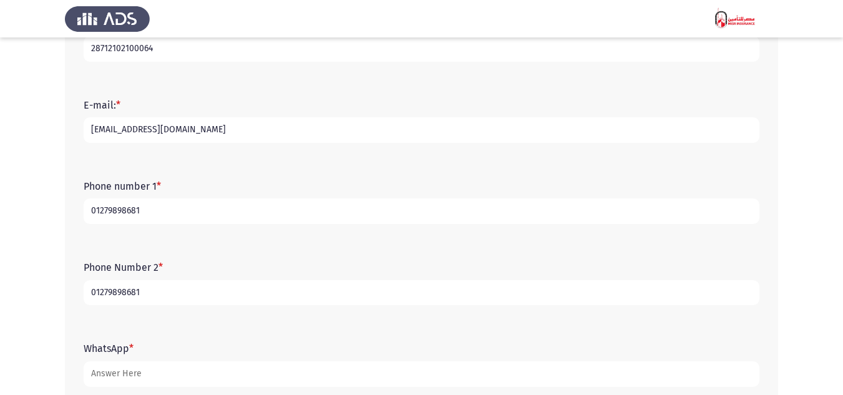
type input "01279898681"
click at [34, 308] on app-assessment-container "Previous Demographics Next First Name * Rahma Saif Alnasr National ID (14 Numbe…" at bounding box center [421, 212] width 843 height 699
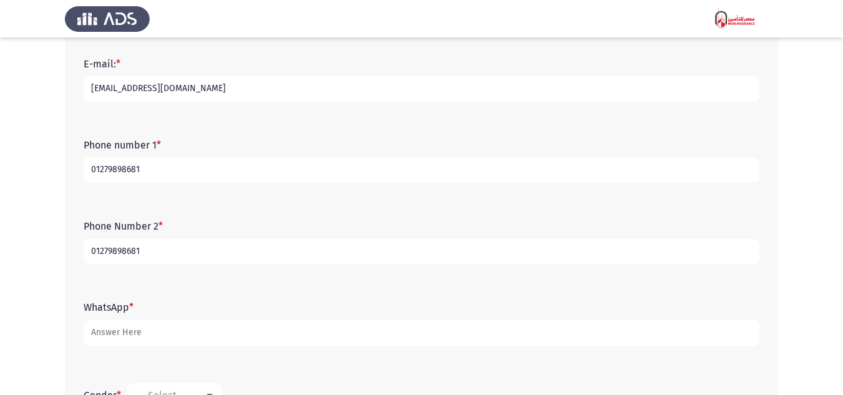
scroll to position [250, 0]
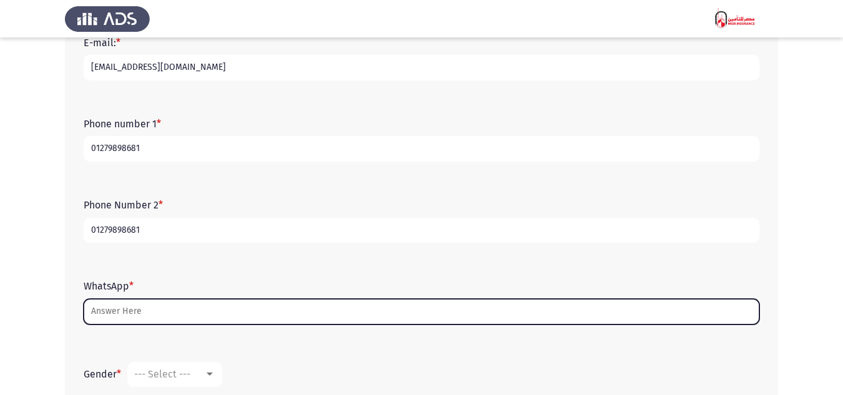
click at [117, 303] on input "WhatsApp *" at bounding box center [422, 312] width 676 height 26
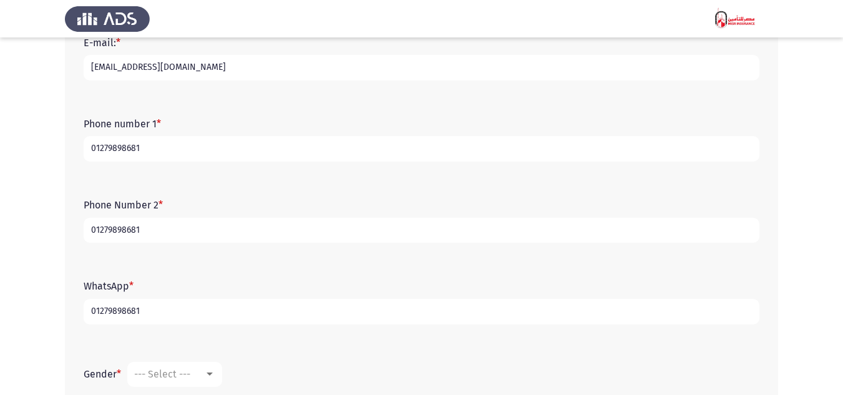
type input "01279898681"
click at [25, 323] on app-assessment-container "Previous Demographics Next First Name * Rahma Saif Alnasr National ID (14 Numbe…" at bounding box center [421, 149] width 843 height 699
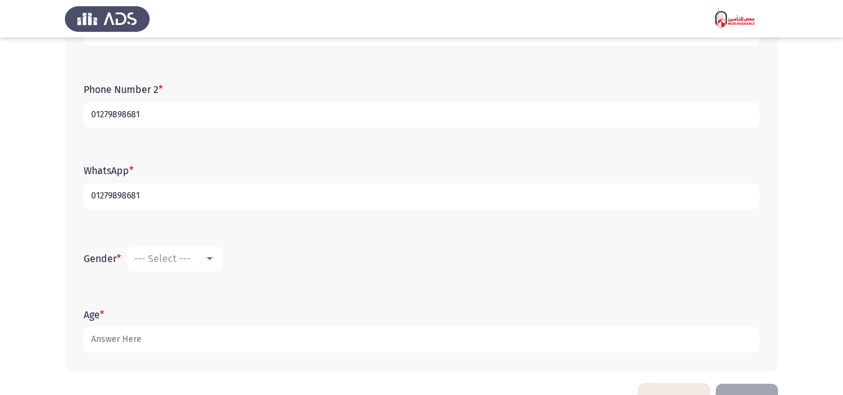
scroll to position [374, 0]
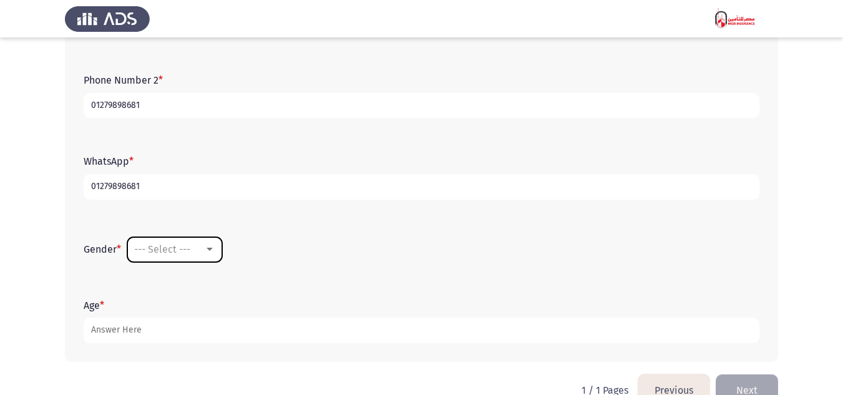
click at [215, 248] on div at bounding box center [209, 250] width 11 height 10
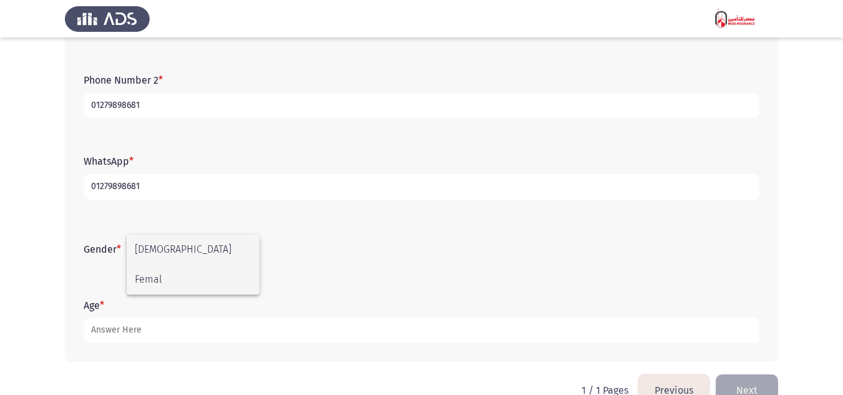
click at [188, 279] on span "Femal" at bounding box center [193, 279] width 117 height 30
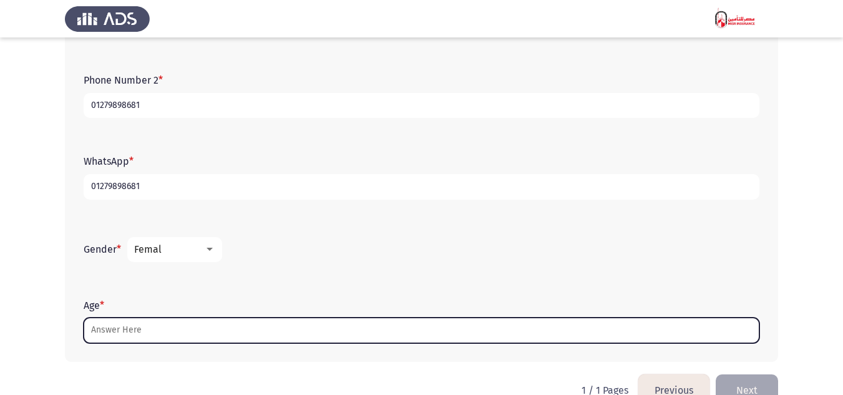
click at [158, 327] on input "Age *" at bounding box center [422, 331] width 676 height 26
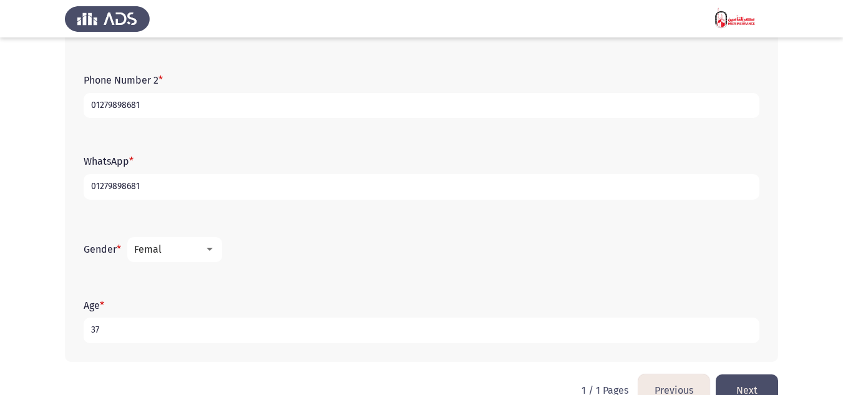
type input "37"
click at [33, 272] on app-assessment-container "Previous Demographics Next First Name * Rahma Saif Alnasr National ID (14 Numbe…" at bounding box center [421, 25] width 843 height 699
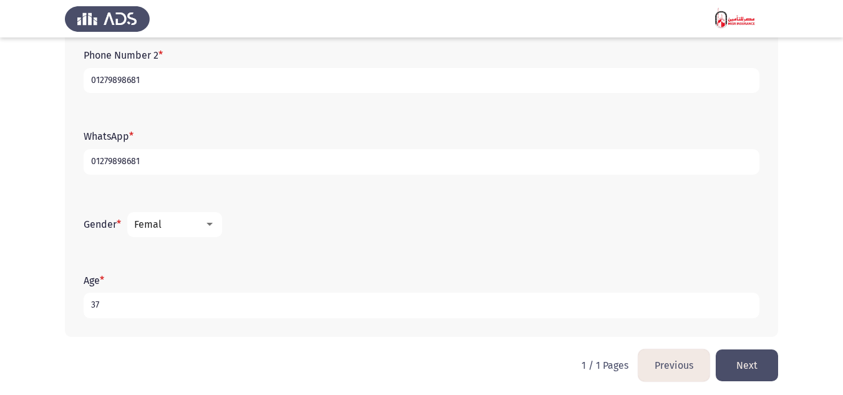
scroll to position [404, 0]
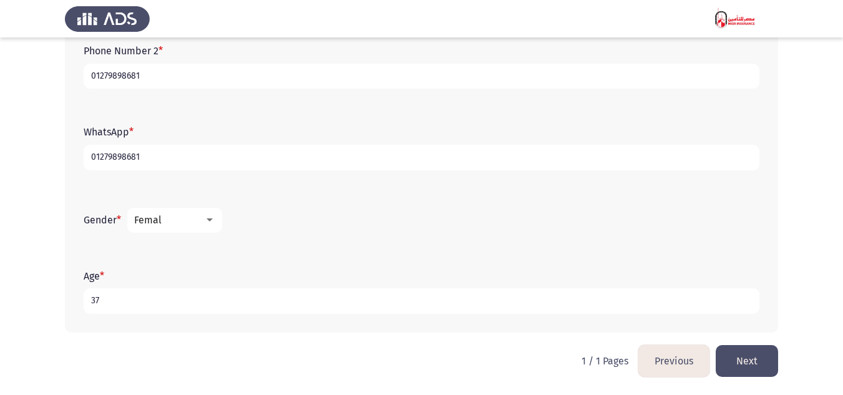
click at [760, 354] on button "Next" at bounding box center [746, 361] width 62 height 32
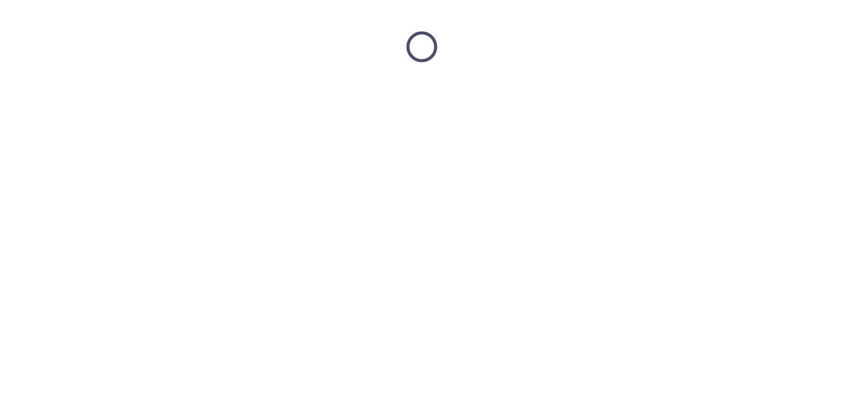
scroll to position [0, 0]
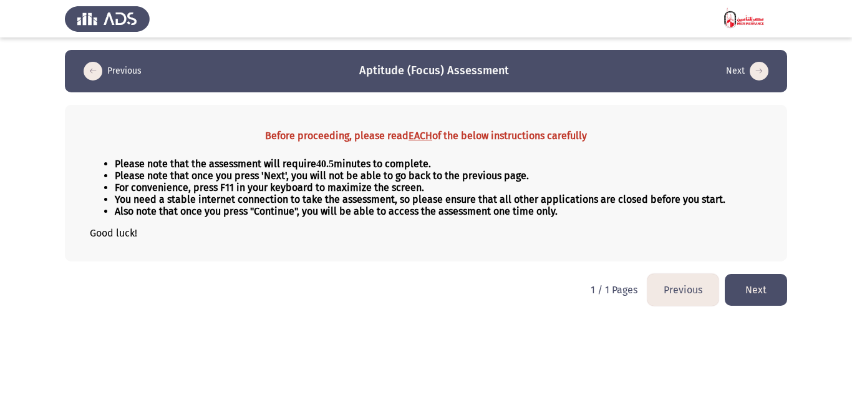
click at [767, 282] on button "Next" at bounding box center [756, 290] width 62 height 32
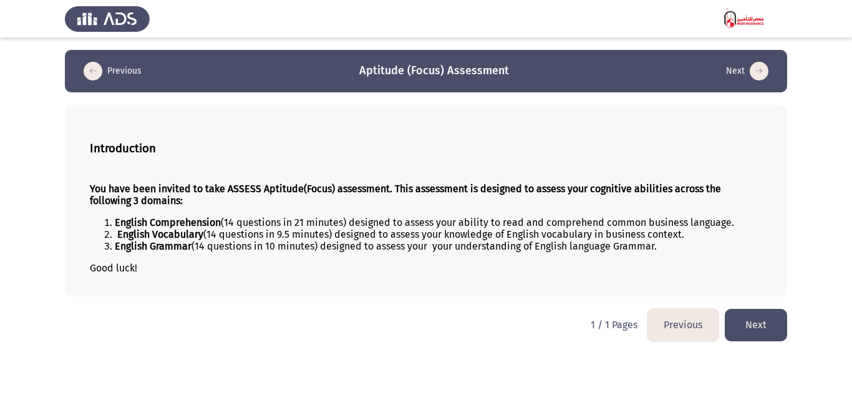
click at [754, 320] on button "Next" at bounding box center [756, 325] width 62 height 32
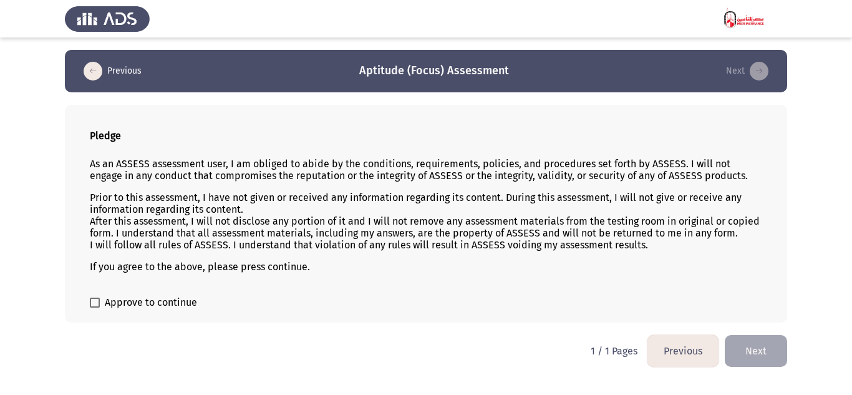
click at [96, 298] on span at bounding box center [95, 303] width 10 height 10
click at [95, 308] on input "Approve to continue" at bounding box center [94, 308] width 1 height 1
checkbox input "true"
click at [768, 349] on button "Next" at bounding box center [756, 351] width 62 height 32
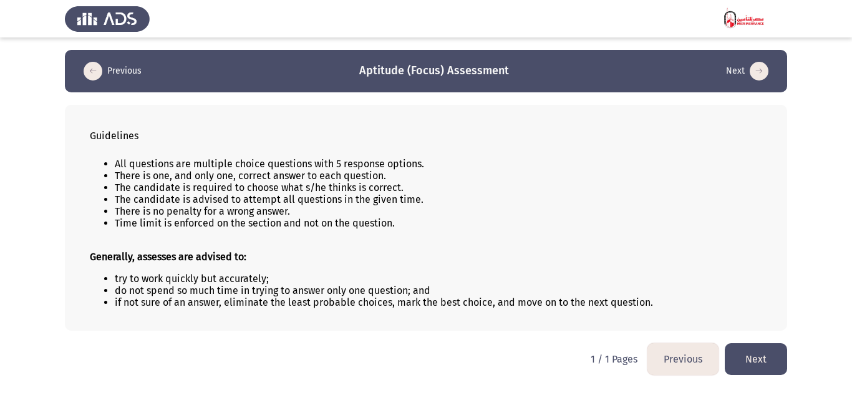
click at [757, 353] on button "Next" at bounding box center [756, 359] width 62 height 32
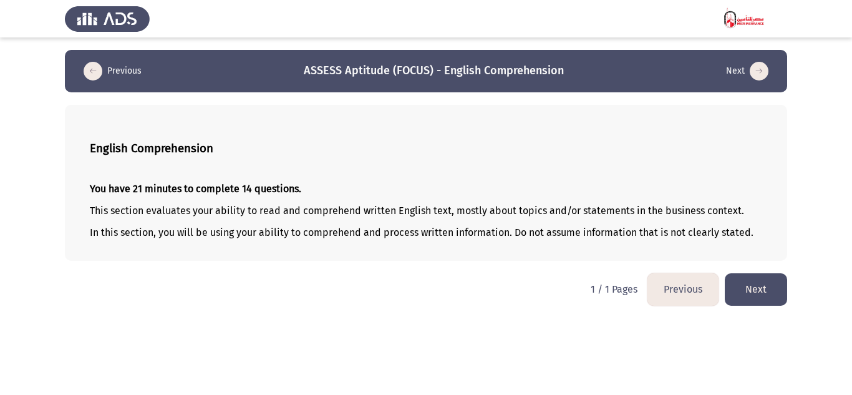
click at [754, 290] on button "Next" at bounding box center [756, 289] width 62 height 32
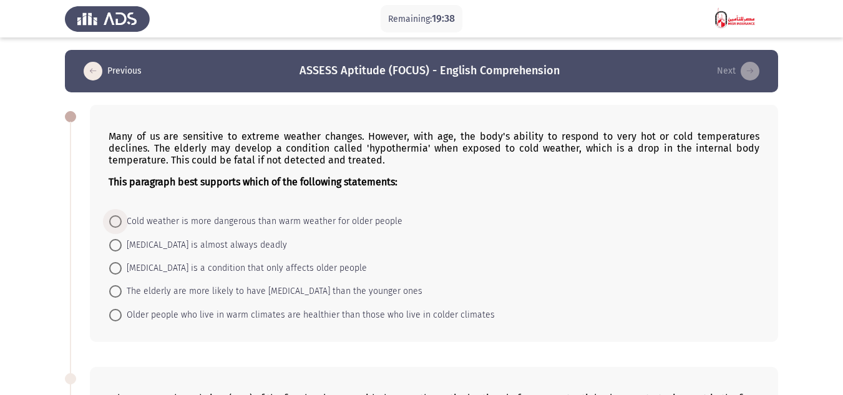
click at [367, 217] on span "Cold weather is more dangerous than warm weather for older people" at bounding box center [262, 221] width 281 height 15
click at [122, 217] on input "Cold weather is more dangerous than warm weather for older people" at bounding box center [115, 221] width 12 height 12
radio input "true"
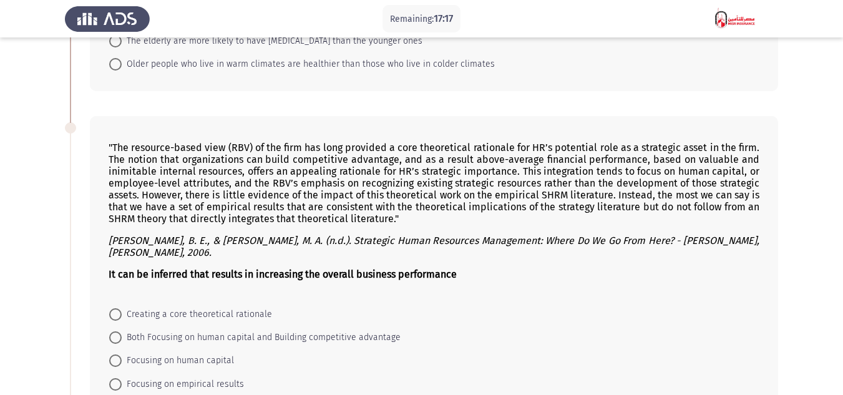
scroll to position [312, 0]
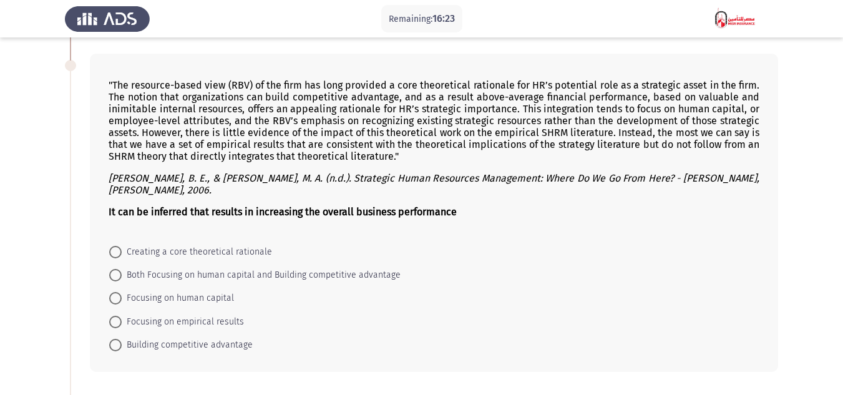
click at [256, 251] on span "Creating a core theoretical rationale" at bounding box center [197, 252] width 150 height 15
click at [122, 251] on input "Creating a core theoretical rationale" at bounding box center [115, 252] width 12 height 12
radio input "true"
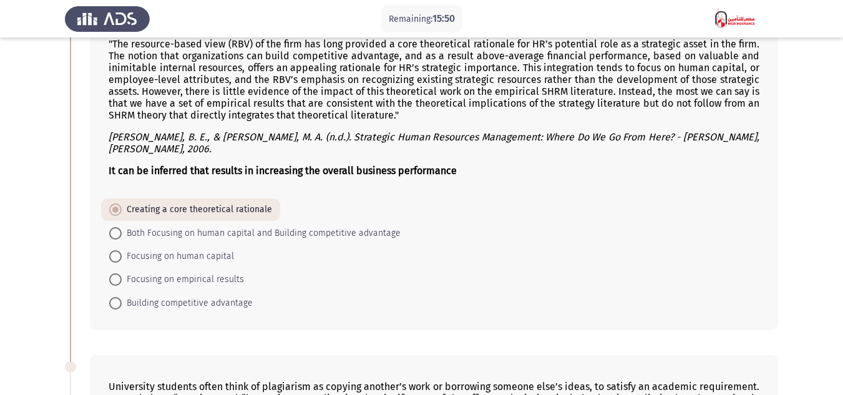
scroll to position [374, 0]
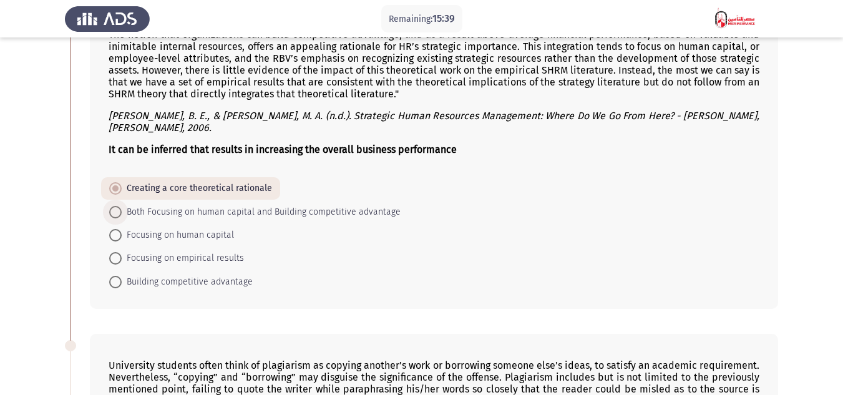
click at [304, 210] on span "Both Focusing on human capital and Building competitive advantage" at bounding box center [261, 212] width 279 height 15
click at [122, 210] on input "Both Focusing on human capital and Building competitive advantage" at bounding box center [115, 212] width 12 height 12
radio input "true"
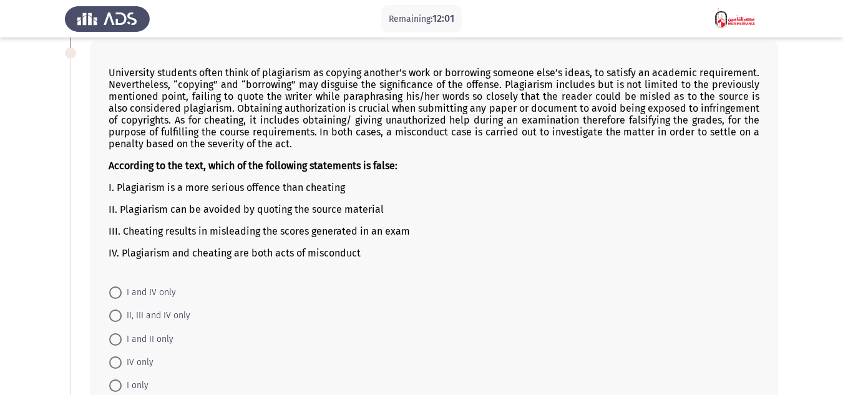
scroll to position [686, 0]
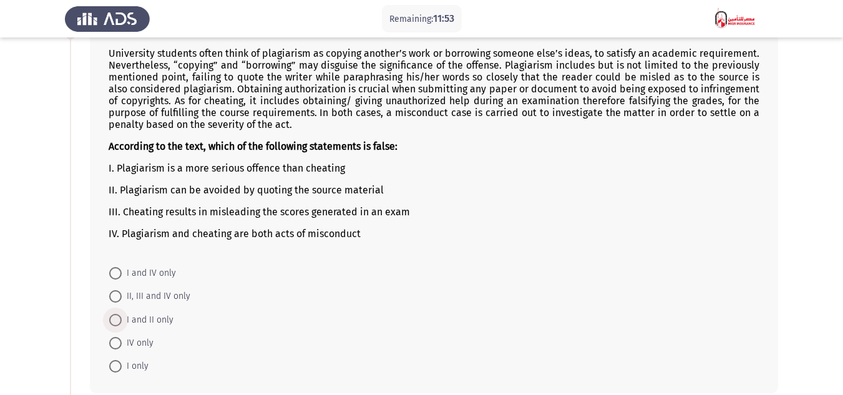
click at [132, 316] on span "I and II only" at bounding box center [148, 320] width 52 height 15
click at [122, 316] on input "I and II only" at bounding box center [115, 320] width 12 height 12
radio input "true"
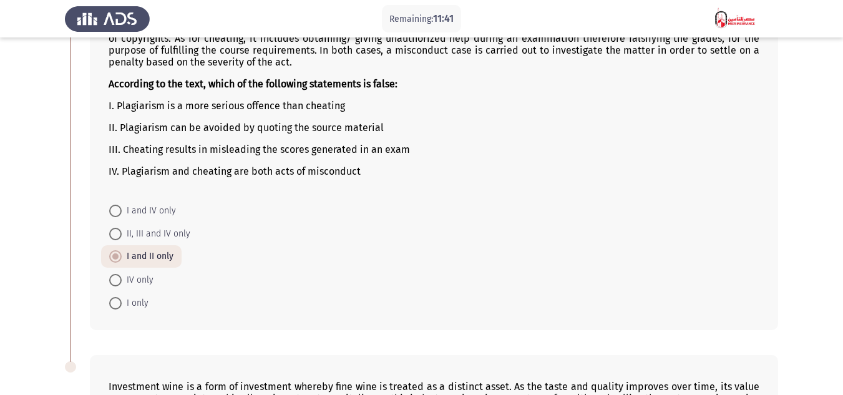
click at [157, 228] on span "II, III and IV only" at bounding box center [156, 233] width 69 height 15
click at [122, 228] on input "II, III and IV only" at bounding box center [115, 234] width 12 height 12
radio input "true"
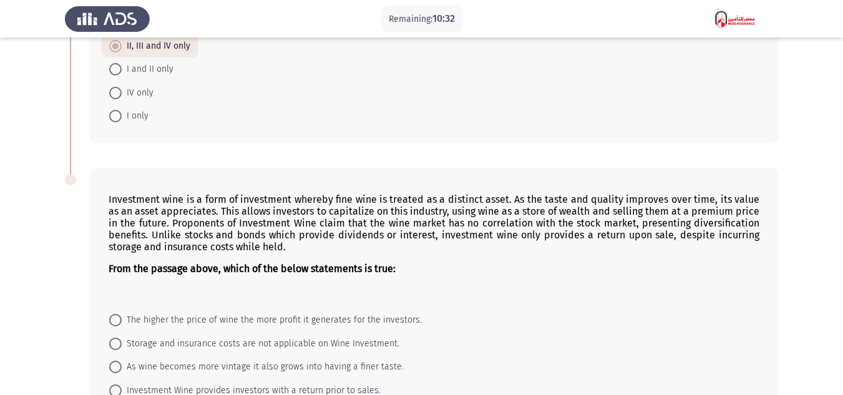
scroll to position [998, 0]
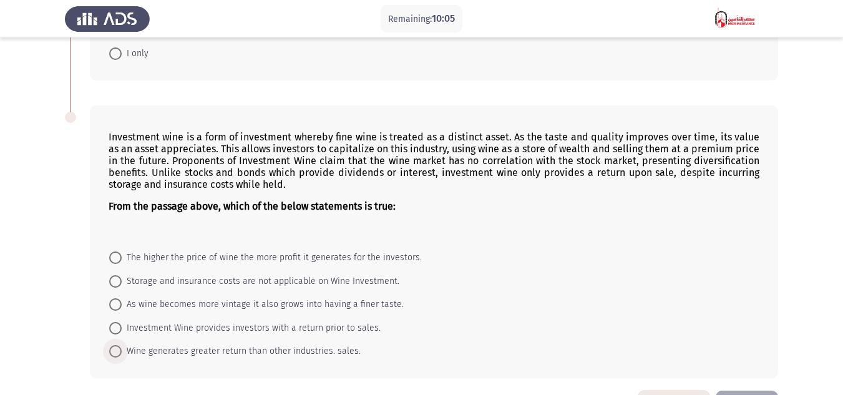
click at [260, 351] on span "Wine generates greater return than other industries. sales." at bounding box center [241, 351] width 239 height 15
click at [122, 351] on input "Wine generates greater return than other industries. sales." at bounding box center [115, 351] width 12 height 12
radio input "true"
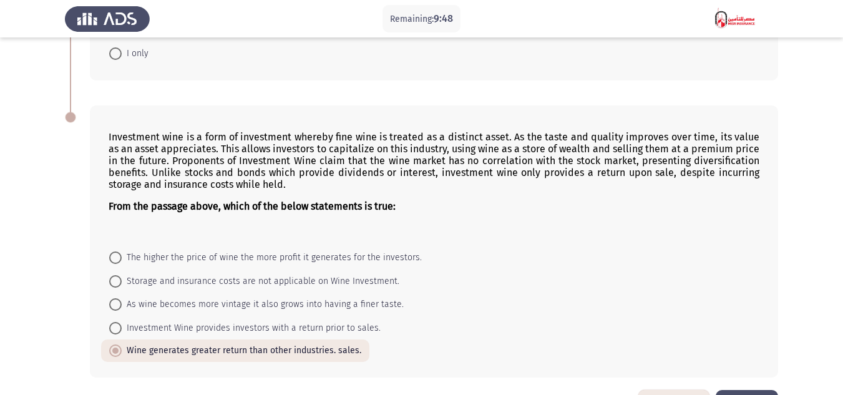
click at [247, 323] on span "Investment Wine provides investors with a return prior to sales." at bounding box center [251, 328] width 259 height 15
click at [122, 323] on input "Investment Wine provides investors with a return prior to sales." at bounding box center [115, 328] width 12 height 12
radio input "true"
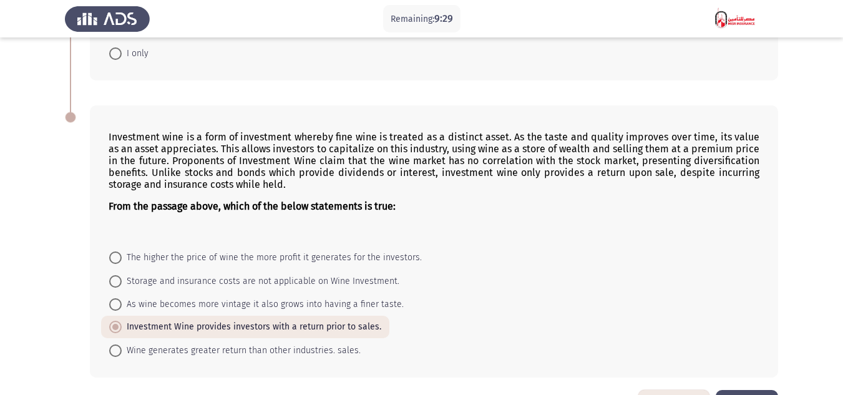
click at [376, 301] on span "As wine becomes more vintage it also grows into having a finer taste." at bounding box center [263, 304] width 282 height 15
click at [122, 301] on input "As wine becomes more vintage it also grows into having a finer taste." at bounding box center [115, 304] width 12 height 12
radio input "true"
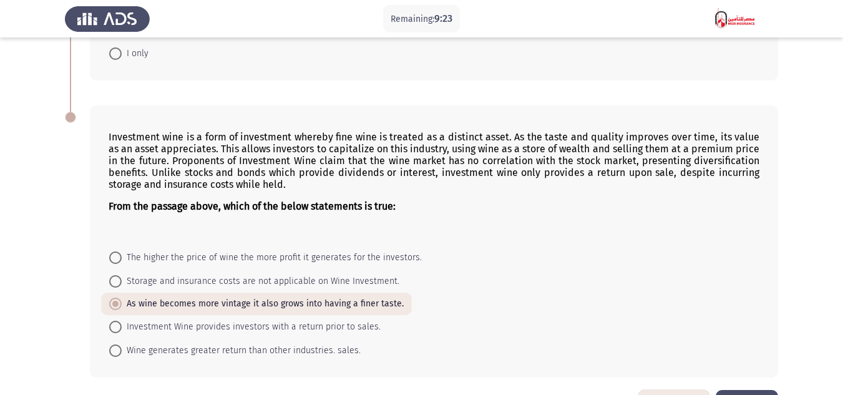
scroll to position [1043, 0]
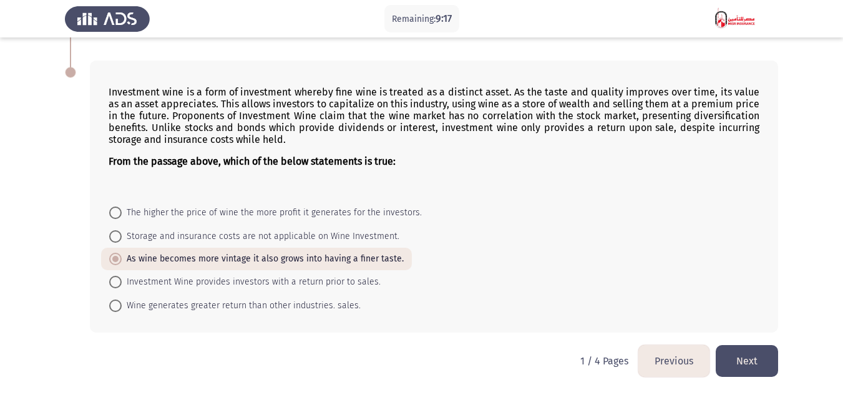
click at [746, 356] on button "Next" at bounding box center [746, 361] width 62 height 32
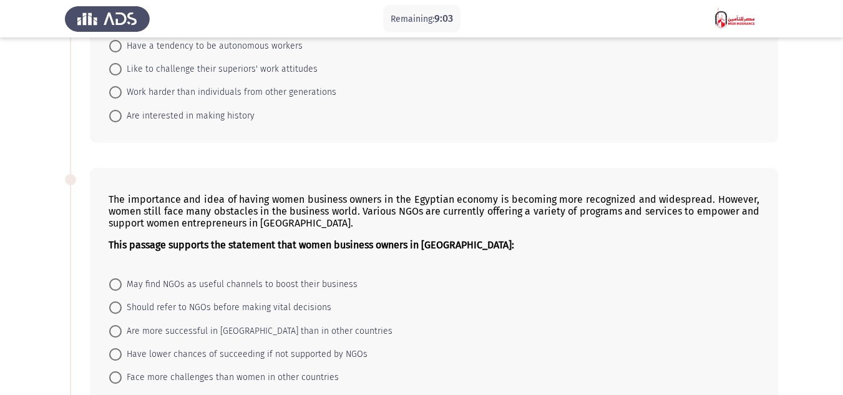
scroll to position [0, 0]
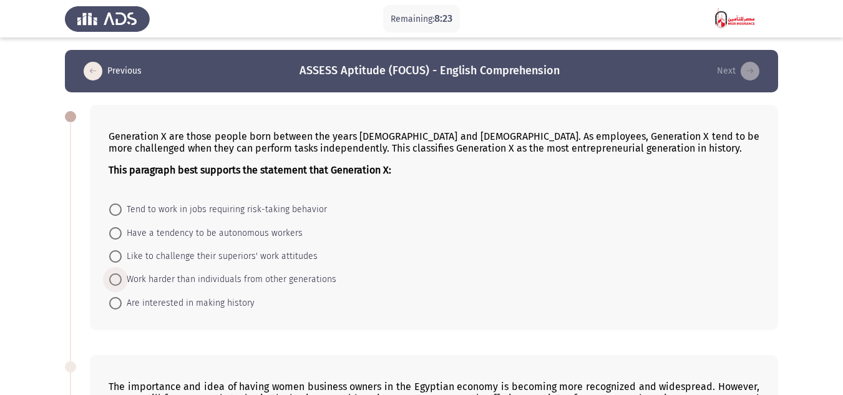
click at [218, 282] on span "Work harder than individuals from other generations" at bounding box center [229, 279] width 215 height 15
click at [122, 282] on input "Work harder than individuals from other generations" at bounding box center [115, 279] width 12 height 12
radio input "true"
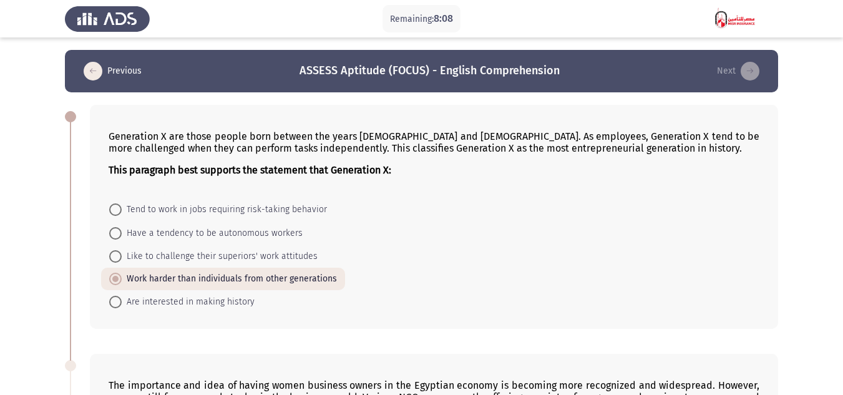
click at [277, 231] on span "Have a tendency to be autonomous workers" at bounding box center [212, 233] width 181 height 15
click at [122, 231] on input "Have a tendency to be autonomous workers" at bounding box center [115, 233] width 12 height 12
radio input "true"
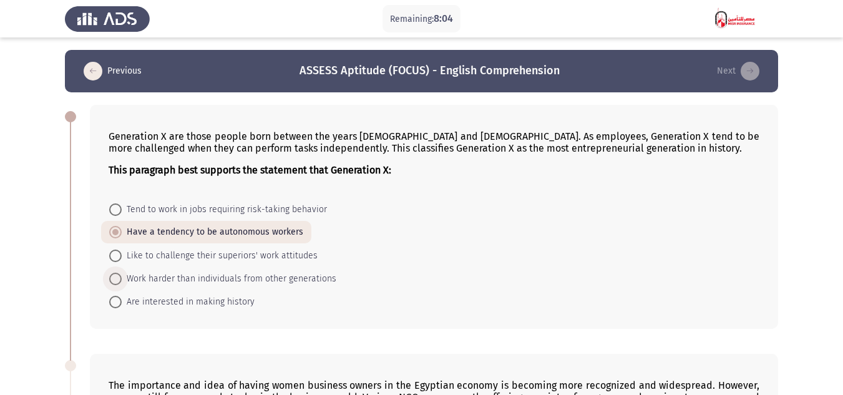
click at [263, 274] on span "Work harder than individuals from other generations" at bounding box center [229, 278] width 215 height 15
click at [122, 274] on input "Work harder than individuals from other generations" at bounding box center [115, 279] width 12 height 12
radio input "true"
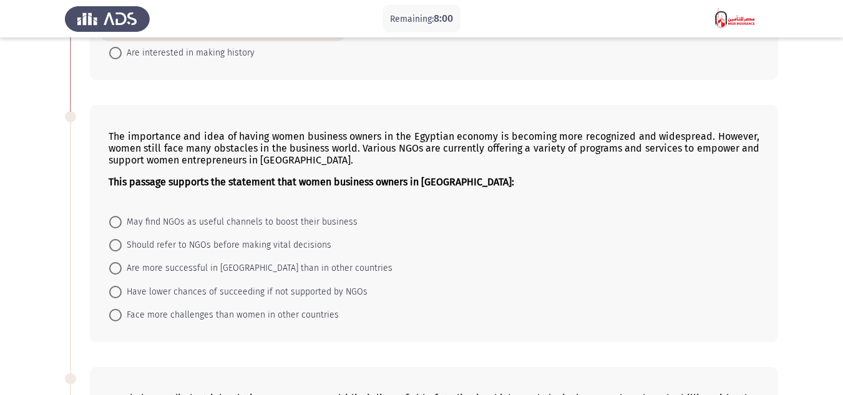
scroll to position [250, 0]
click at [231, 218] on span "May find NGOs as useful channels to boost their business" at bounding box center [240, 221] width 236 height 15
click at [122, 218] on input "May find NGOs as useful channels to boost their business" at bounding box center [115, 221] width 12 height 12
radio input "true"
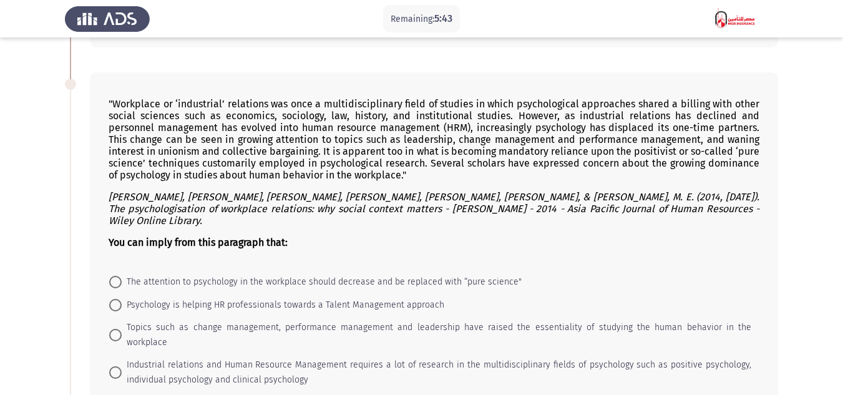
scroll to position [561, 0]
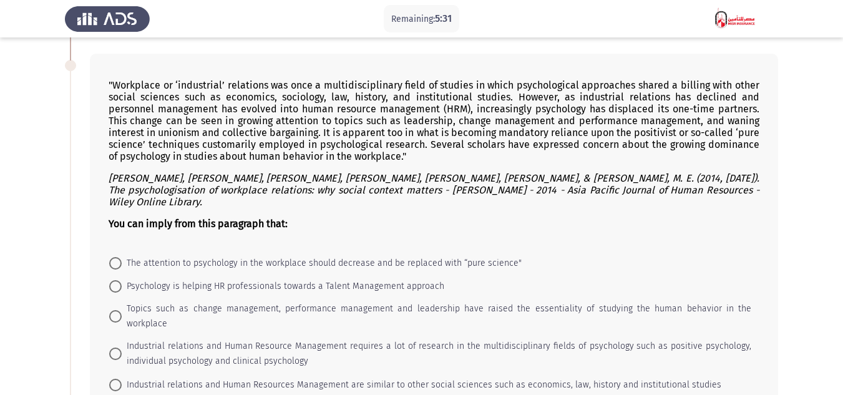
click at [233, 279] on span "Psychology is helping HR professionals towards a Talent Management approach" at bounding box center [283, 286] width 323 height 15
click at [122, 280] on input "Psychology is helping HR professionals towards a Talent Management approach" at bounding box center [115, 286] width 12 height 12
radio input "true"
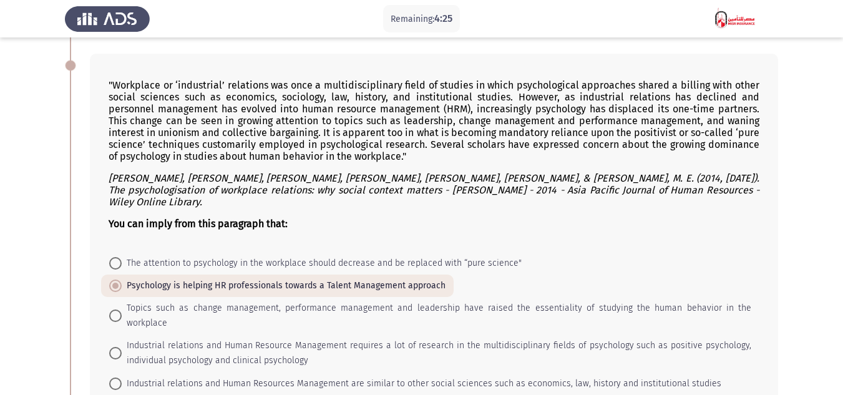
click at [171, 301] on span "Topics such as change management, performance management and leadership have ra…" at bounding box center [436, 316] width 629 height 30
click at [122, 309] on input "Topics such as change management, performance management and leadership have ra…" at bounding box center [115, 315] width 12 height 12
radio input "true"
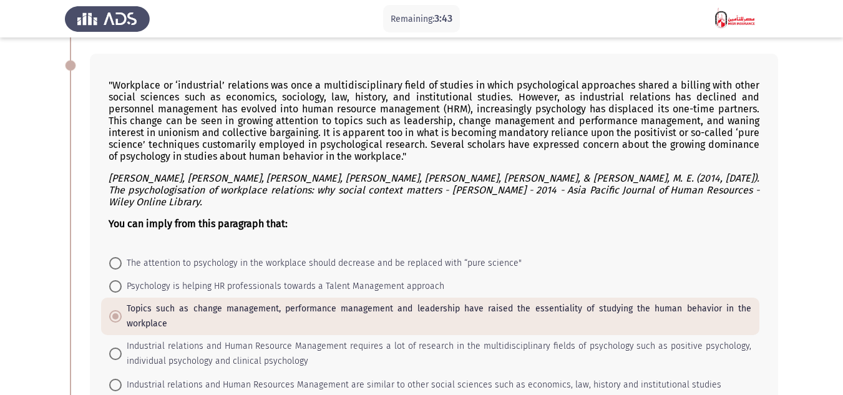
click at [181, 256] on span "The attention to psychology in the workplace should decrease and be replaced wi…" at bounding box center [322, 263] width 400 height 15
click at [122, 257] on input "The attention to psychology in the workplace should decrease and be replaced wi…" at bounding box center [115, 263] width 12 height 12
radio input "true"
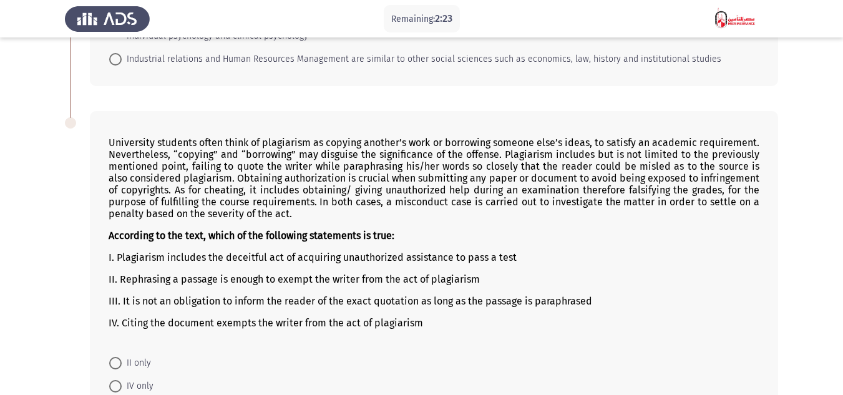
scroll to position [948, 0]
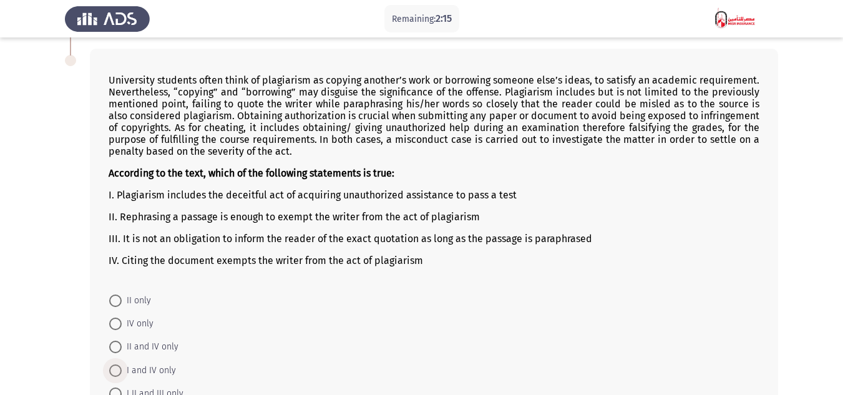
click at [144, 363] on span "I and IV only" at bounding box center [149, 370] width 54 height 15
click at [122, 364] on input "I and IV only" at bounding box center [115, 370] width 12 height 12
radio input "true"
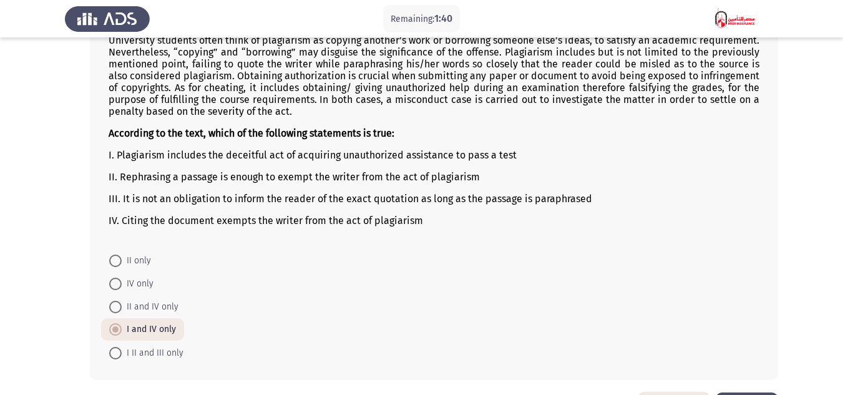
scroll to position [1009, 0]
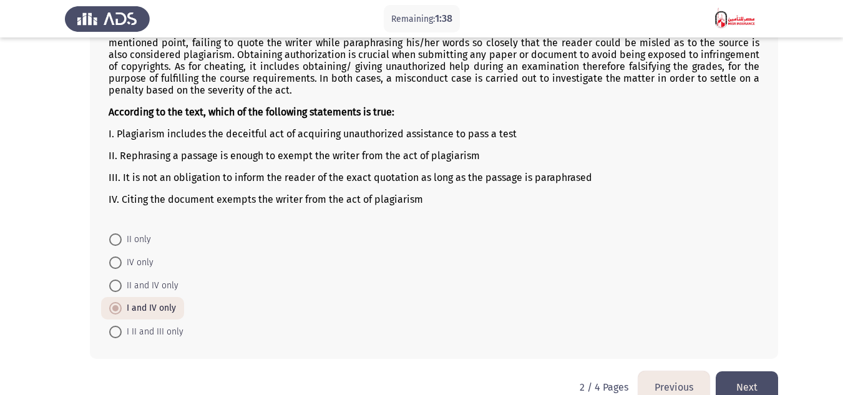
click at [674, 371] on button "Previous" at bounding box center [673, 387] width 71 height 32
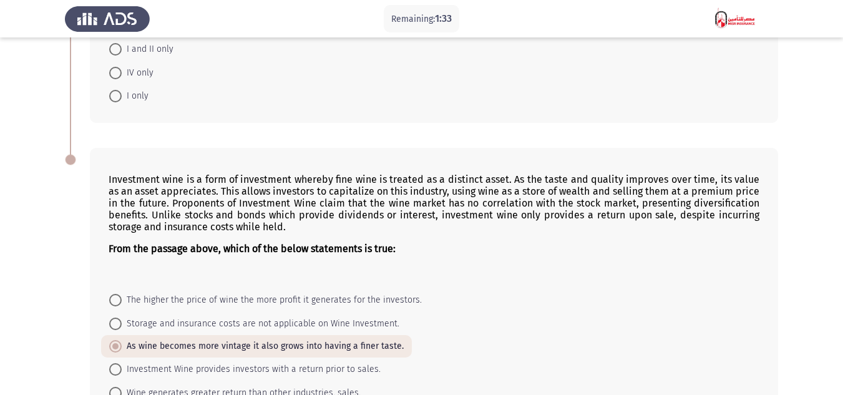
scroll to position [1043, 0]
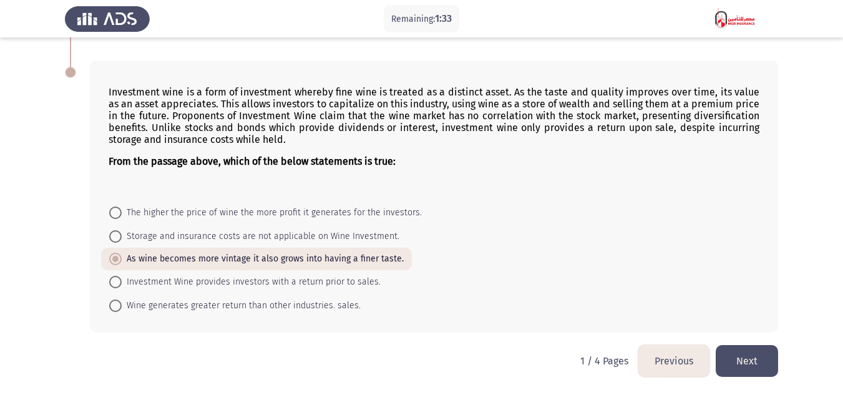
click at [672, 357] on button "Previous" at bounding box center [673, 361] width 71 height 32
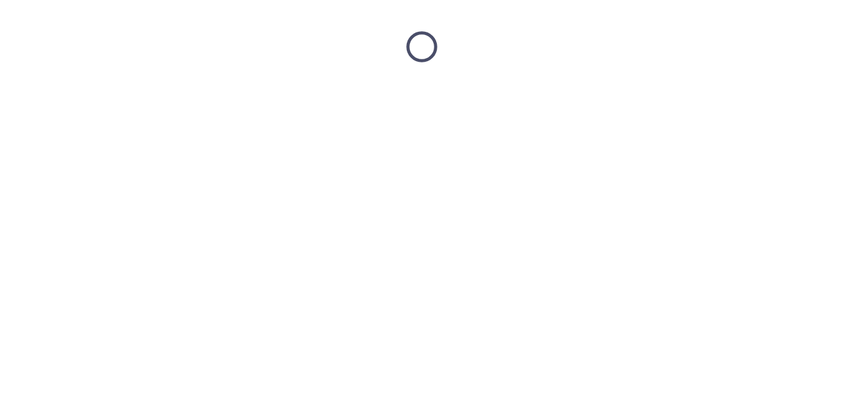
scroll to position [0, 0]
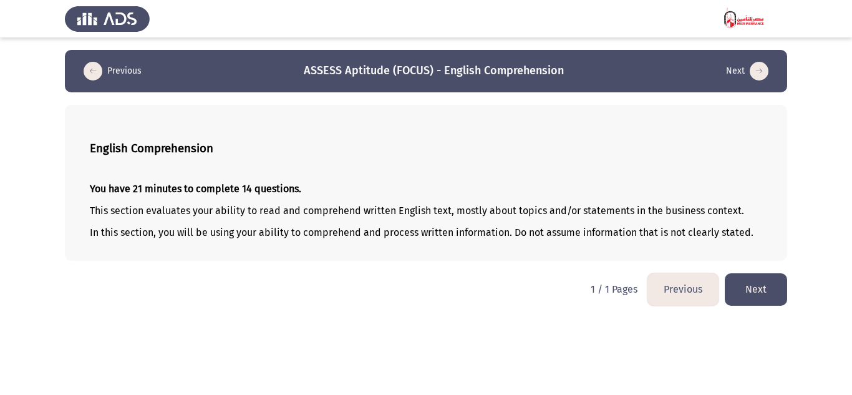
click at [755, 288] on button "Next" at bounding box center [756, 289] width 62 height 32
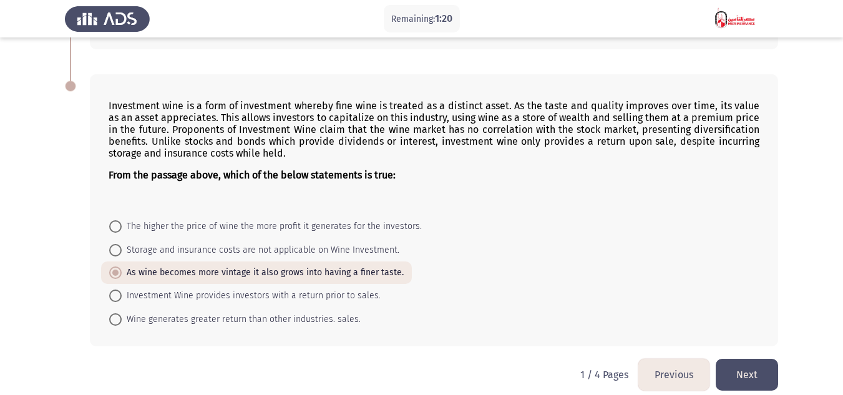
scroll to position [1043, 0]
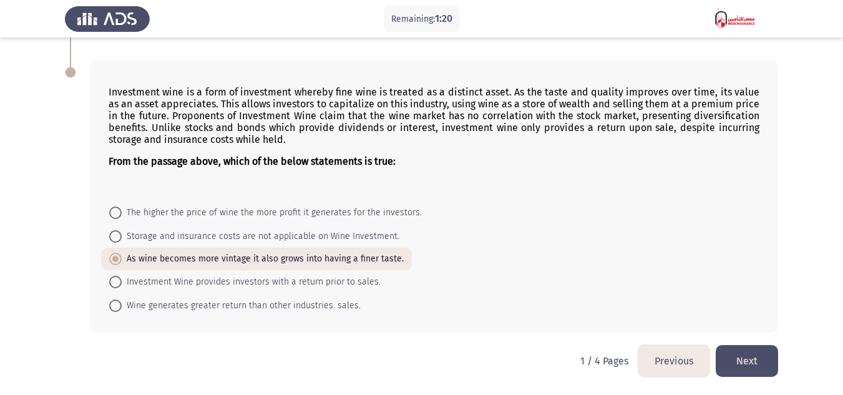
click at [768, 352] on button "Next" at bounding box center [746, 361] width 62 height 32
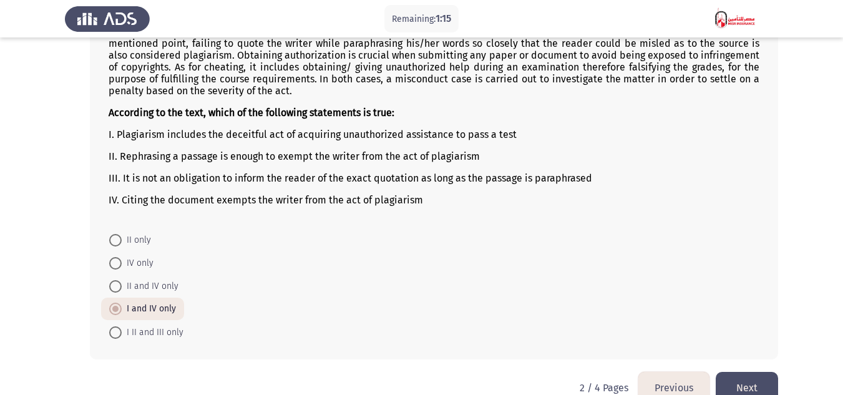
scroll to position [1009, 0]
click at [747, 371] on button "Next" at bounding box center [746, 387] width 62 height 32
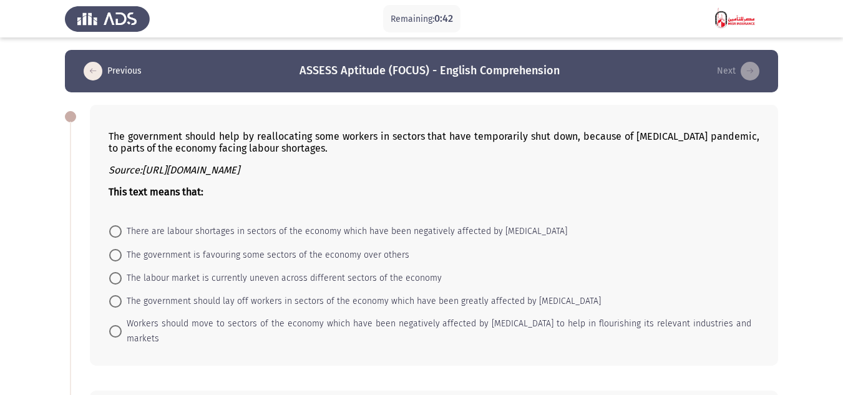
scroll to position [62, 0]
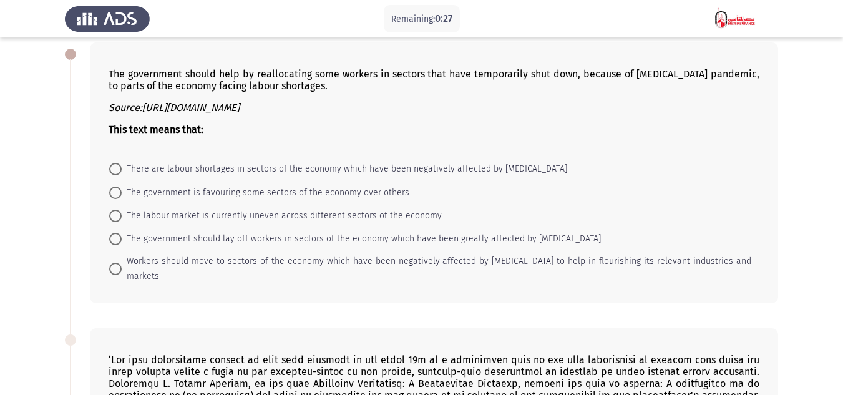
click at [234, 168] on span "There are labour shortages in sectors of the economy which have been negatively…" at bounding box center [344, 169] width 445 height 15
click at [122, 168] on input "There are labour shortages in sectors of the economy which have been negatively…" at bounding box center [115, 169] width 12 height 12
radio input "true"
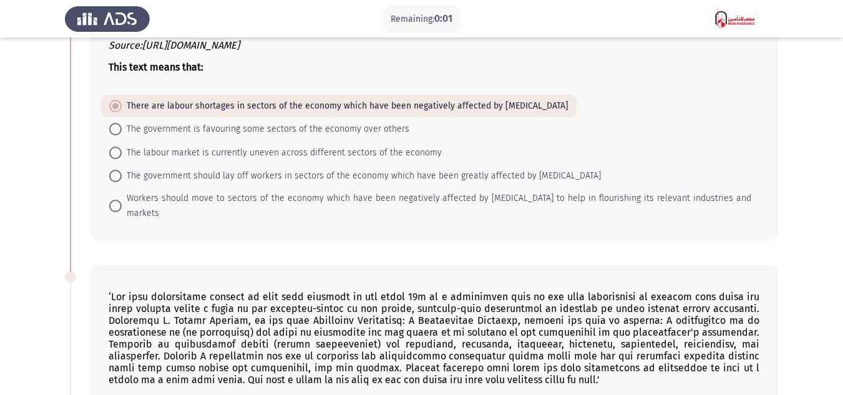
scroll to position [0, 0]
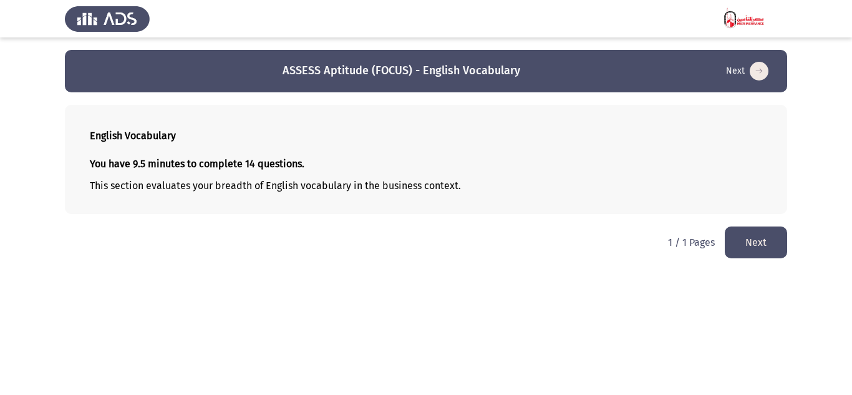
click at [767, 236] on button "Next" at bounding box center [756, 242] width 62 height 32
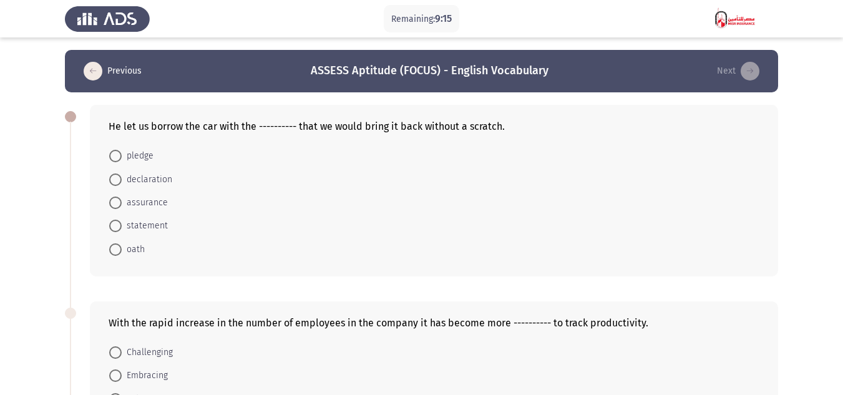
click at [158, 179] on span "declaration" at bounding box center [147, 179] width 51 height 15
click at [122, 179] on input "declaration" at bounding box center [115, 179] width 12 height 12
radio input "true"
click at [148, 219] on span "statement" at bounding box center [145, 225] width 46 height 15
click at [122, 219] on input "statement" at bounding box center [115, 225] width 12 height 12
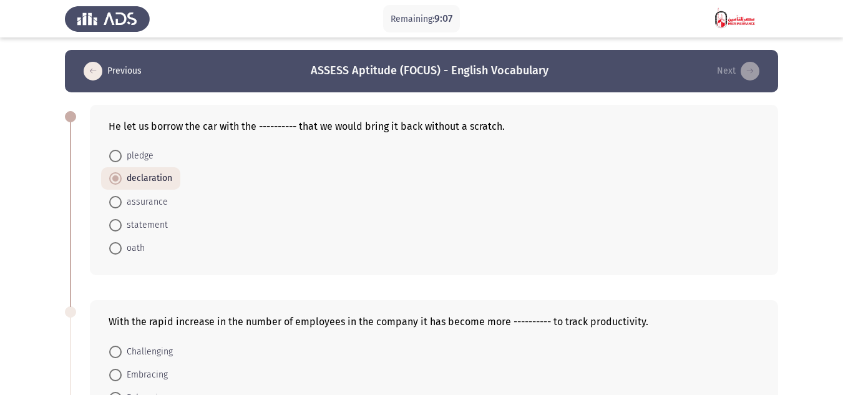
radio input "true"
click at [158, 201] on span "assurance" at bounding box center [145, 202] width 46 height 15
click at [122, 201] on input "assurance" at bounding box center [115, 202] width 12 height 12
radio input "true"
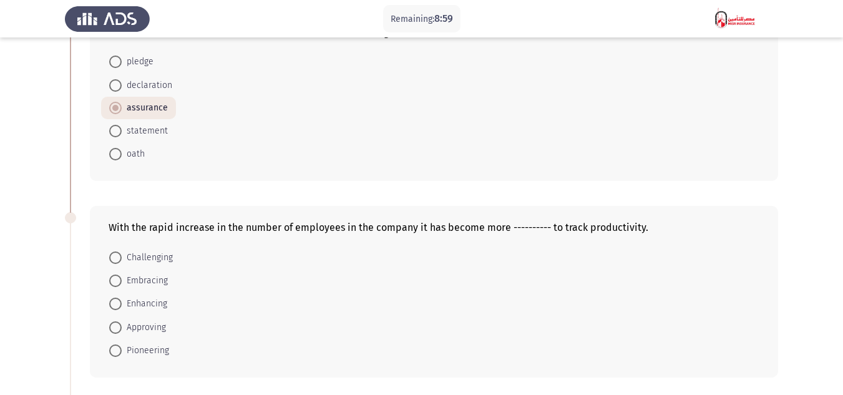
scroll to position [125, 0]
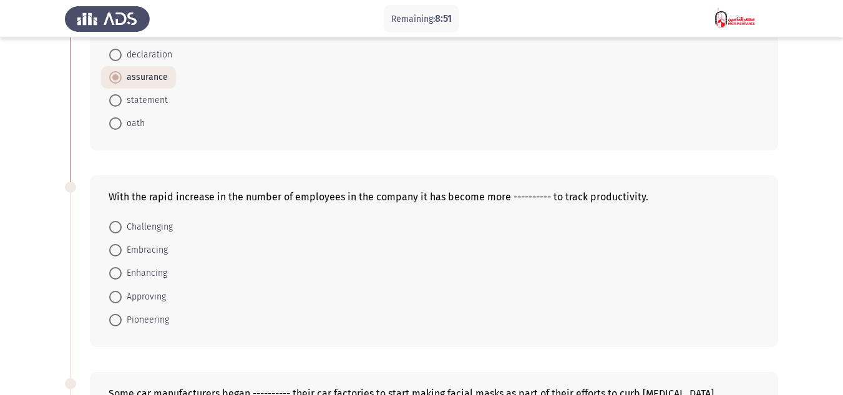
click at [168, 226] on span "Challenging" at bounding box center [147, 227] width 51 height 15
click at [122, 226] on input "Challenging" at bounding box center [115, 227] width 12 height 12
radio input "true"
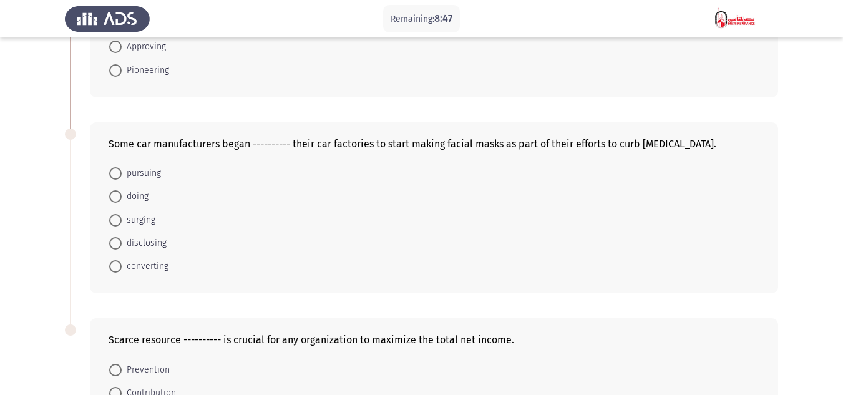
scroll to position [374, 0]
click at [155, 172] on span "pursuing" at bounding box center [141, 172] width 39 height 15
click at [122, 172] on input "pursuing" at bounding box center [115, 173] width 12 height 12
radio input "true"
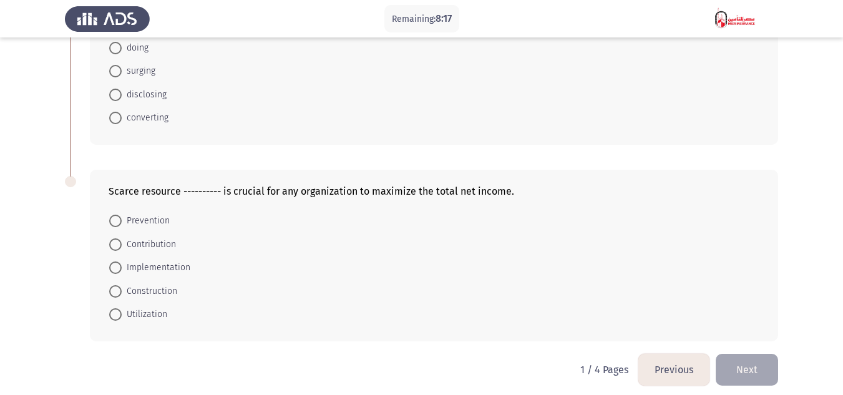
scroll to position [530, 0]
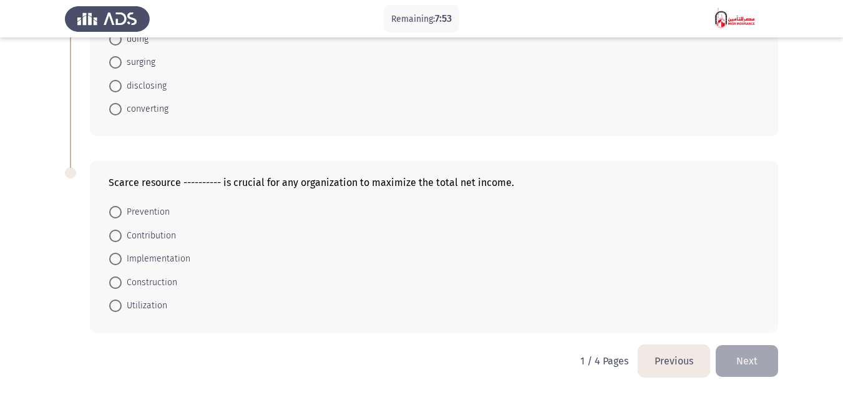
click at [163, 255] on span "Implementation" at bounding box center [156, 258] width 69 height 15
click at [122, 255] on input "Implementation" at bounding box center [115, 259] width 12 height 12
radio input "true"
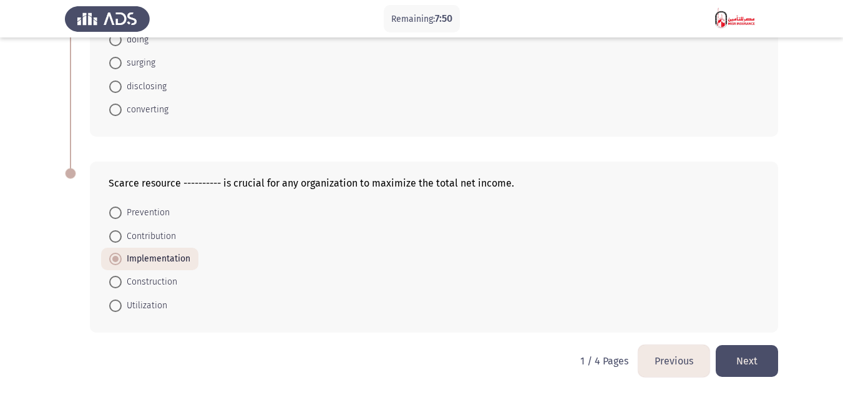
click at [756, 356] on button "Next" at bounding box center [746, 361] width 62 height 32
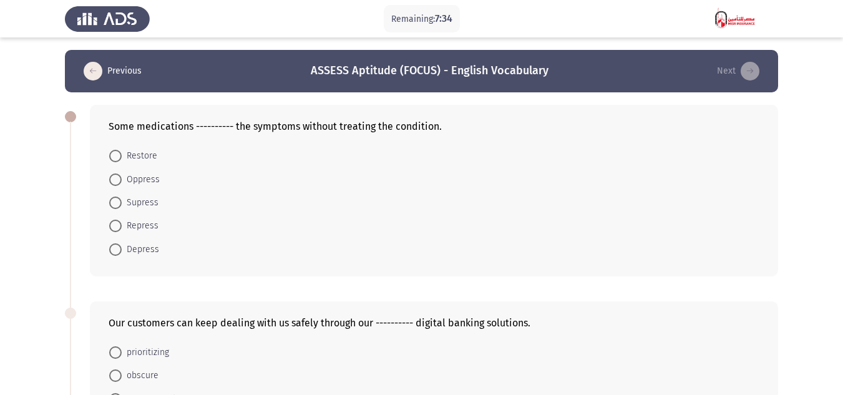
click at [145, 200] on span "Supress" at bounding box center [140, 202] width 37 height 15
click at [122, 200] on input "Supress" at bounding box center [115, 202] width 12 height 12
radio input "true"
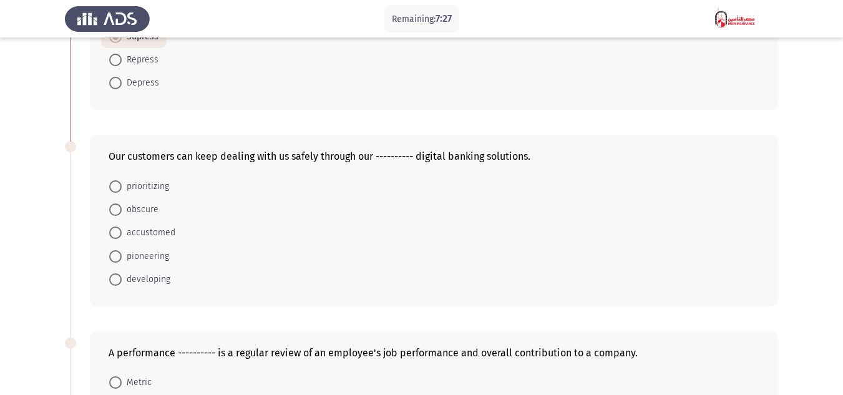
scroll to position [187, 0]
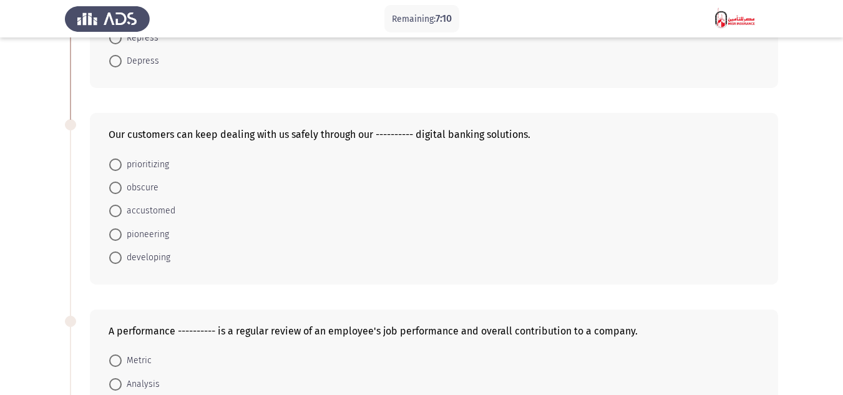
click at [164, 258] on span "developing" at bounding box center [146, 257] width 49 height 15
click at [122, 258] on input "developing" at bounding box center [115, 257] width 12 height 12
radio input "true"
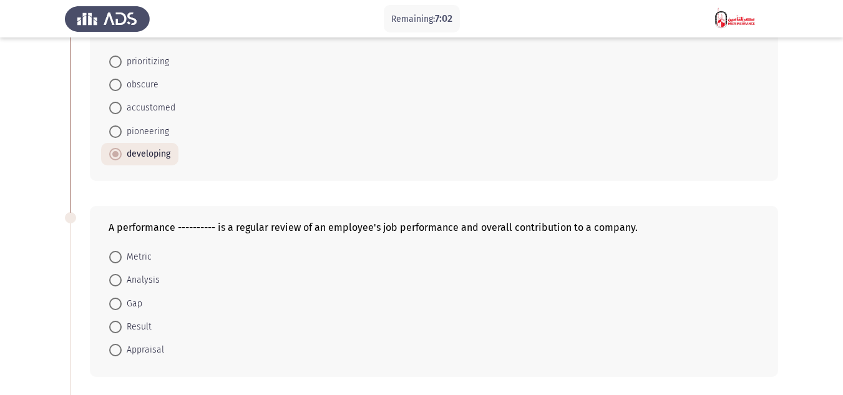
scroll to position [312, 0]
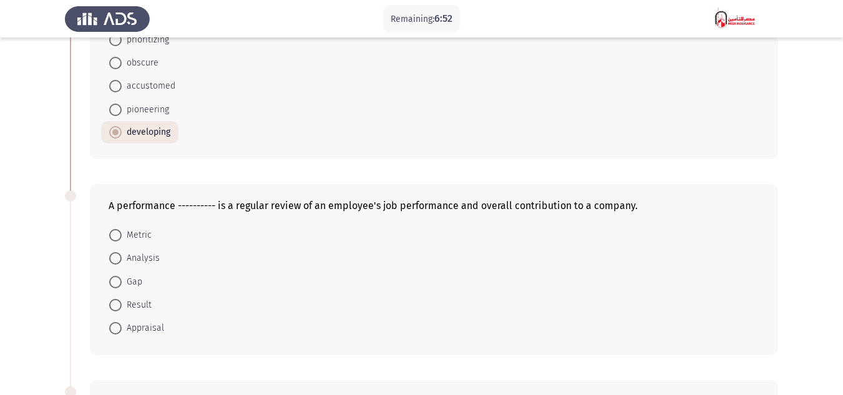
click at [155, 256] on span "Analysis" at bounding box center [141, 258] width 38 height 15
click at [122, 256] on input "Analysis" at bounding box center [115, 258] width 12 height 12
radio input "true"
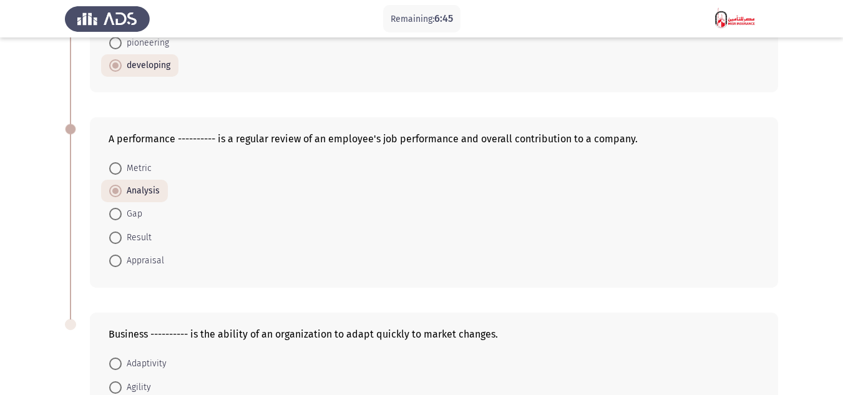
scroll to position [374, 0]
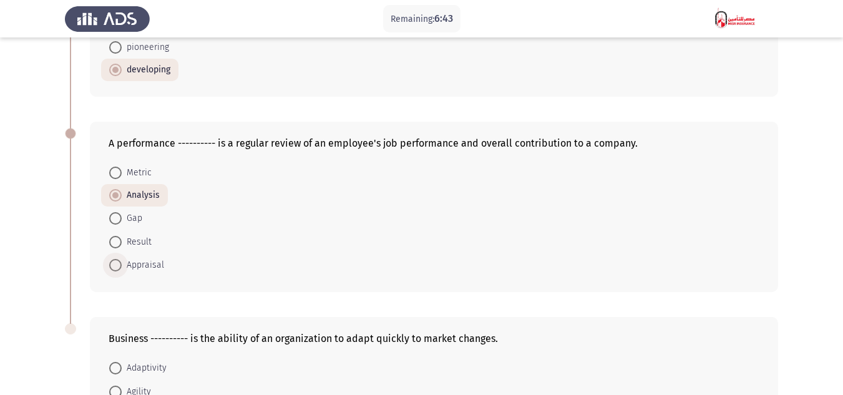
click at [135, 259] on span "Appraisal" at bounding box center [143, 265] width 42 height 15
click at [122, 259] on input "Appraisal" at bounding box center [115, 265] width 12 height 12
radio input "true"
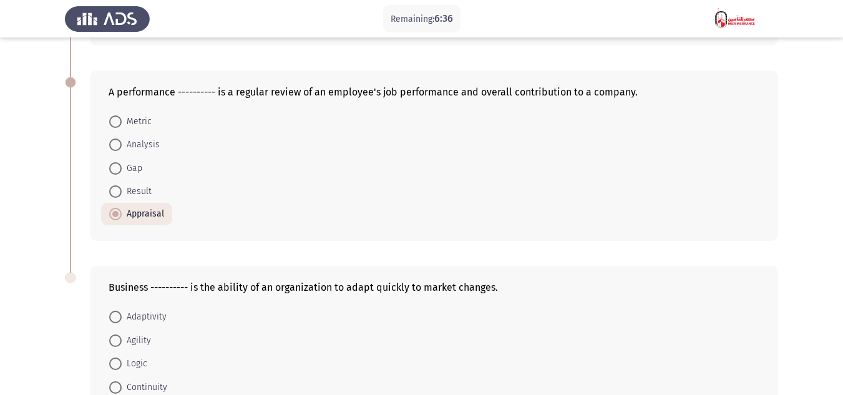
scroll to position [343, 0]
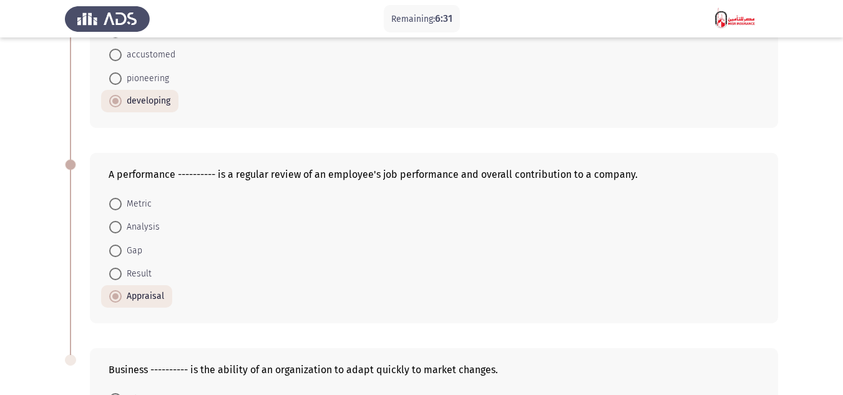
click at [136, 230] on span "Analysis" at bounding box center [141, 227] width 38 height 15
click at [122, 230] on input "Analysis" at bounding box center [115, 227] width 12 height 12
radio input "true"
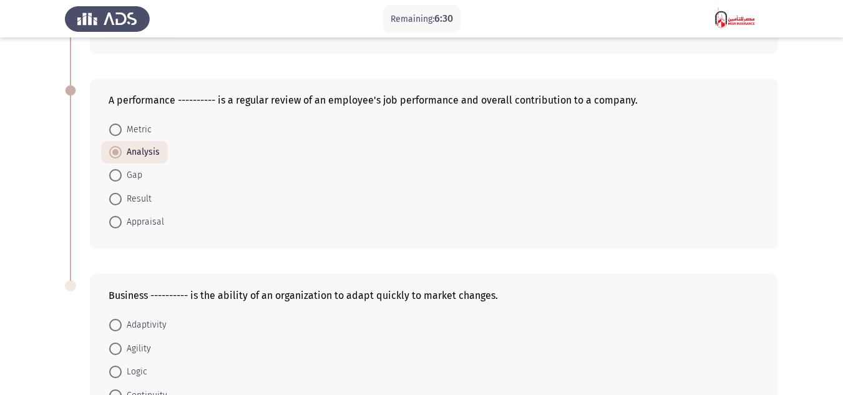
scroll to position [530, 0]
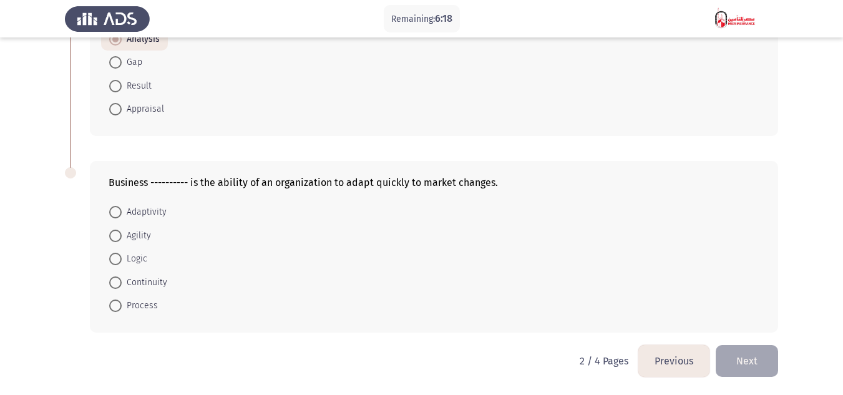
click at [135, 215] on span "Adaptivity" at bounding box center [144, 212] width 45 height 15
click at [122, 215] on input "Adaptivity" at bounding box center [115, 212] width 12 height 12
radio input "true"
click at [745, 362] on button "Next" at bounding box center [746, 361] width 62 height 32
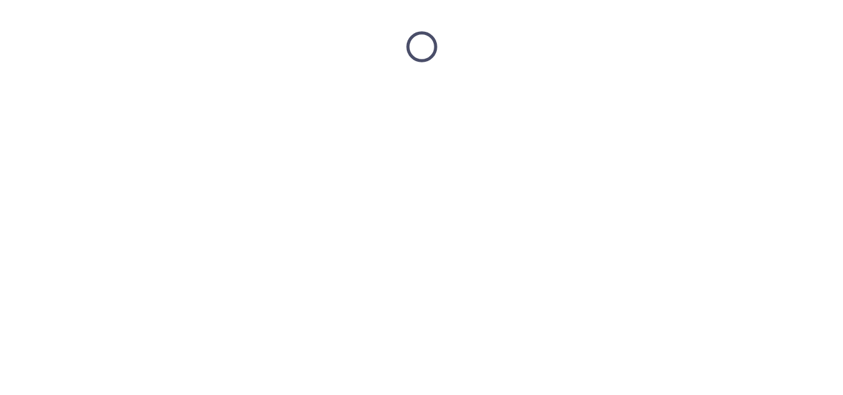
scroll to position [0, 0]
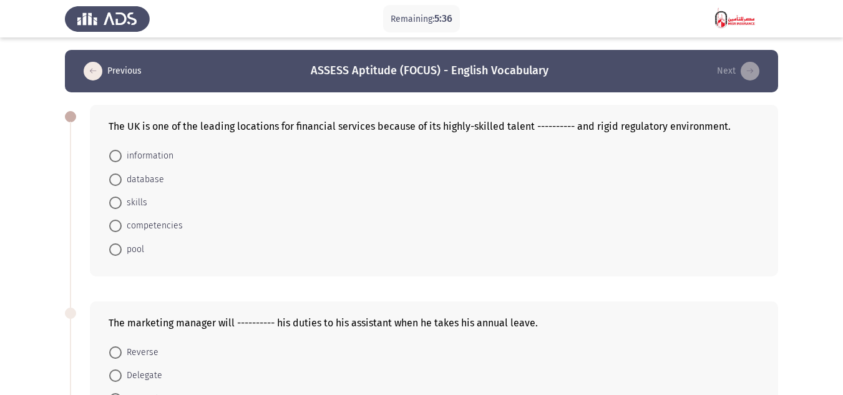
click at [138, 246] on span "pool" at bounding box center [133, 249] width 22 height 15
click at [122, 246] on input "pool" at bounding box center [115, 249] width 12 height 12
radio input "true"
click at [150, 178] on span "database" at bounding box center [143, 179] width 42 height 15
click at [122, 178] on input "database" at bounding box center [115, 179] width 12 height 12
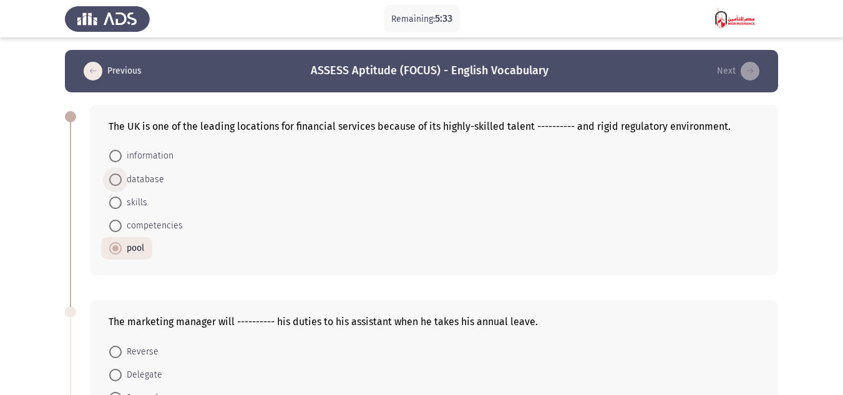
radio input "true"
click at [139, 246] on span "pool" at bounding box center [133, 248] width 22 height 15
click at [122, 246] on input "pool" at bounding box center [115, 248] width 12 height 12
radio input "true"
click at [169, 222] on span "competencies" at bounding box center [152, 225] width 61 height 15
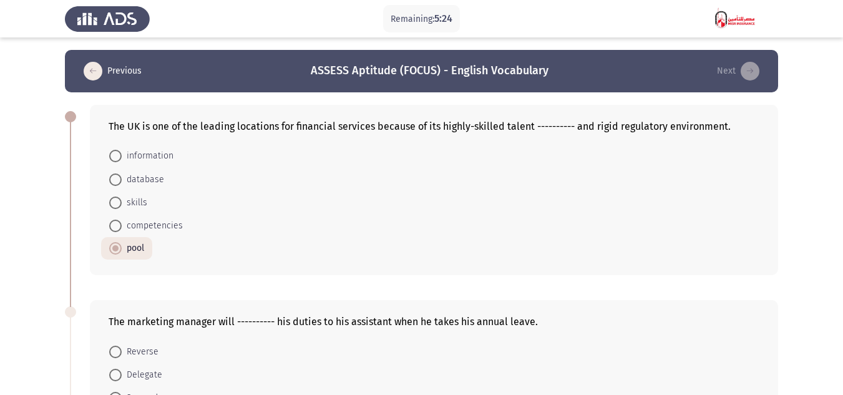
click at [122, 222] on input "competencies" at bounding box center [115, 226] width 12 height 12
radio input "true"
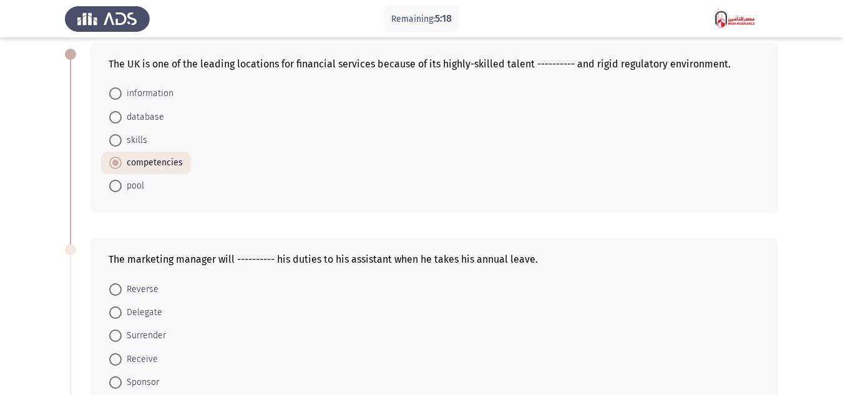
scroll to position [125, 0]
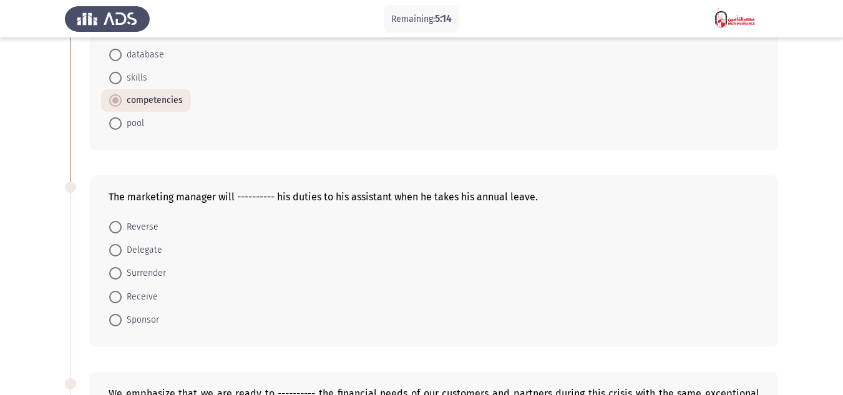
click at [140, 253] on span "Delegate" at bounding box center [142, 250] width 41 height 15
click at [122, 253] on input "Delegate" at bounding box center [115, 250] width 12 height 12
radio input "true"
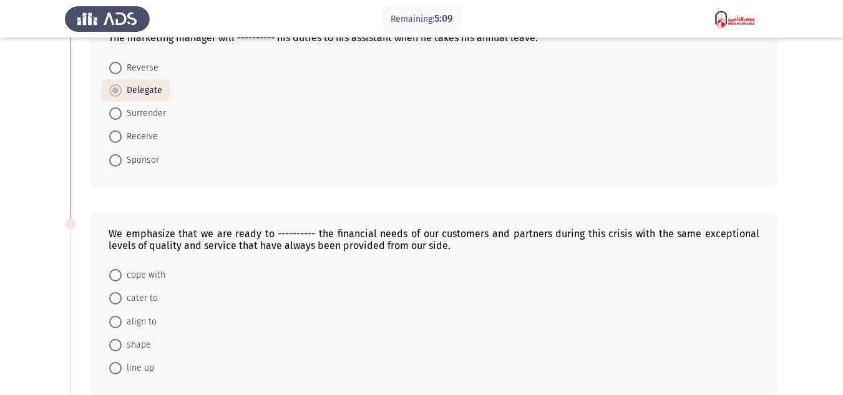
scroll to position [312, 0]
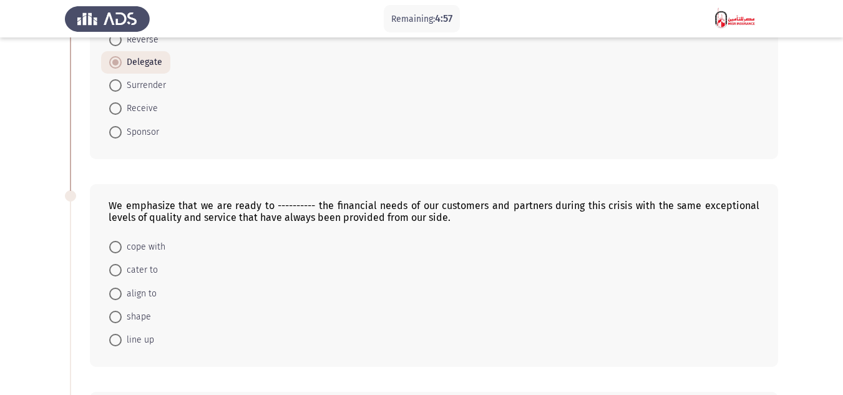
click at [136, 342] on span "line up" at bounding box center [138, 339] width 32 height 15
click at [122, 342] on input "line up" at bounding box center [115, 340] width 12 height 12
radio input "true"
click at [146, 294] on span "align to" at bounding box center [139, 293] width 35 height 15
click at [122, 294] on input "align to" at bounding box center [115, 294] width 12 height 12
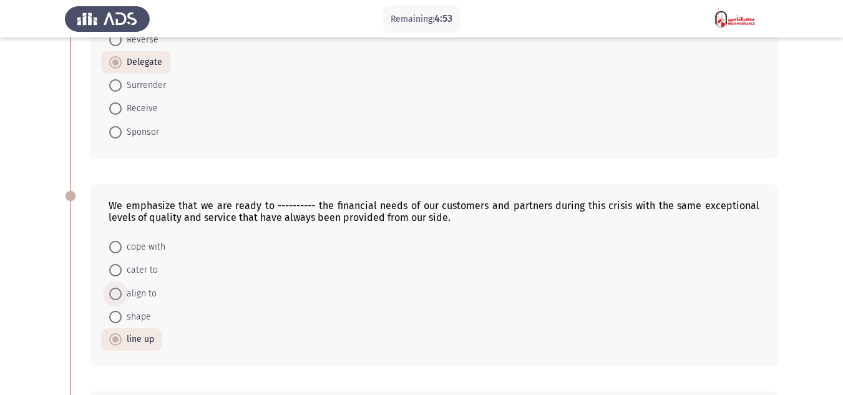
radio input "true"
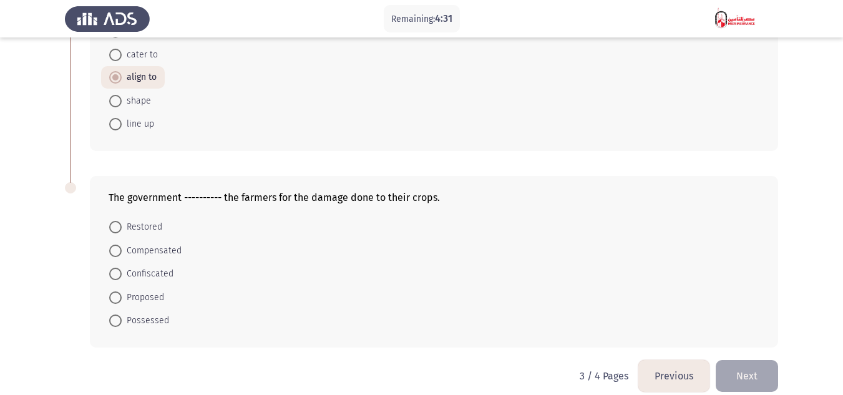
scroll to position [542, 0]
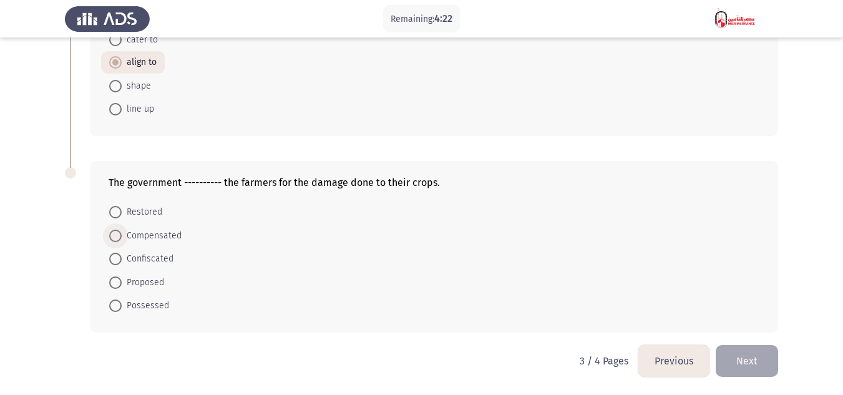
click at [166, 232] on span "Compensated" at bounding box center [152, 235] width 60 height 15
click at [122, 232] on input "Compensated" at bounding box center [115, 236] width 12 height 12
radio input "true"
click at [732, 357] on button "Next" at bounding box center [746, 361] width 62 height 32
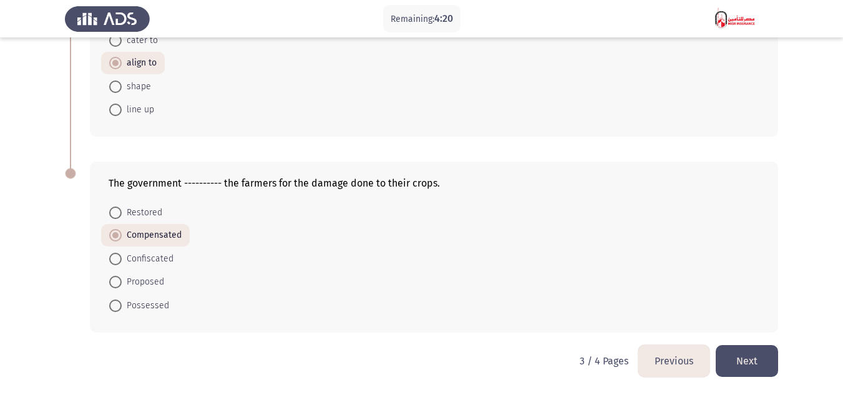
scroll to position [0, 0]
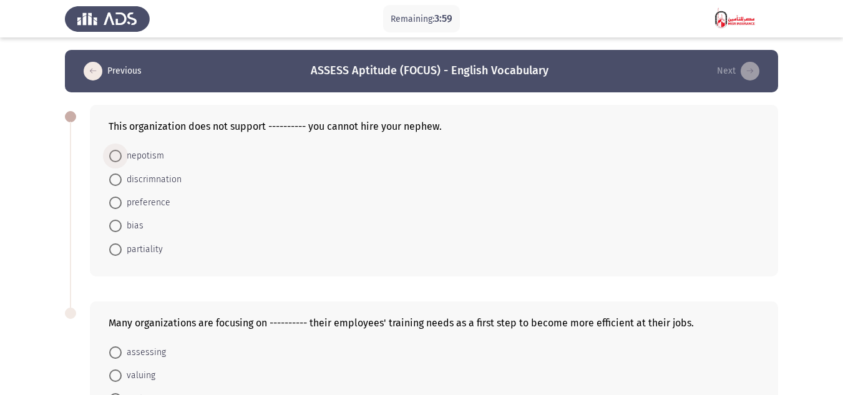
click at [157, 157] on span "nepotism" at bounding box center [143, 155] width 42 height 15
click at [122, 157] on input "nepotism" at bounding box center [115, 156] width 12 height 12
radio input "true"
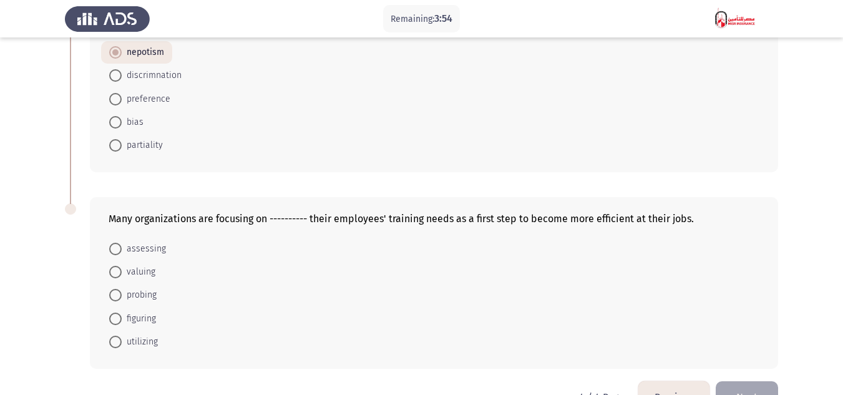
scroll to position [125, 0]
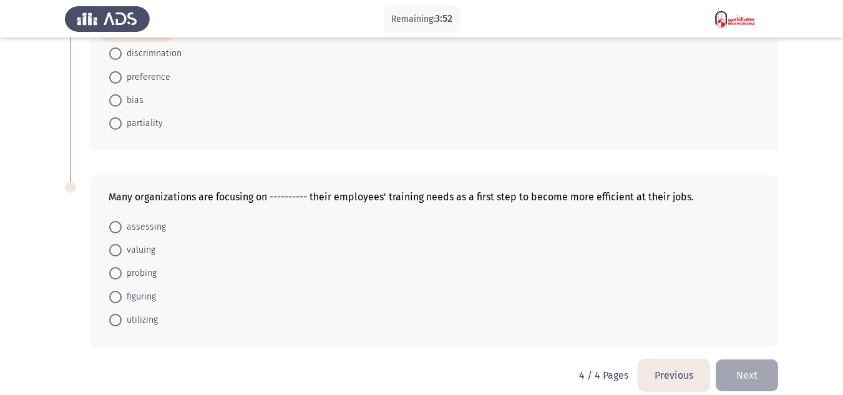
click at [164, 76] on span "preference" at bounding box center [146, 77] width 49 height 15
click at [122, 76] on input "preference" at bounding box center [115, 77] width 12 height 12
radio input "true"
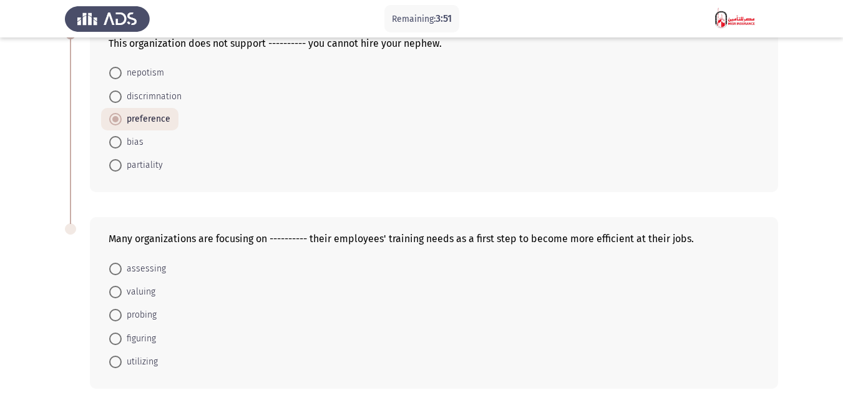
scroll to position [62, 0]
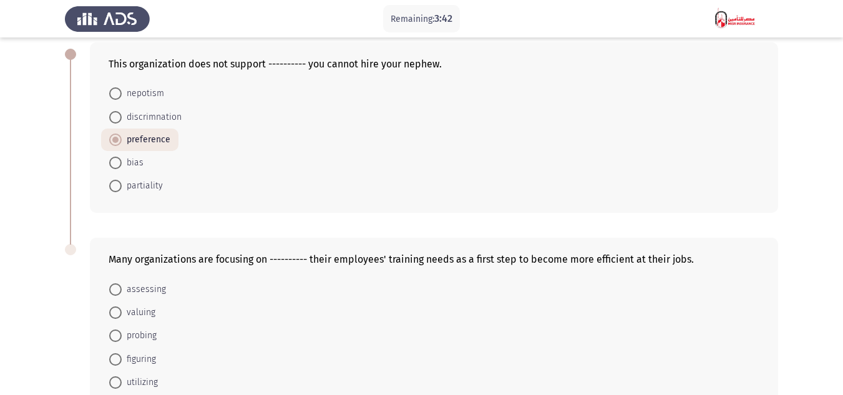
click at [149, 92] on span "nepotism" at bounding box center [143, 93] width 42 height 15
click at [122, 92] on input "nepotism" at bounding box center [115, 93] width 12 height 12
radio input "true"
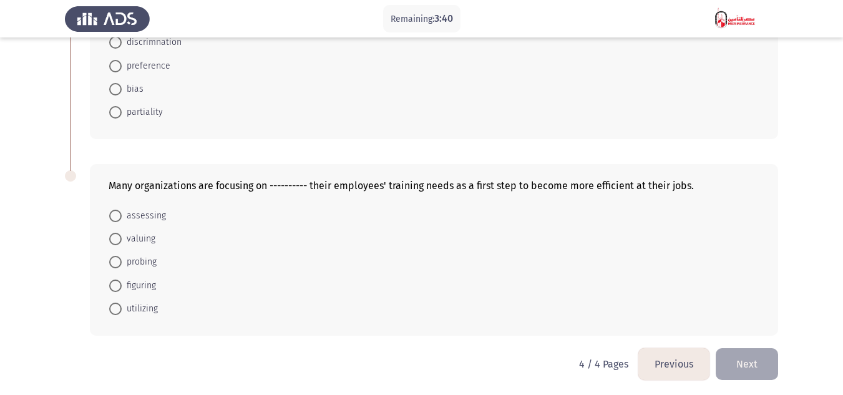
scroll to position [139, 0]
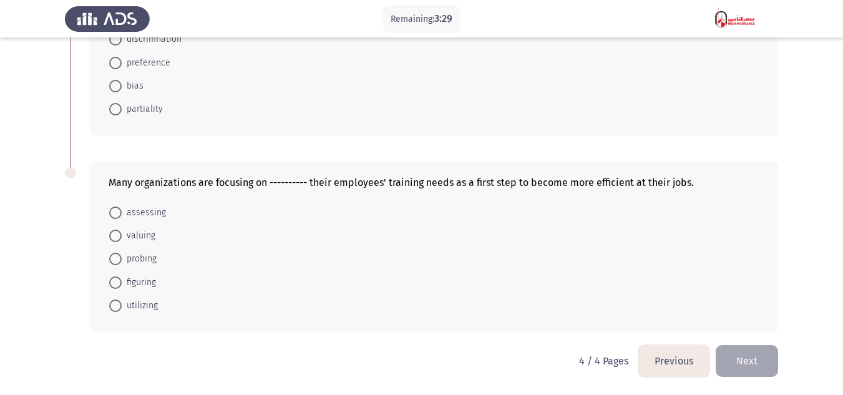
click at [147, 213] on span "assessing" at bounding box center [144, 212] width 44 height 15
click at [122, 213] on input "assessing" at bounding box center [115, 212] width 12 height 12
radio input "true"
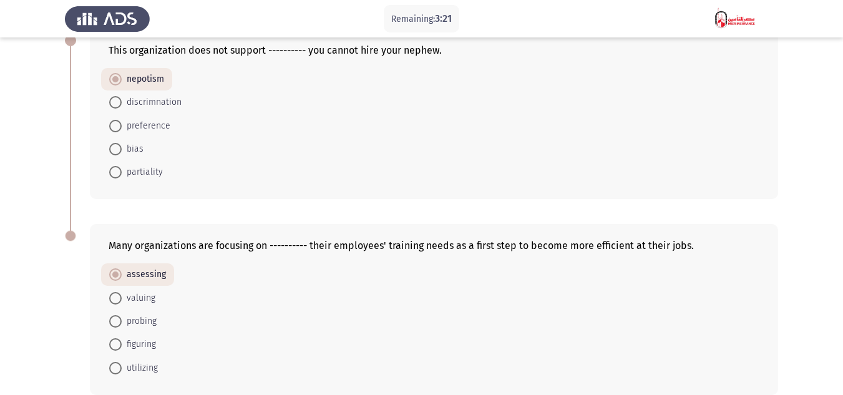
scroll to position [14, 0]
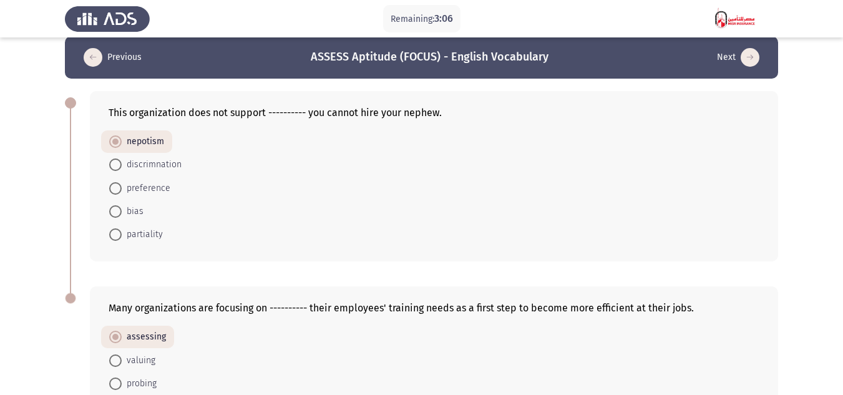
click at [171, 166] on span "discrimnation" at bounding box center [152, 164] width 60 height 15
click at [122, 166] on input "discrimnation" at bounding box center [115, 164] width 12 height 12
radio input "true"
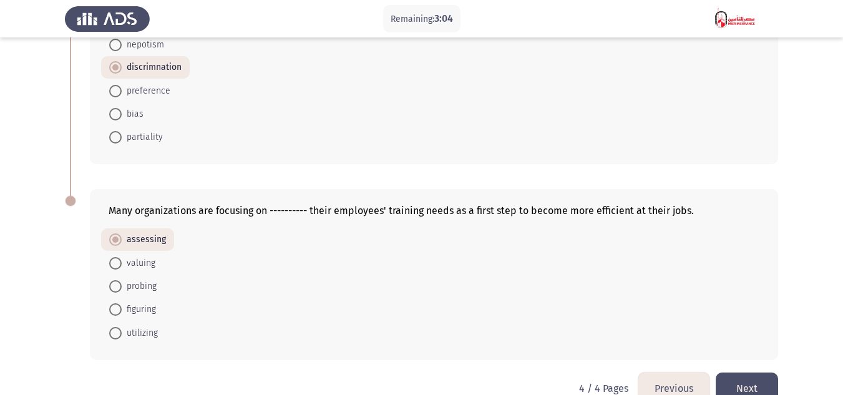
scroll to position [138, 0]
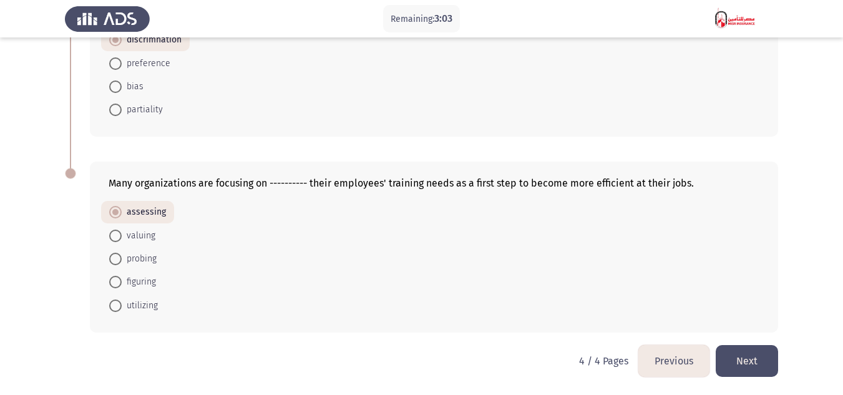
click at [744, 357] on button "Next" at bounding box center [746, 361] width 62 height 32
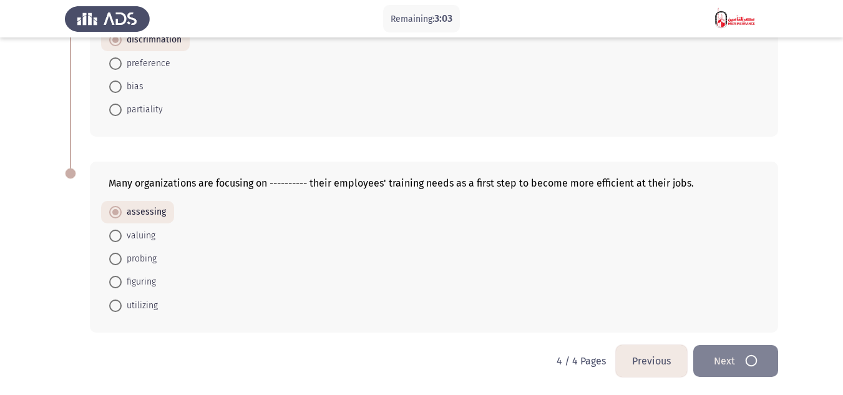
scroll to position [0, 0]
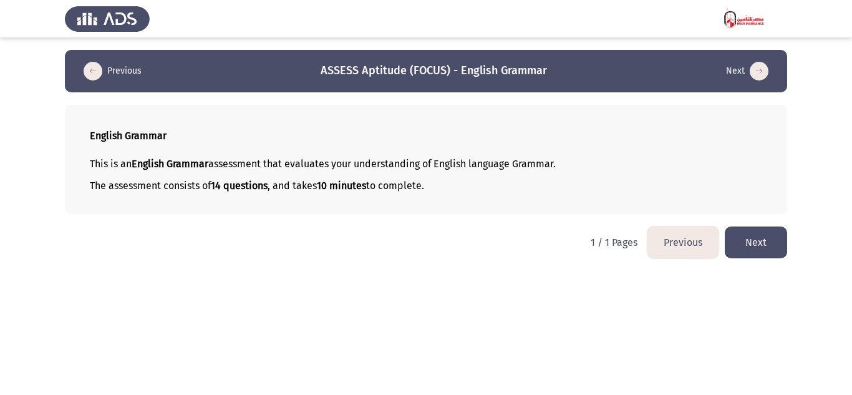
click at [760, 230] on button "Next" at bounding box center [756, 242] width 62 height 32
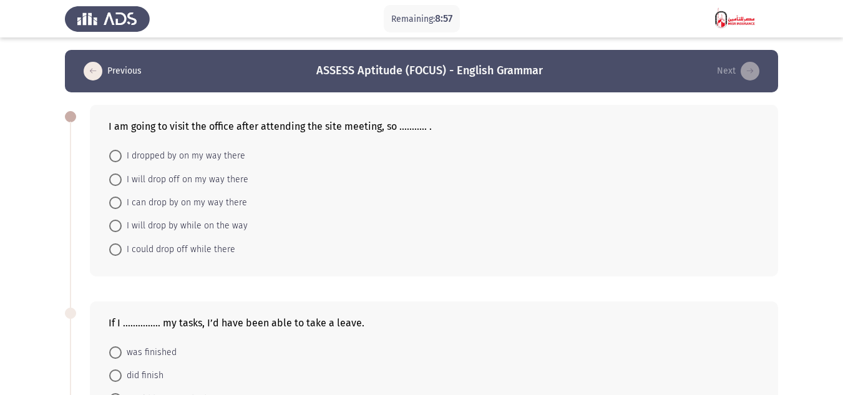
click at [231, 201] on span "I can drop by on my way there" at bounding box center [184, 202] width 125 height 15
click at [122, 201] on input "I can drop by on my way there" at bounding box center [115, 202] width 12 height 12
radio input "true"
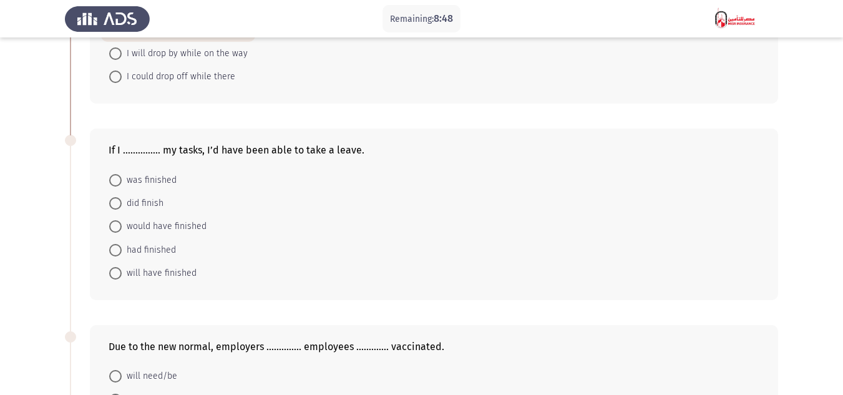
scroll to position [187, 0]
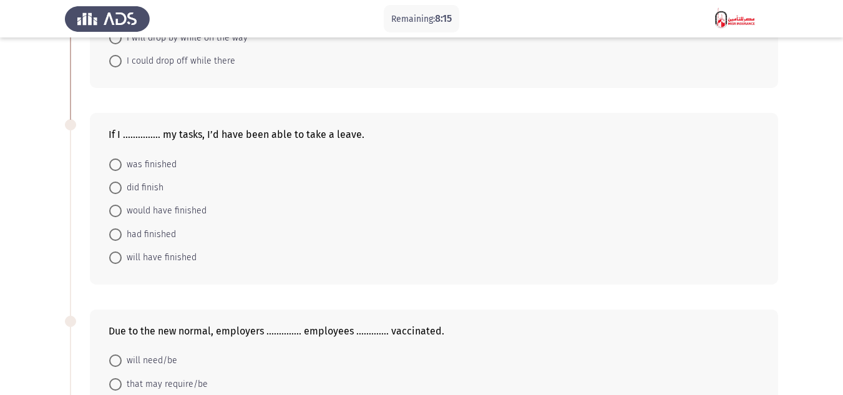
click at [161, 231] on span "had finished" at bounding box center [149, 234] width 54 height 15
click at [122, 231] on input "had finished" at bounding box center [115, 234] width 12 height 12
radio input "true"
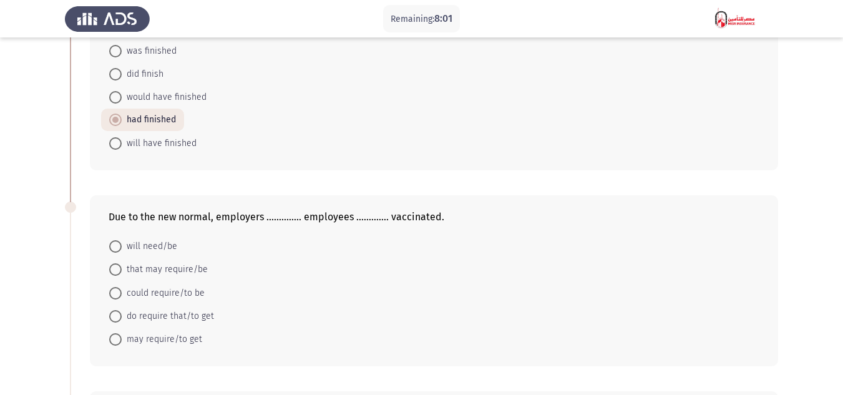
scroll to position [374, 0]
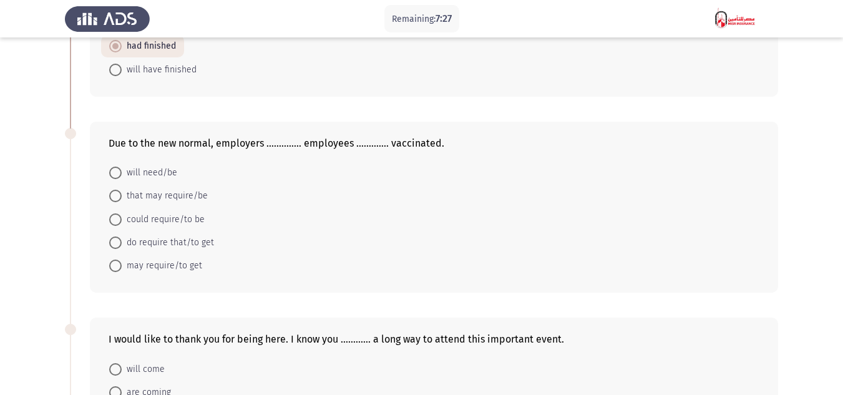
click at [199, 236] on span "do require that/to get" at bounding box center [168, 242] width 92 height 15
click at [122, 236] on input "do require that/to get" at bounding box center [115, 242] width 12 height 12
radio input "true"
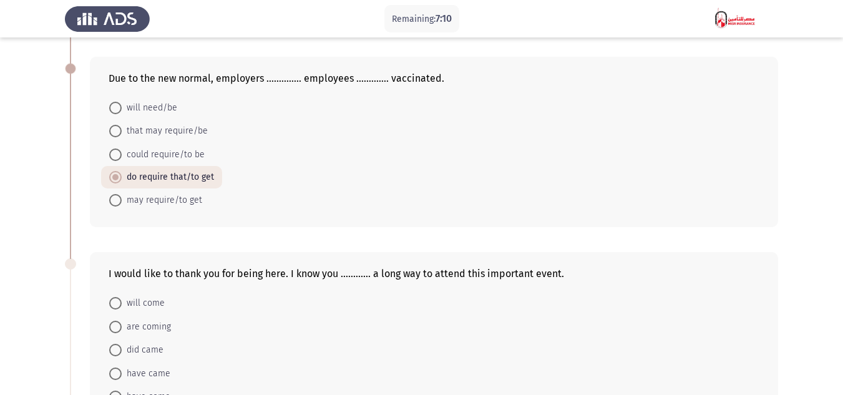
scroll to position [499, 0]
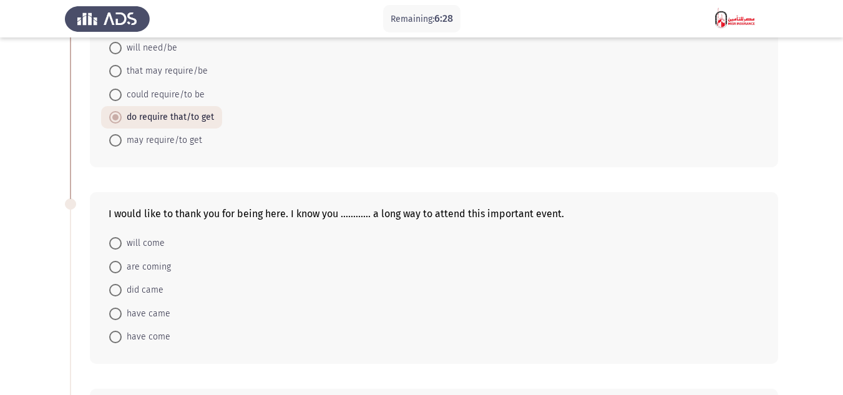
click at [155, 313] on span "have came" at bounding box center [146, 313] width 49 height 15
click at [122, 313] on input "have came" at bounding box center [115, 314] width 12 height 12
radio input "true"
click at [153, 336] on span "have come" at bounding box center [146, 336] width 49 height 15
click at [122, 336] on input "have come" at bounding box center [115, 336] width 12 height 12
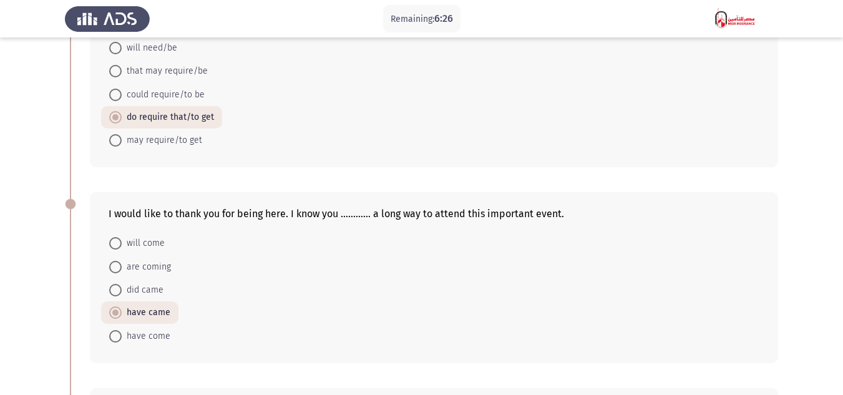
radio input "true"
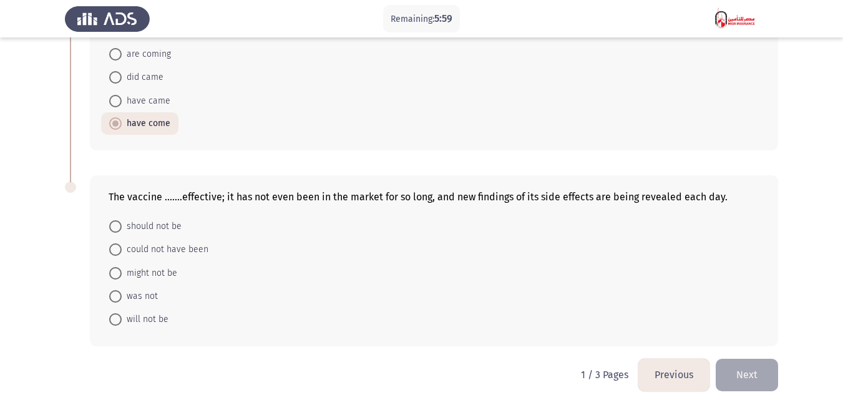
scroll to position [725, 0]
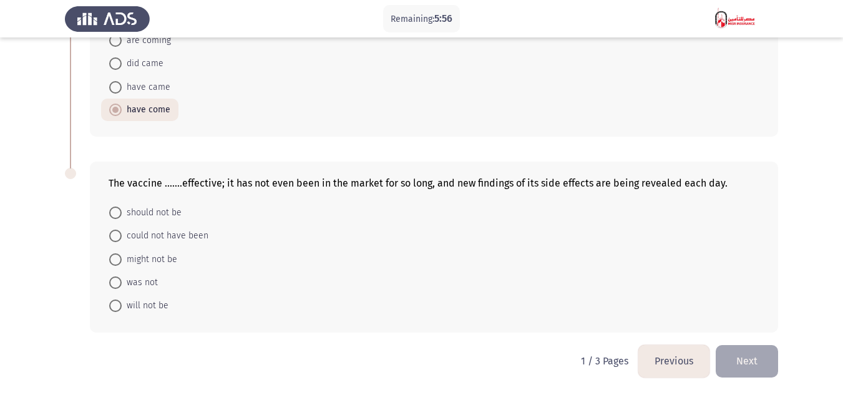
click at [146, 283] on span "was not" at bounding box center [140, 282] width 36 height 15
click at [122, 283] on input "was not" at bounding box center [115, 282] width 12 height 12
radio input "true"
click at [768, 357] on button "Next" at bounding box center [746, 361] width 62 height 32
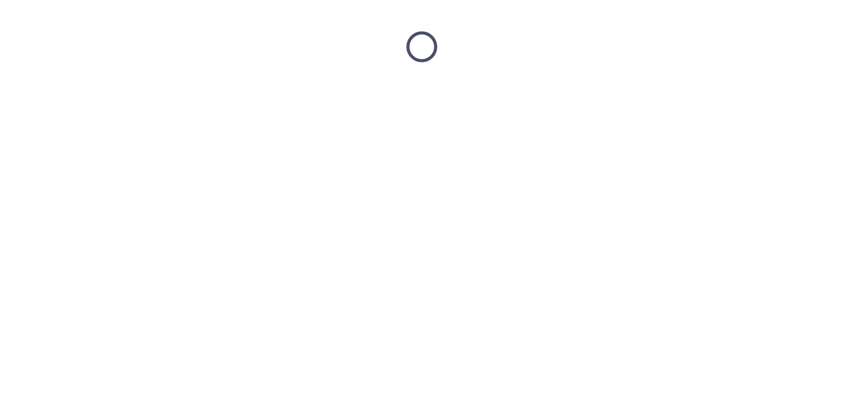
scroll to position [0, 0]
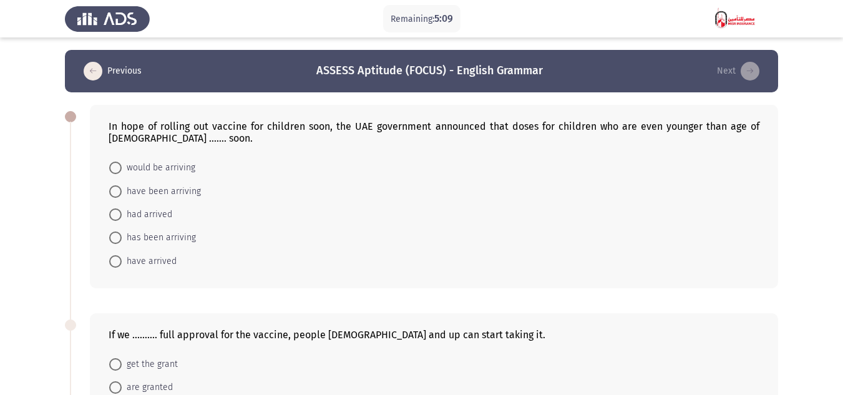
click at [187, 165] on span "would be arriving" at bounding box center [159, 167] width 74 height 15
click at [122, 165] on input "would be arriving" at bounding box center [115, 168] width 12 height 12
radio input "true"
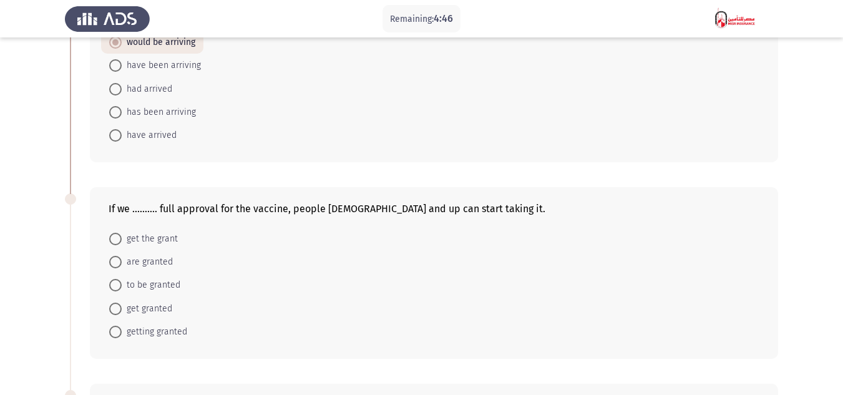
scroll to position [187, 0]
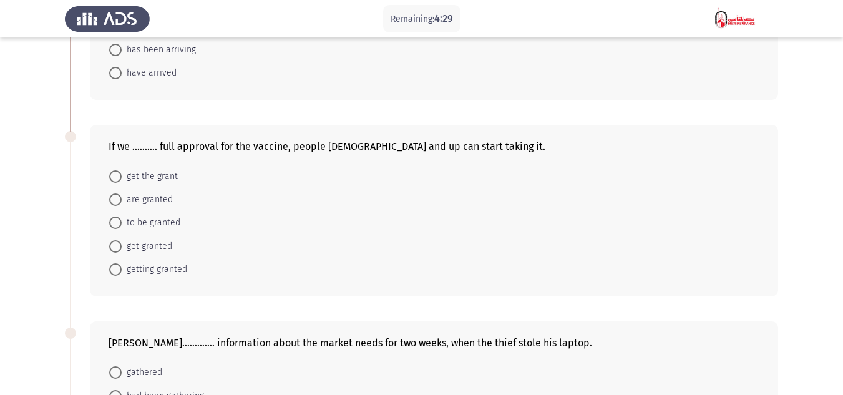
click at [158, 194] on span "are granted" at bounding box center [147, 199] width 51 height 15
click at [122, 194] on input "are granted" at bounding box center [115, 199] width 12 height 12
radio input "true"
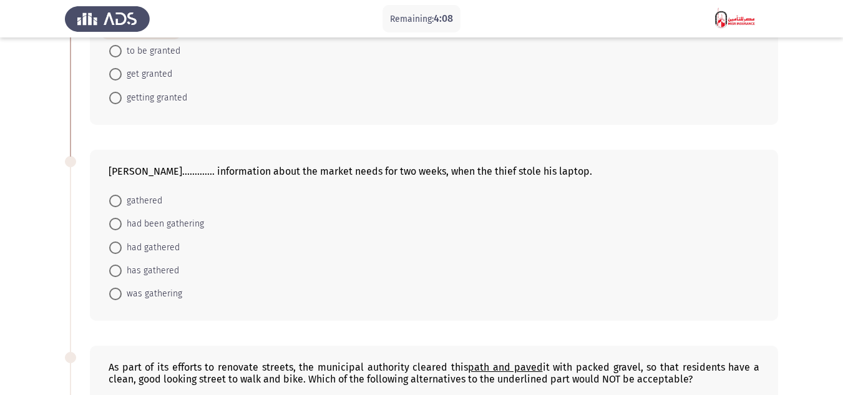
scroll to position [374, 0]
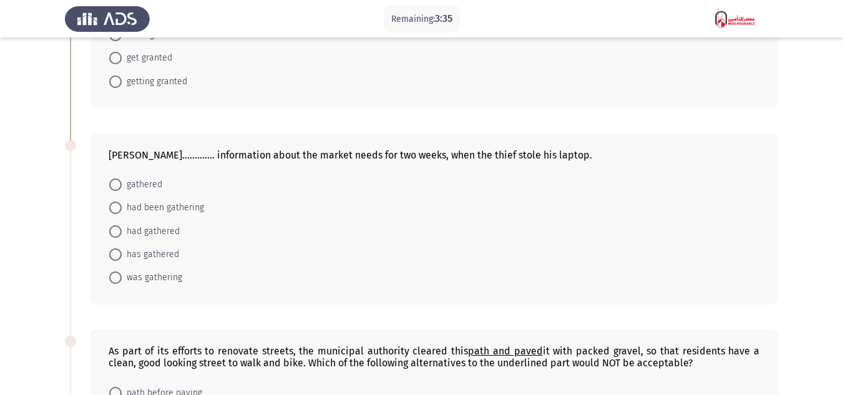
click at [165, 272] on span "was gathering" at bounding box center [152, 277] width 61 height 15
click at [122, 272] on input "was gathering" at bounding box center [115, 277] width 12 height 12
radio input "true"
click at [185, 206] on span "had been gathering" at bounding box center [163, 207] width 82 height 15
click at [122, 206] on input "had been gathering" at bounding box center [115, 207] width 12 height 12
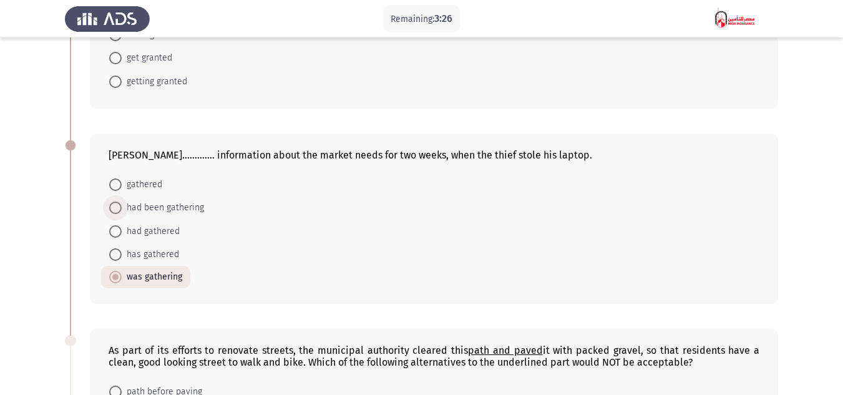
radio input "true"
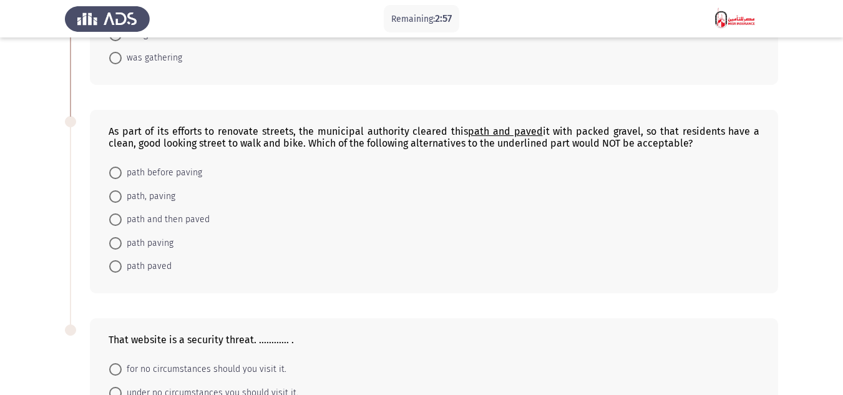
scroll to position [561, 0]
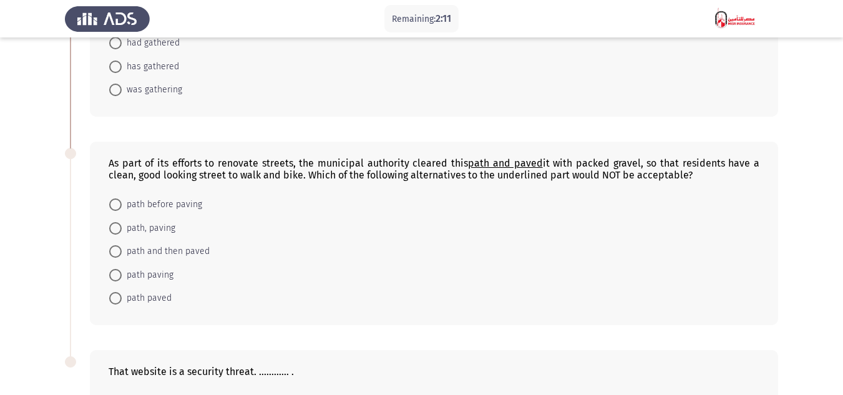
click at [155, 299] on span "path paved" at bounding box center [147, 298] width 50 height 15
click at [122, 299] on input "path paved" at bounding box center [115, 298] width 12 height 12
radio input "true"
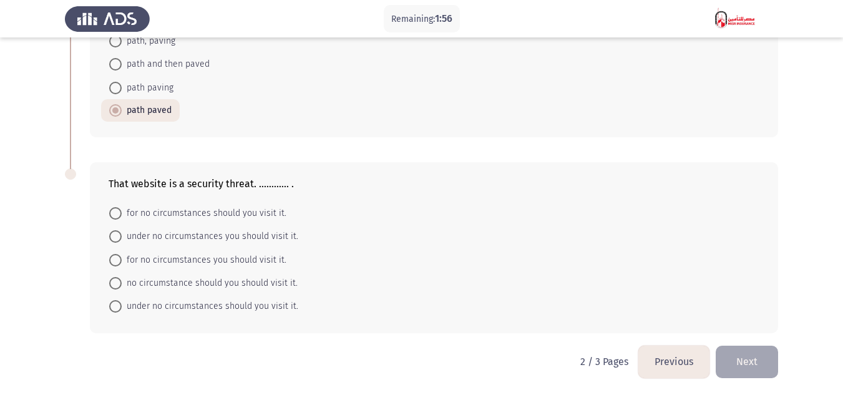
scroll to position [749, 0]
click at [225, 213] on span "for no circumstances should you visit it." at bounding box center [204, 212] width 165 height 15
click at [122, 213] on input "for no circumstances should you visit it." at bounding box center [115, 212] width 12 height 12
radio input "true"
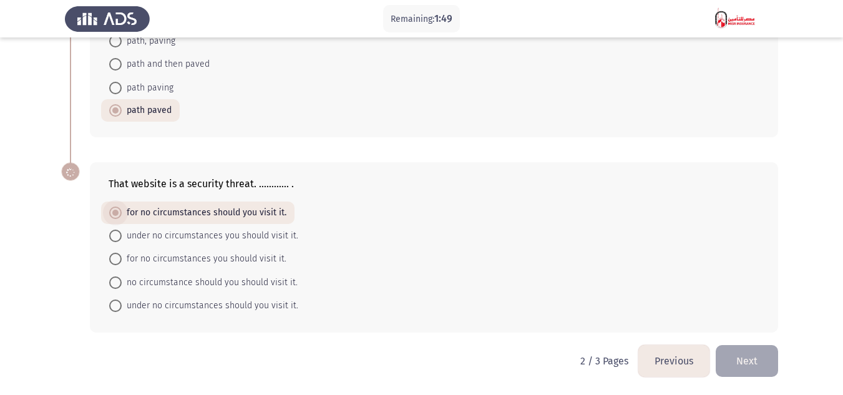
scroll to position [749, 0]
click at [187, 235] on span "under no circumstances you should visit it." at bounding box center [210, 235] width 177 height 15
click at [122, 235] on input "under no circumstances you should visit it." at bounding box center [115, 236] width 12 height 12
radio input "true"
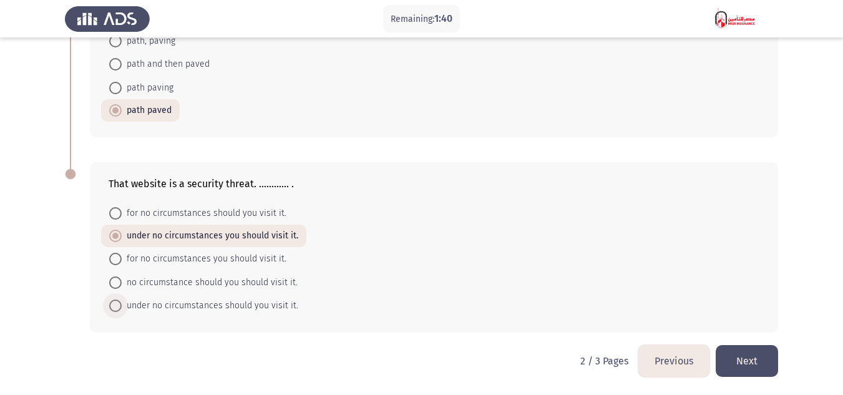
click at [190, 304] on span "under no circumstances should you visit it." at bounding box center [210, 305] width 177 height 15
click at [122, 304] on input "under no circumstances should you visit it." at bounding box center [115, 305] width 12 height 12
radio input "true"
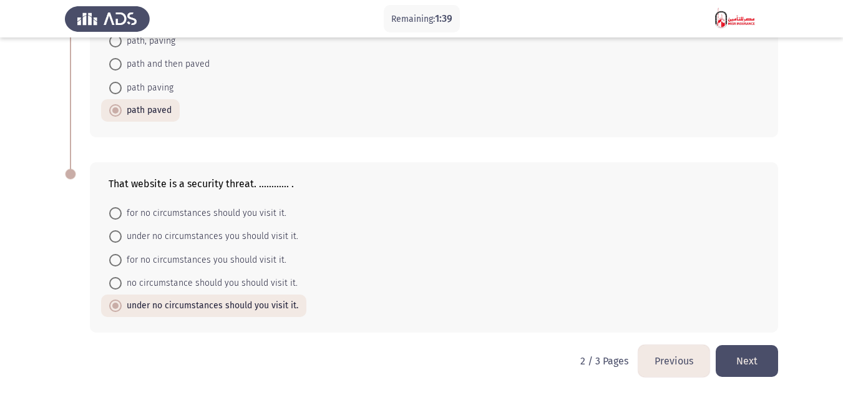
click at [729, 357] on button "Next" at bounding box center [746, 361] width 62 height 32
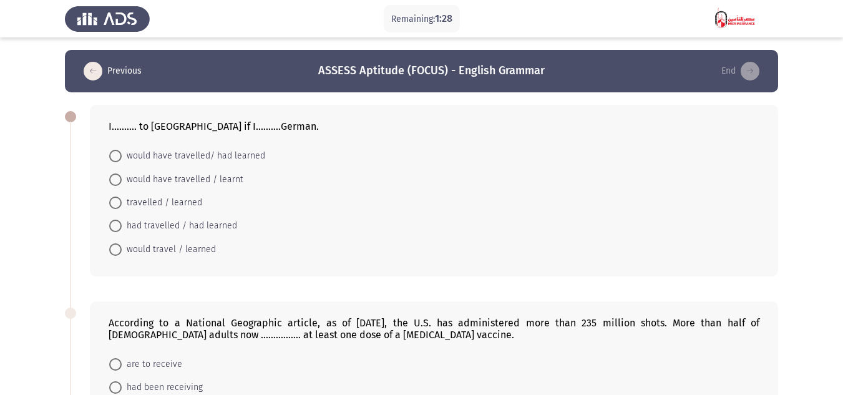
click at [196, 152] on span "would have travelled/ had learned" at bounding box center [193, 155] width 143 height 15
click at [122, 152] on input "would have travelled/ had learned" at bounding box center [115, 156] width 12 height 12
radio input "true"
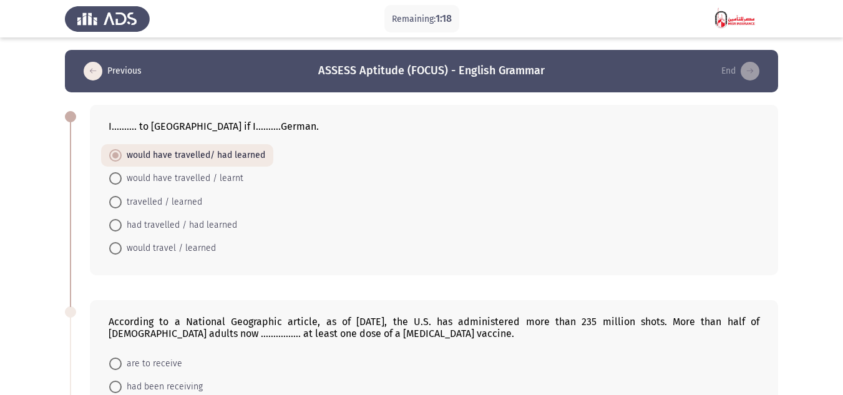
click at [166, 246] on span "would travel / learned" at bounding box center [169, 248] width 94 height 15
click at [122, 246] on input "would travel / learned" at bounding box center [115, 248] width 12 height 12
radio input "true"
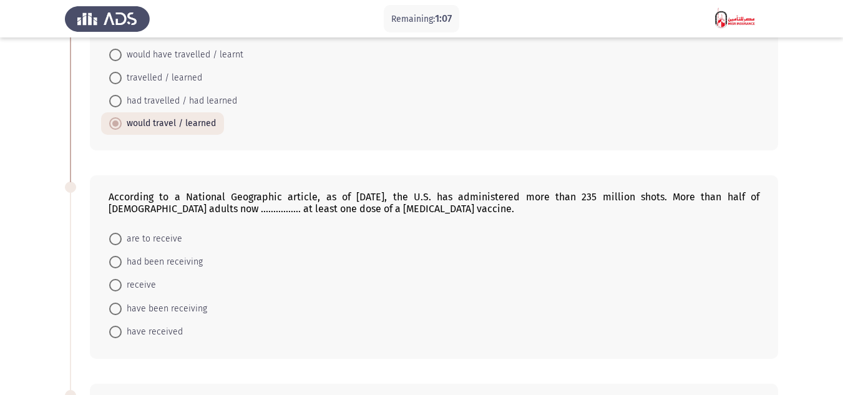
scroll to position [187, 0]
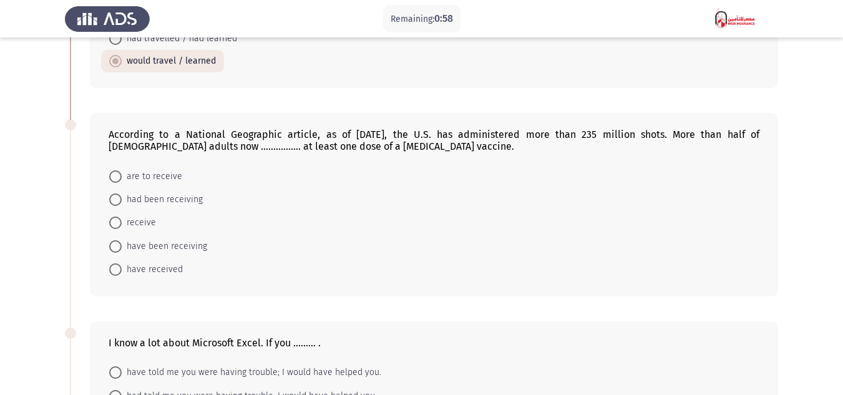
click at [152, 175] on span "are to receive" at bounding box center [152, 176] width 61 height 15
click at [122, 175] on input "are to receive" at bounding box center [115, 176] width 12 height 12
radio input "true"
click at [152, 196] on span "had been receiving" at bounding box center [162, 199] width 81 height 15
click at [122, 196] on input "had been receiving" at bounding box center [115, 199] width 12 height 12
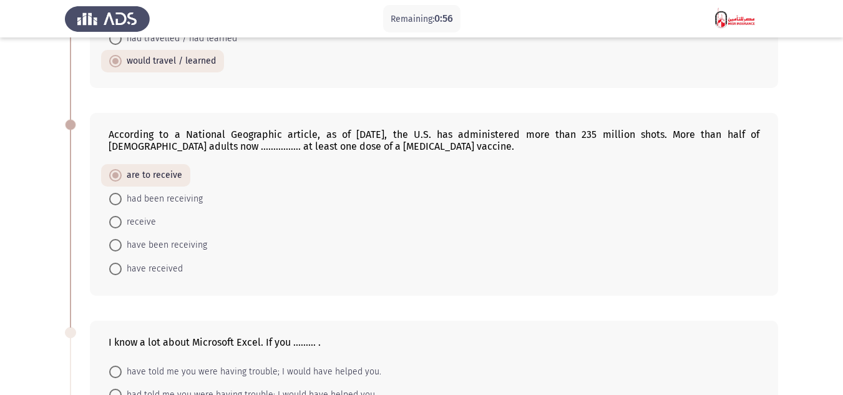
radio input "true"
click at [163, 265] on span "have received" at bounding box center [152, 268] width 61 height 15
click at [122, 265] on input "have received" at bounding box center [115, 269] width 12 height 12
radio input "true"
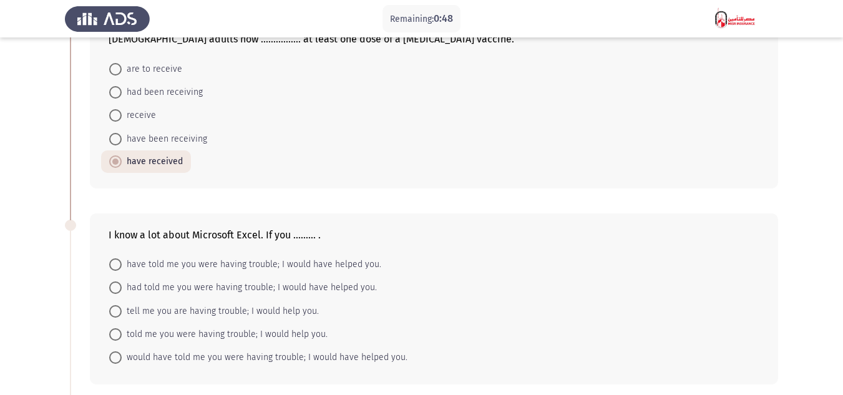
scroll to position [374, 0]
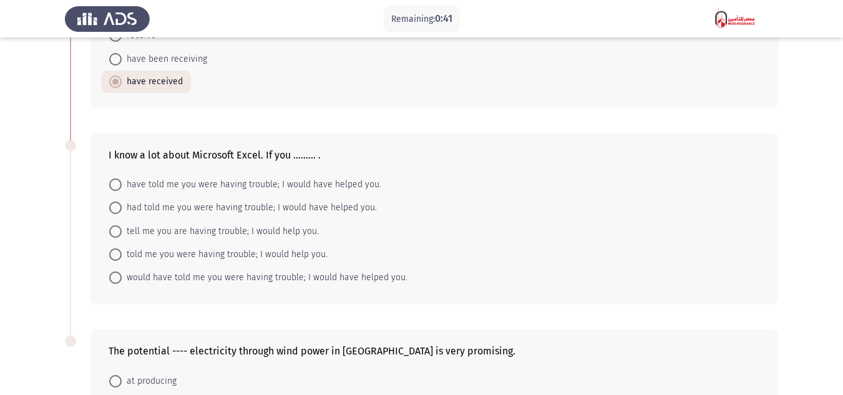
click at [306, 185] on span "have told me you were having trouble; I would have helped you." at bounding box center [251, 184] width 259 height 15
click at [122, 185] on input "have told me you were having trouble; I would have helped you." at bounding box center [115, 184] width 12 height 12
radio input "true"
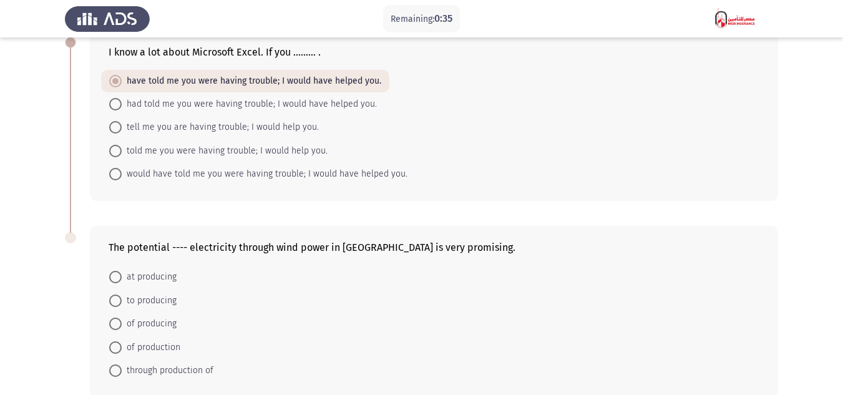
scroll to position [499, 0]
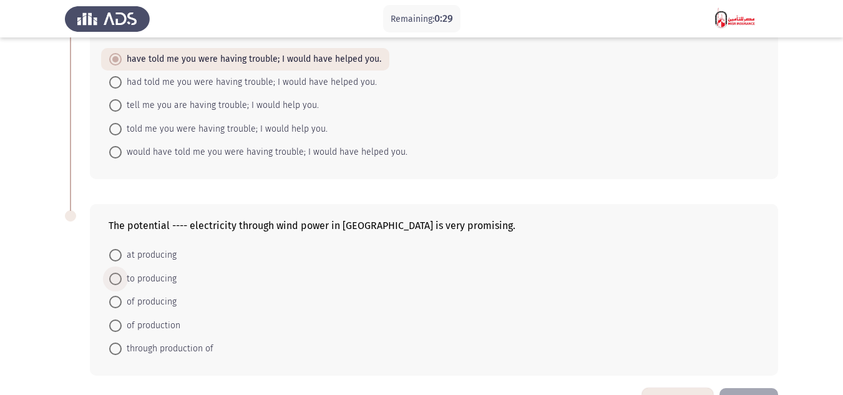
click at [152, 276] on span "to producing" at bounding box center [149, 278] width 55 height 15
click at [122, 276] on input "to producing" at bounding box center [115, 279] width 12 height 12
radio input "true"
click at [162, 294] on span "of producing" at bounding box center [149, 301] width 55 height 15
click at [122, 295] on input "of producing" at bounding box center [115, 301] width 12 height 12
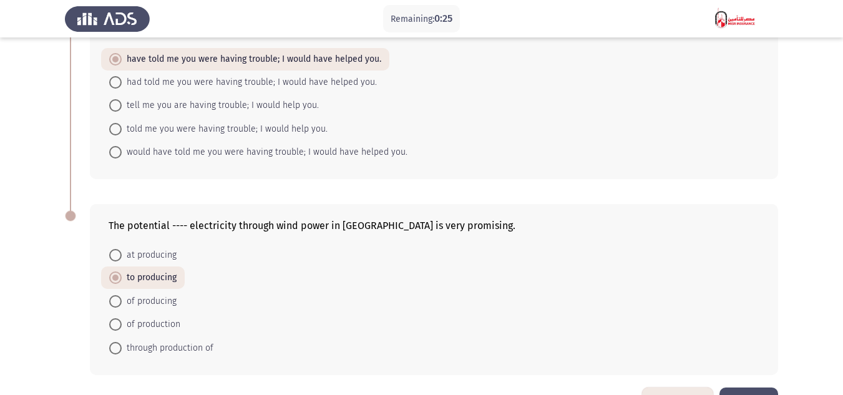
radio input "true"
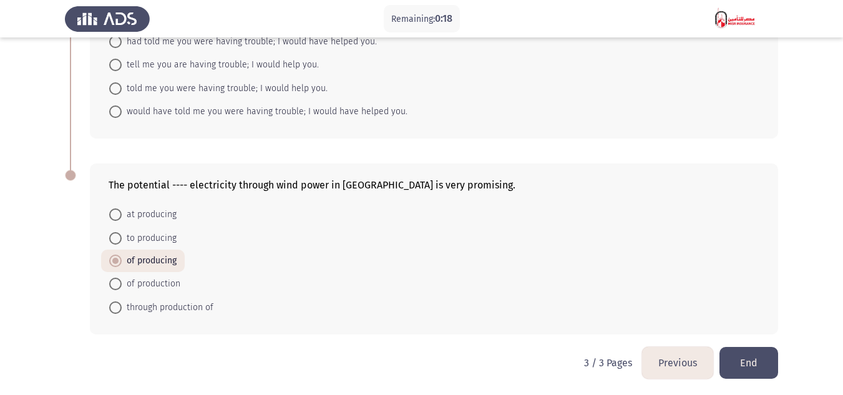
scroll to position [541, 0]
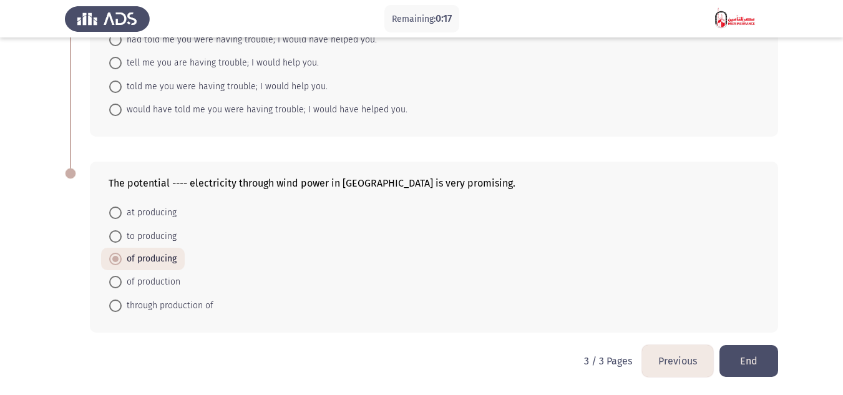
click at [744, 351] on button "End" at bounding box center [748, 361] width 59 height 32
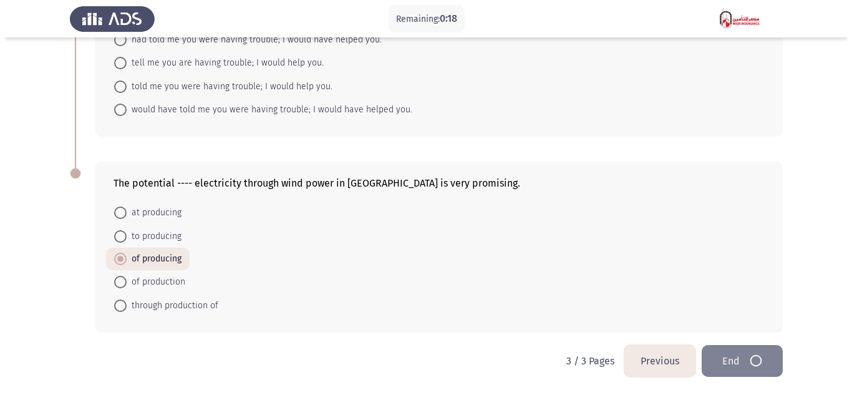
scroll to position [0, 0]
